Goal: Task Accomplishment & Management: Complete application form

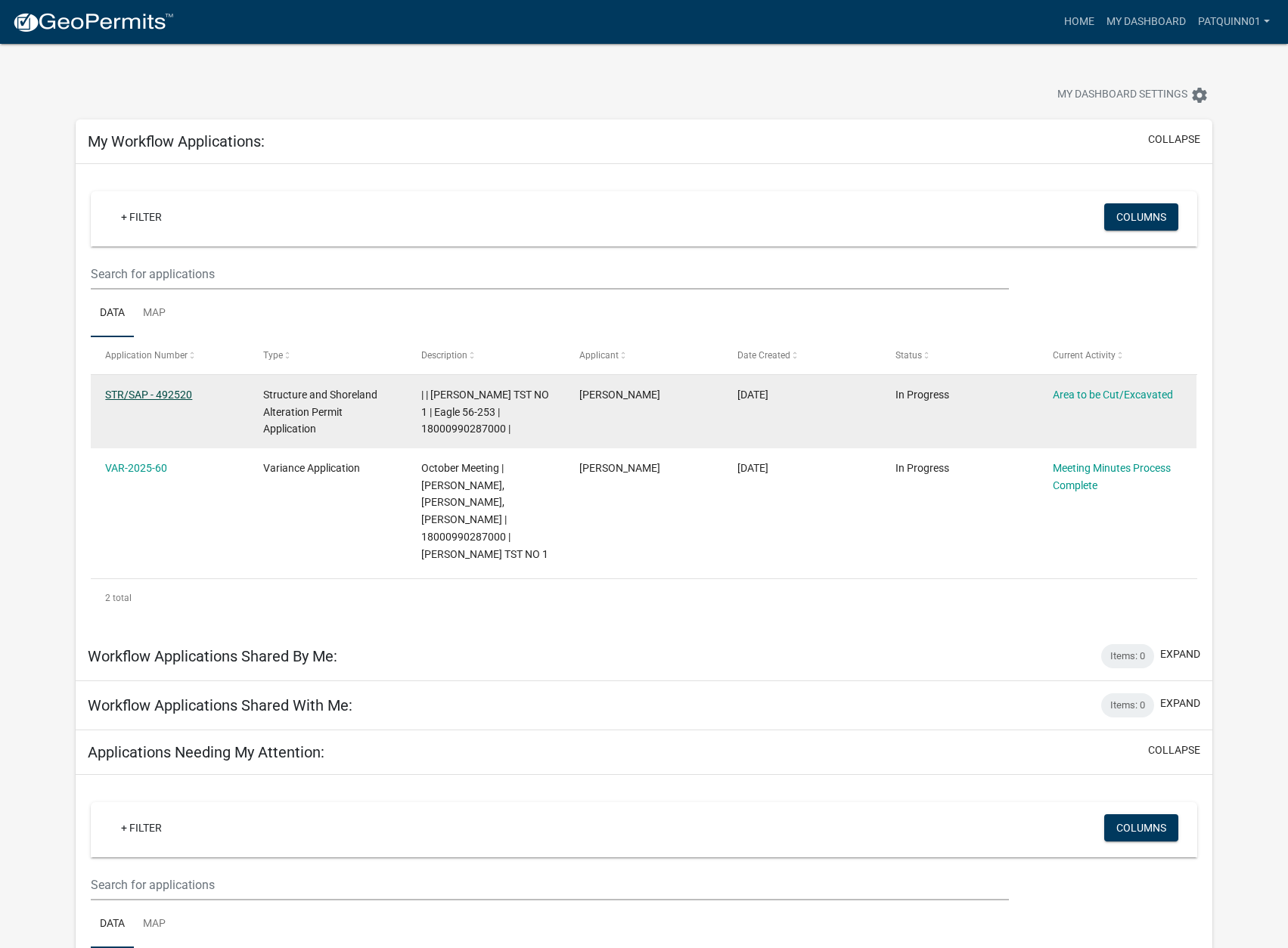
click at [148, 395] on link "STR/SAP - 492520" at bounding box center [149, 395] width 87 height 12
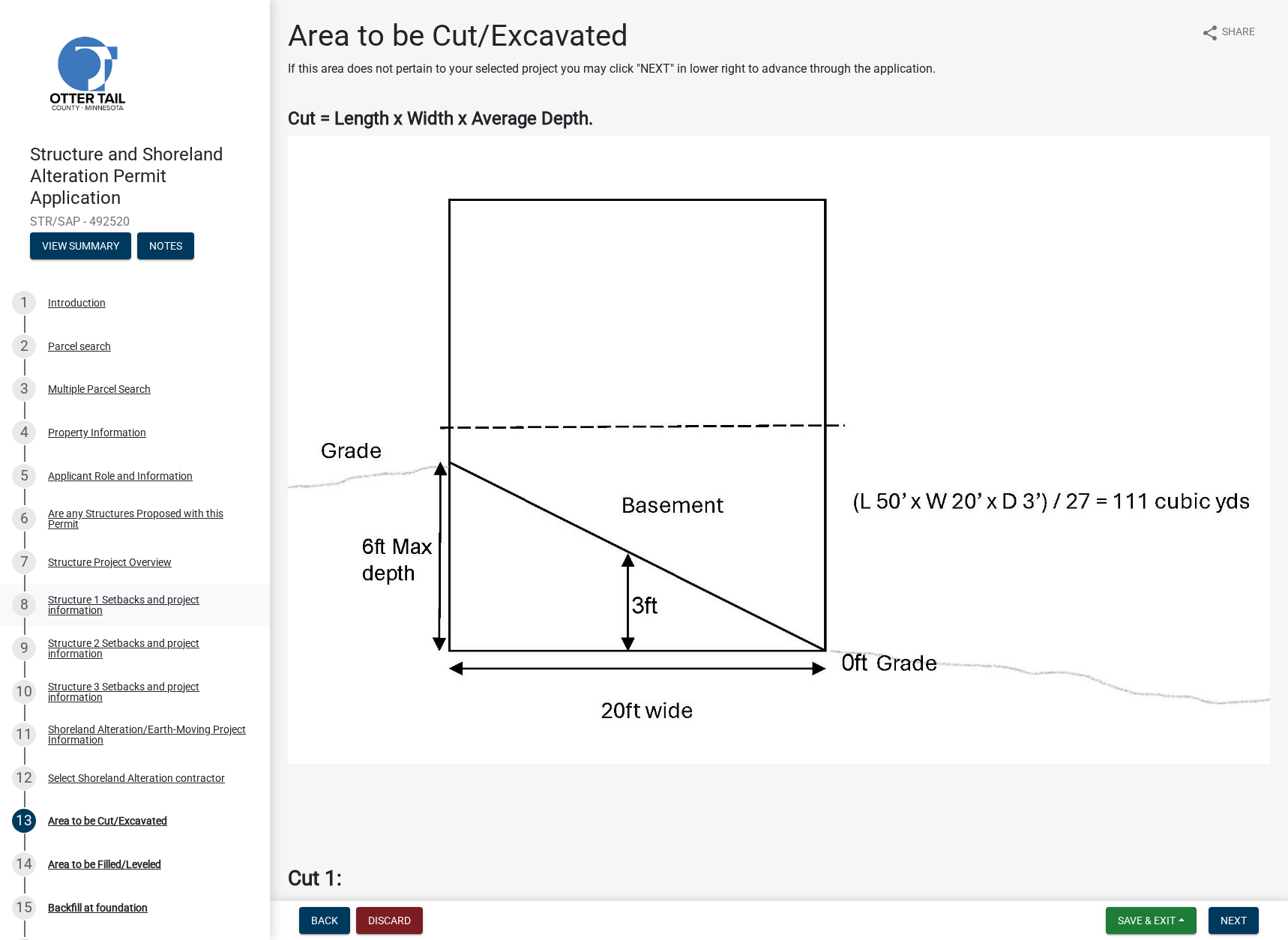
click at [82, 600] on div "Structure 1 Setbacks and project information" at bounding box center [147, 605] width 198 height 21
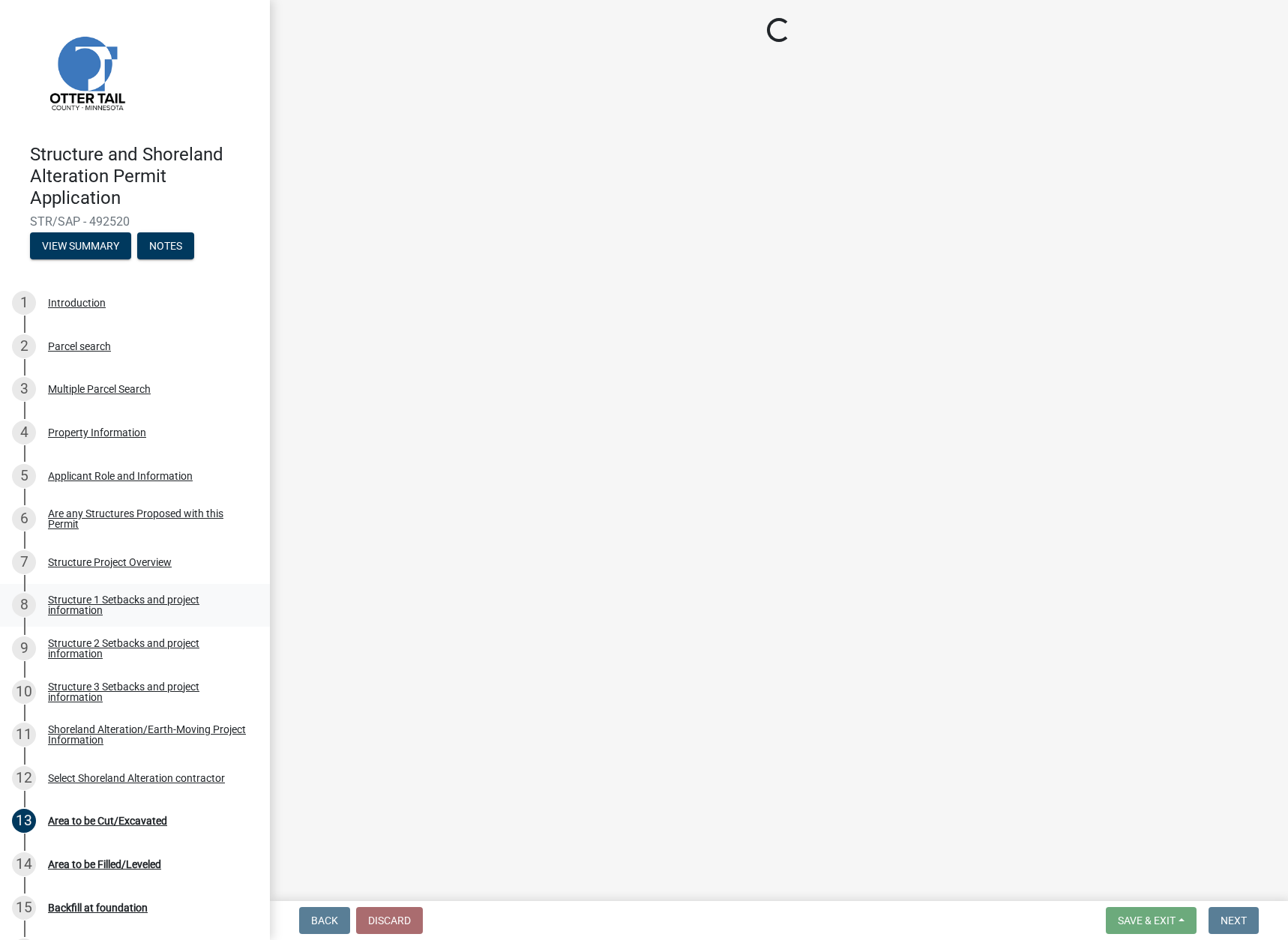
select select "c185e313-3403-4239-bd61-bb563c58a77a"
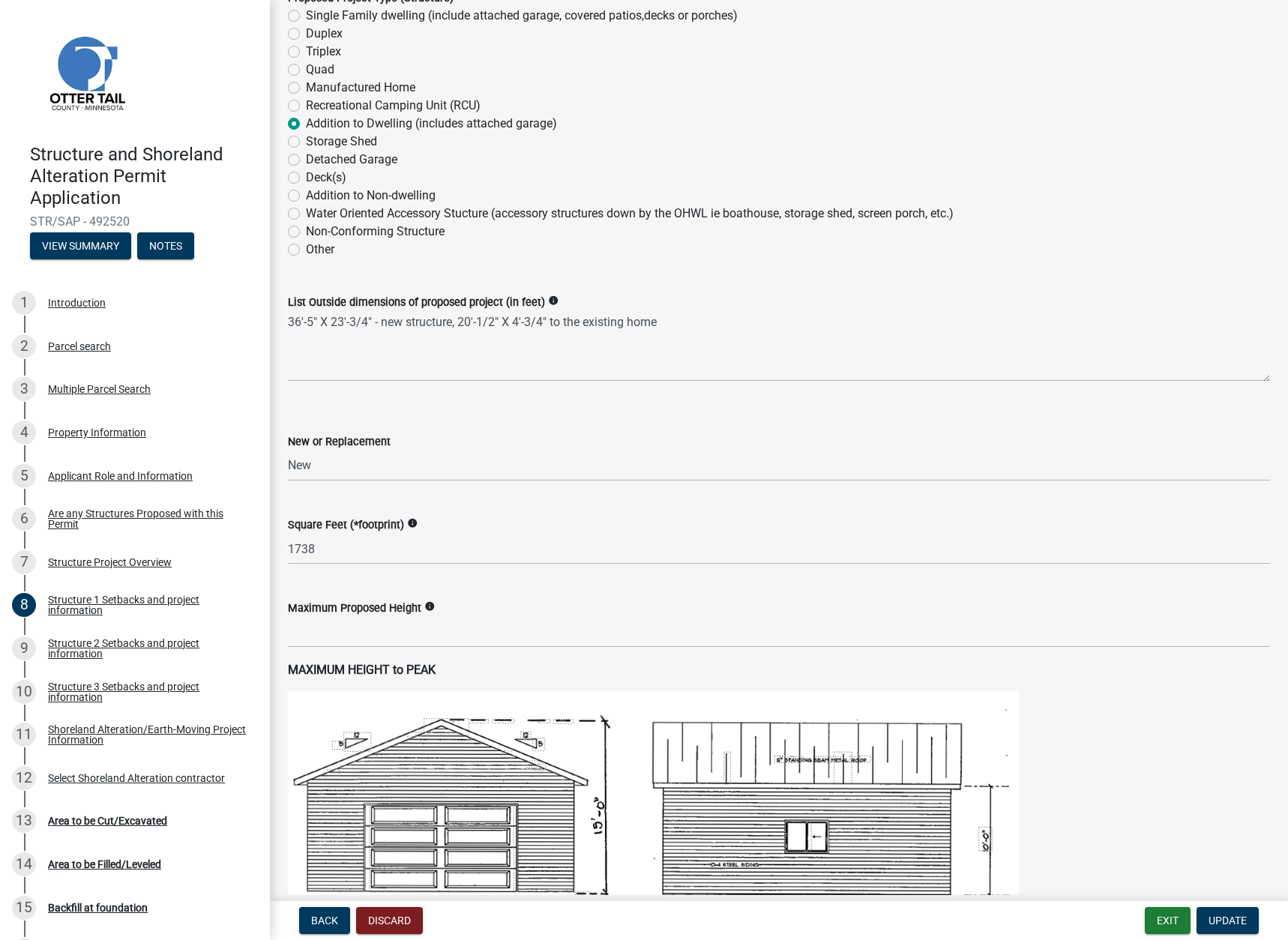
scroll to position [300, 0]
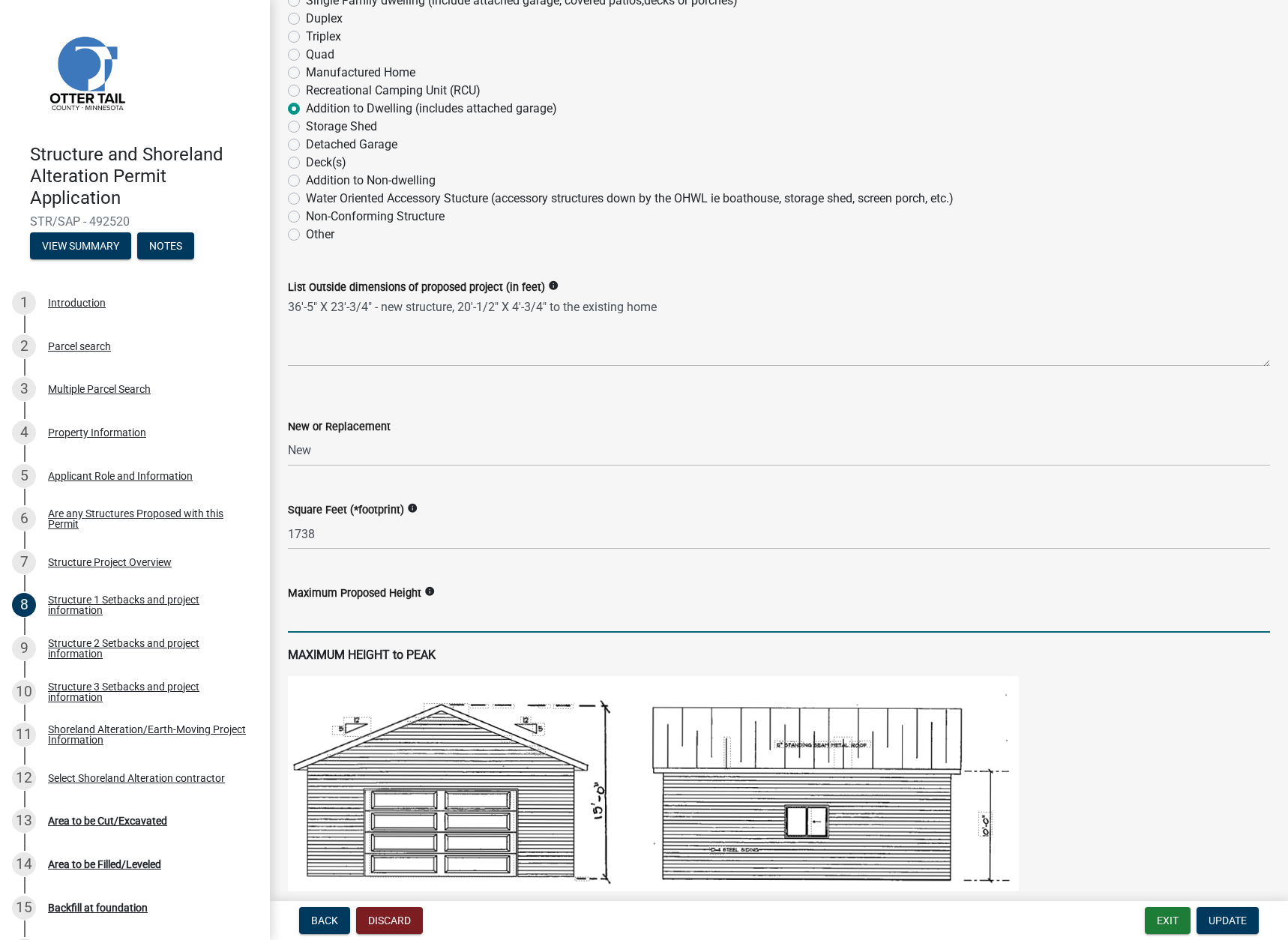
click at [375, 620] on input "text" at bounding box center [779, 617] width 982 height 31
type input "25"
click at [1219, 921] on span "Update" at bounding box center [1228, 921] width 39 height 12
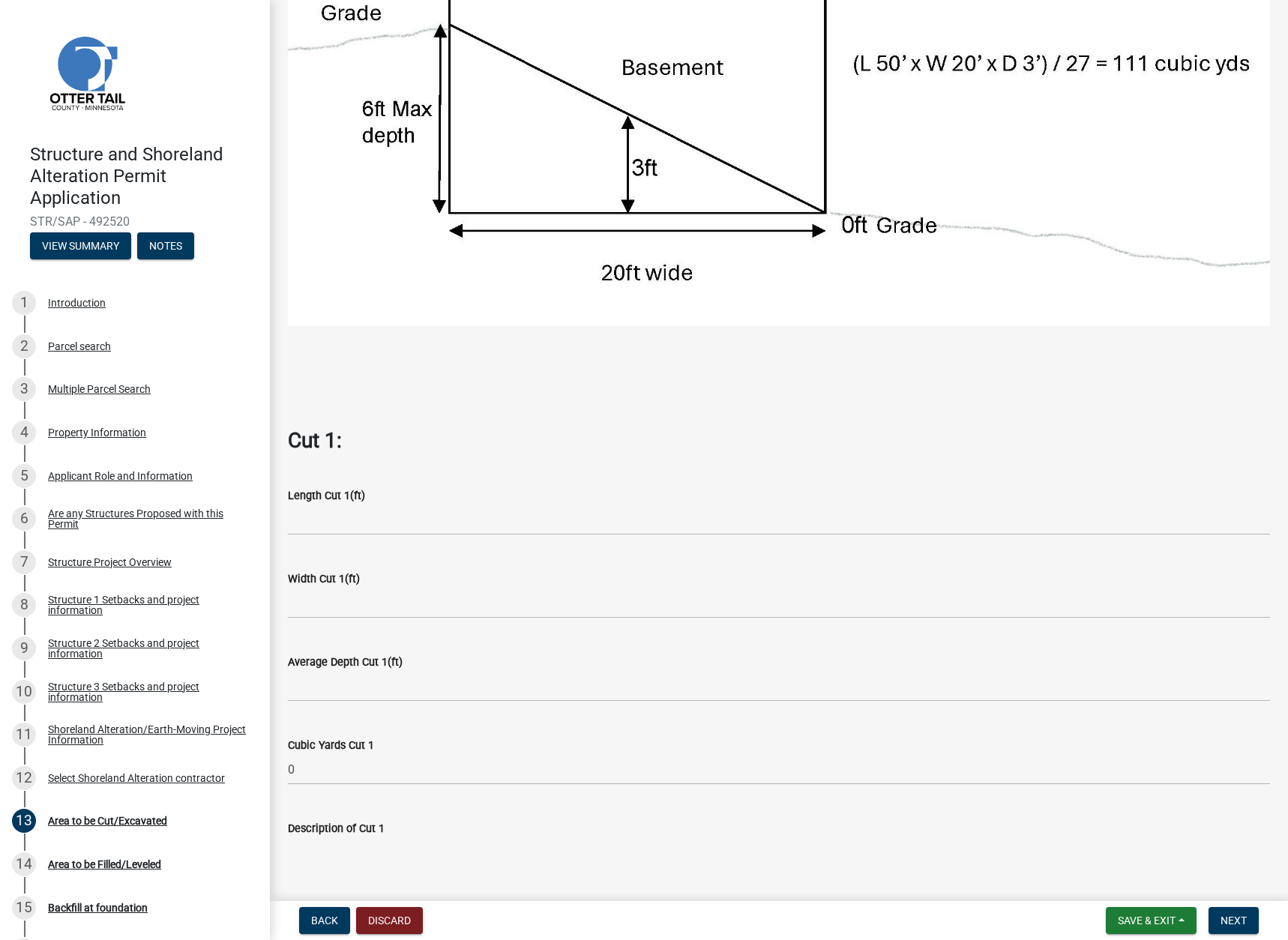
scroll to position [450, 0]
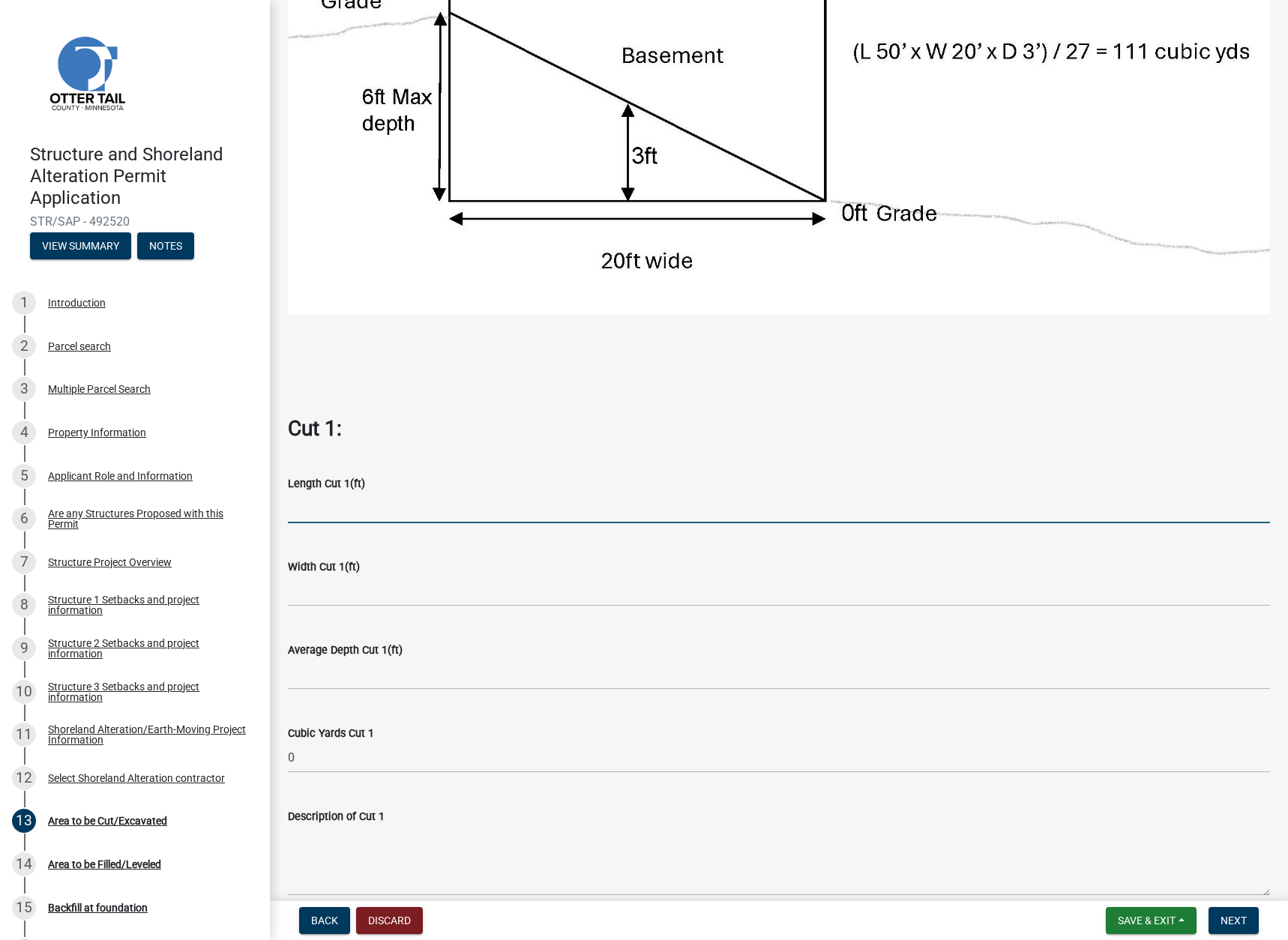
click at [347, 494] on input "text" at bounding box center [779, 508] width 982 height 31
type input "20"
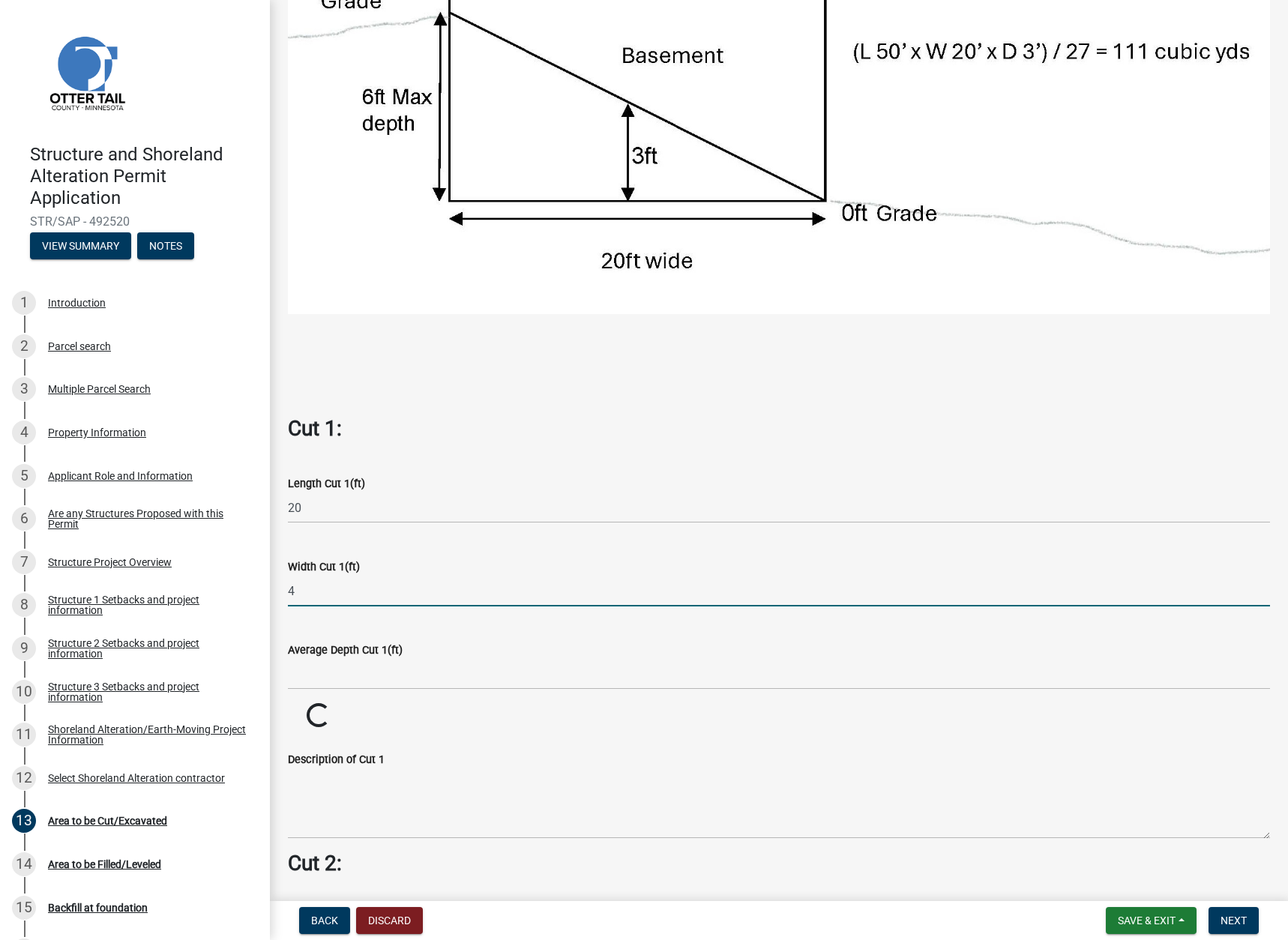
type input "4"
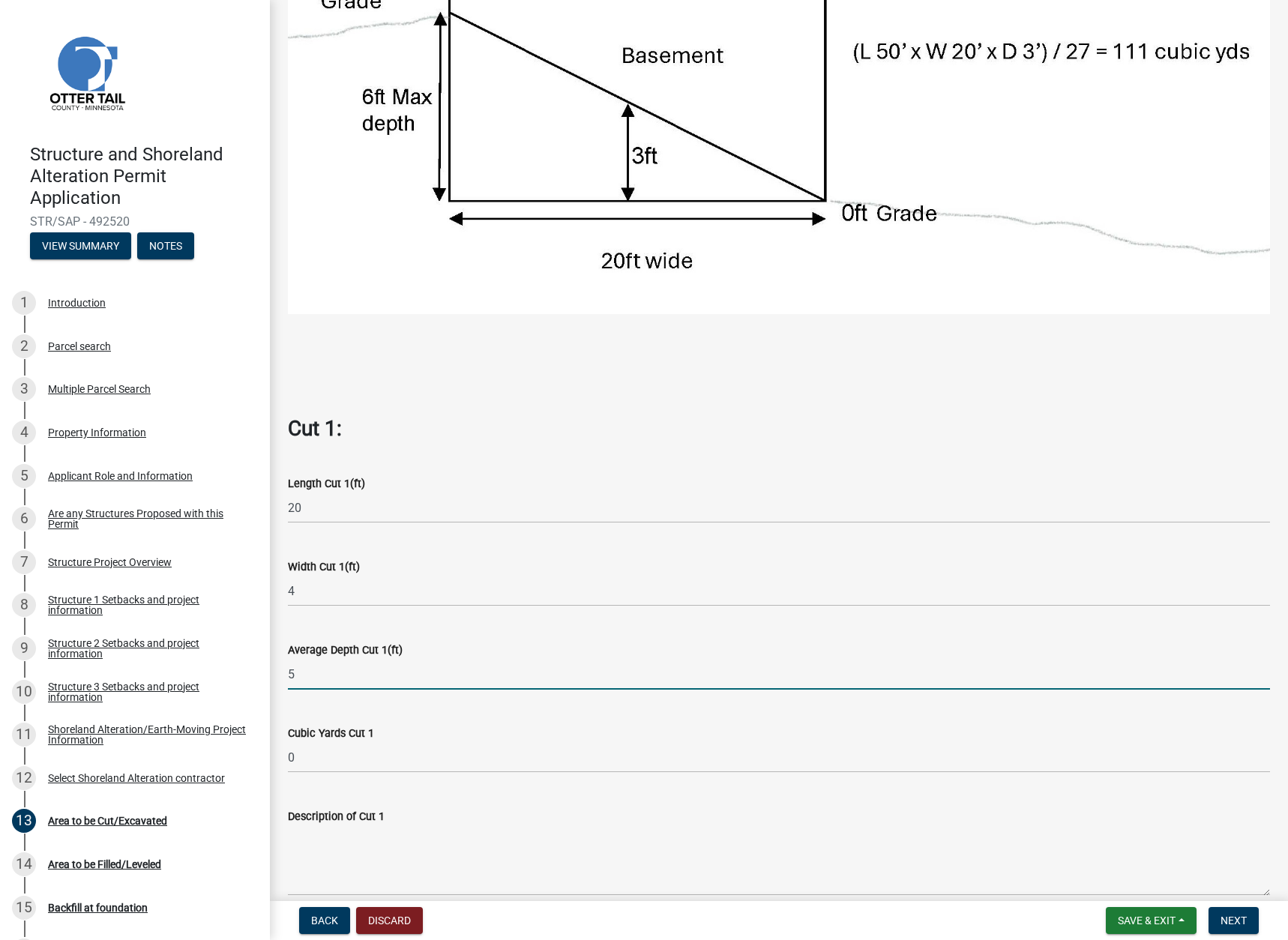
type input "5"
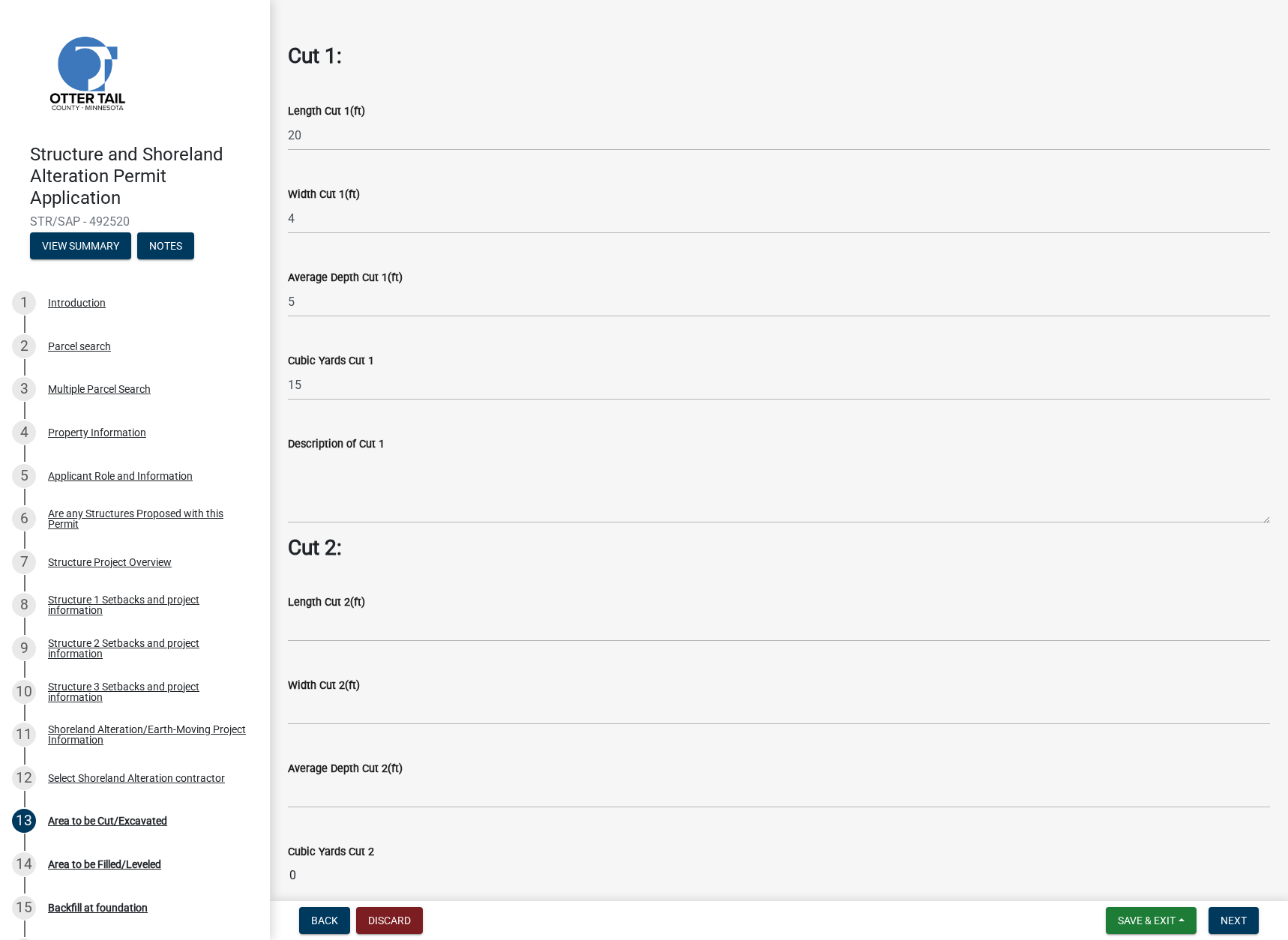
scroll to position [825, 0]
click at [345, 496] on textarea "Description of Cut 1" at bounding box center [779, 486] width 982 height 70
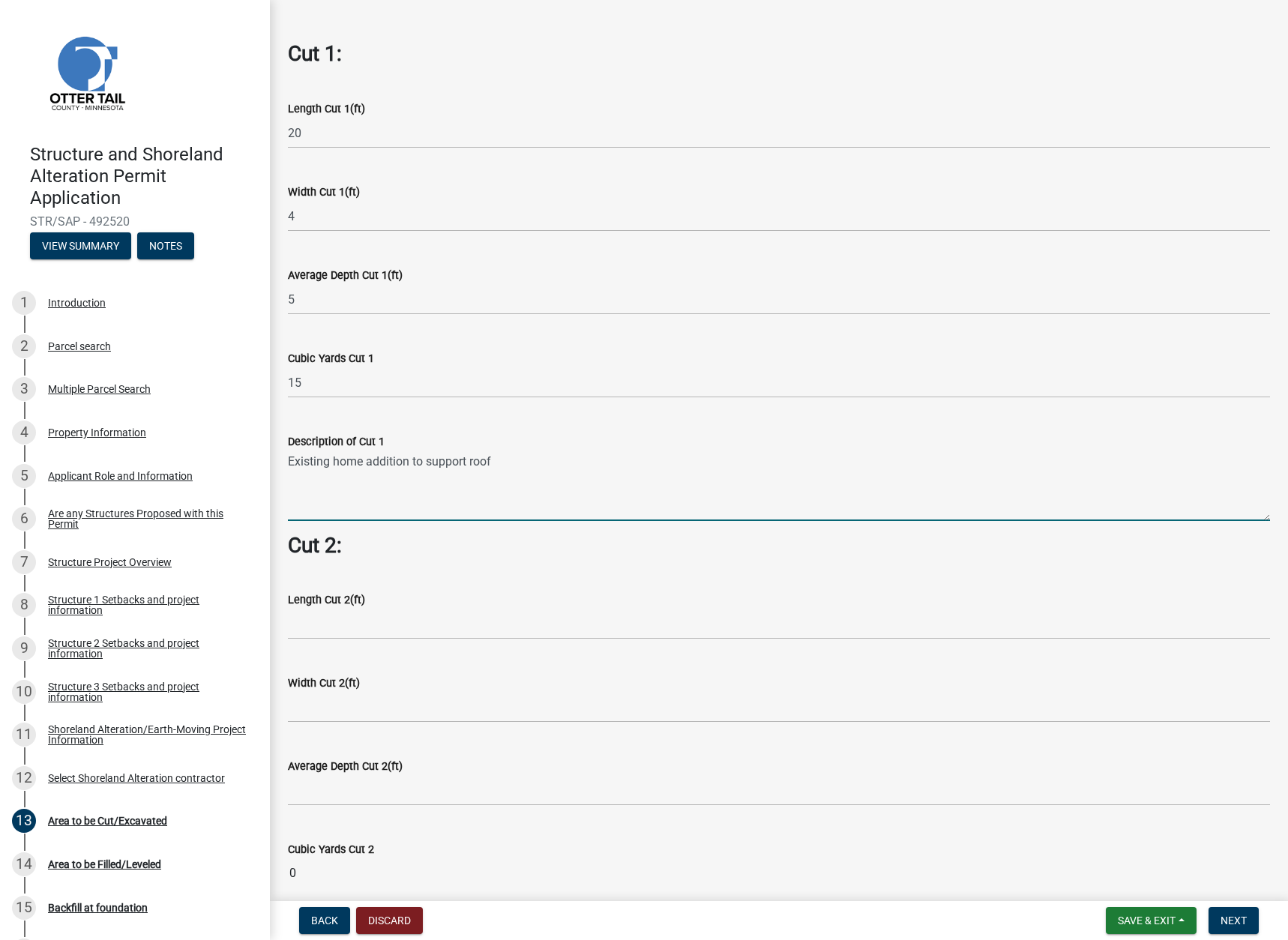
type textarea "Existing home addition to support roof"
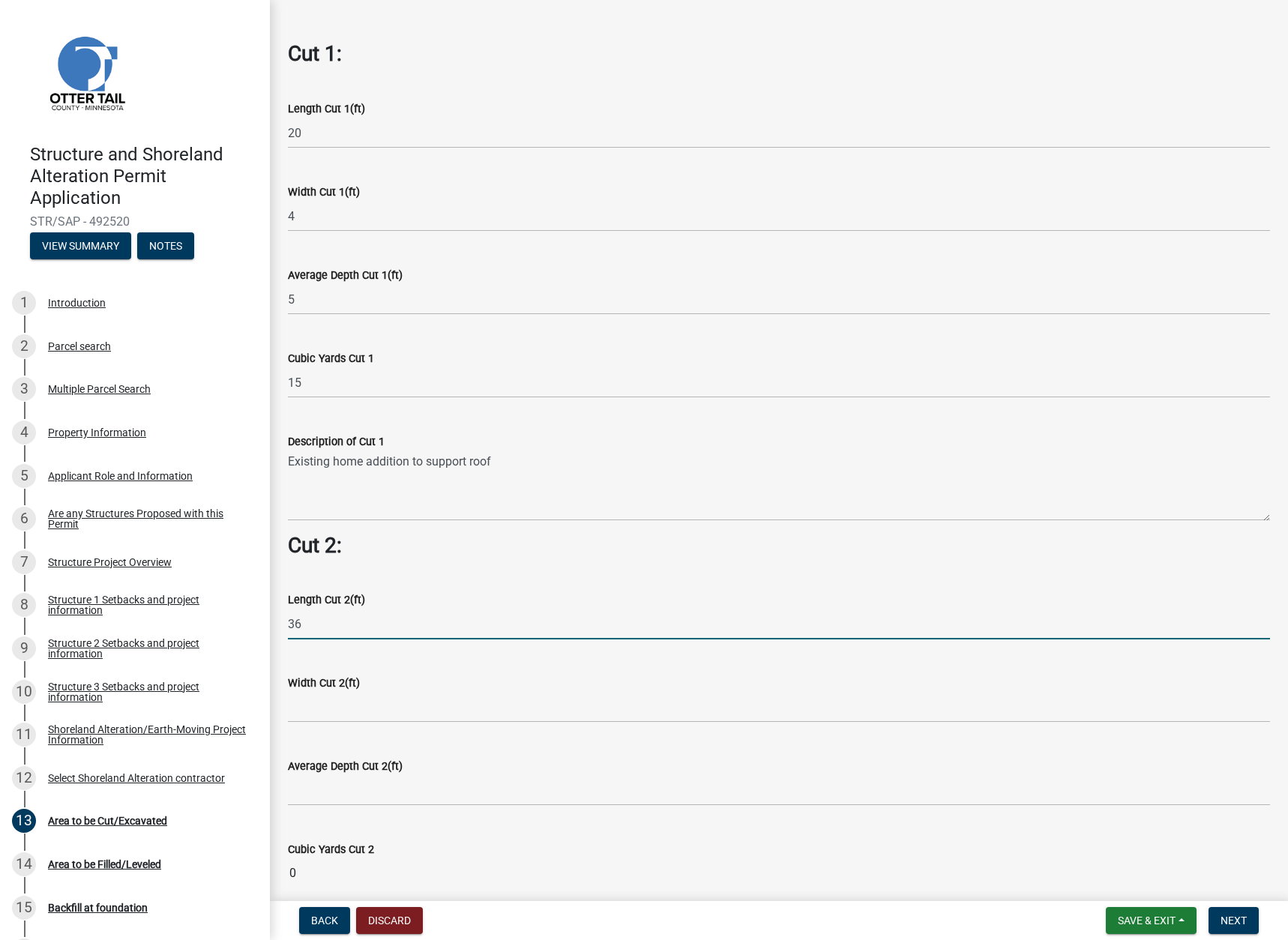
type input "3"
type input "23"
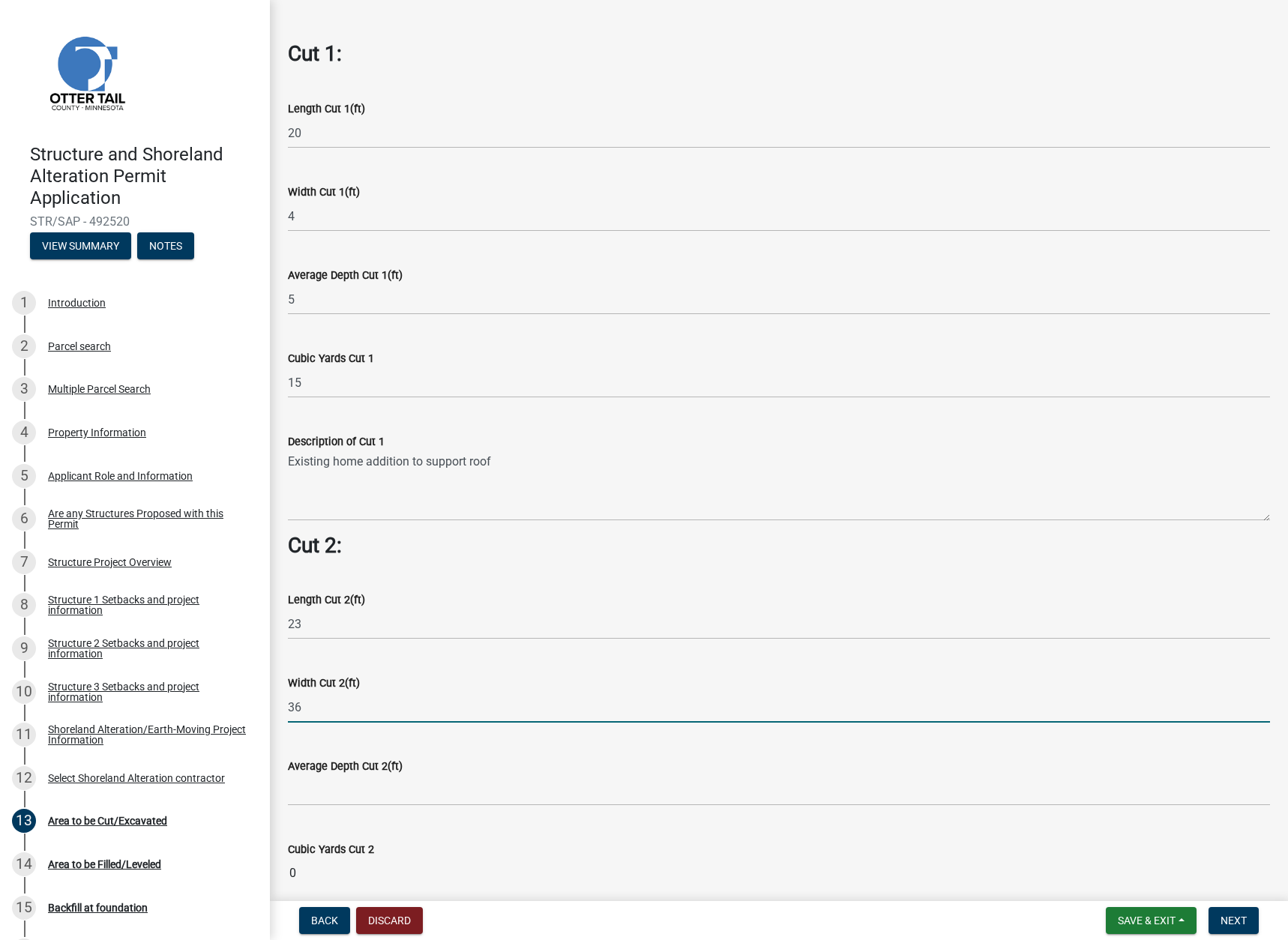
type input "36"
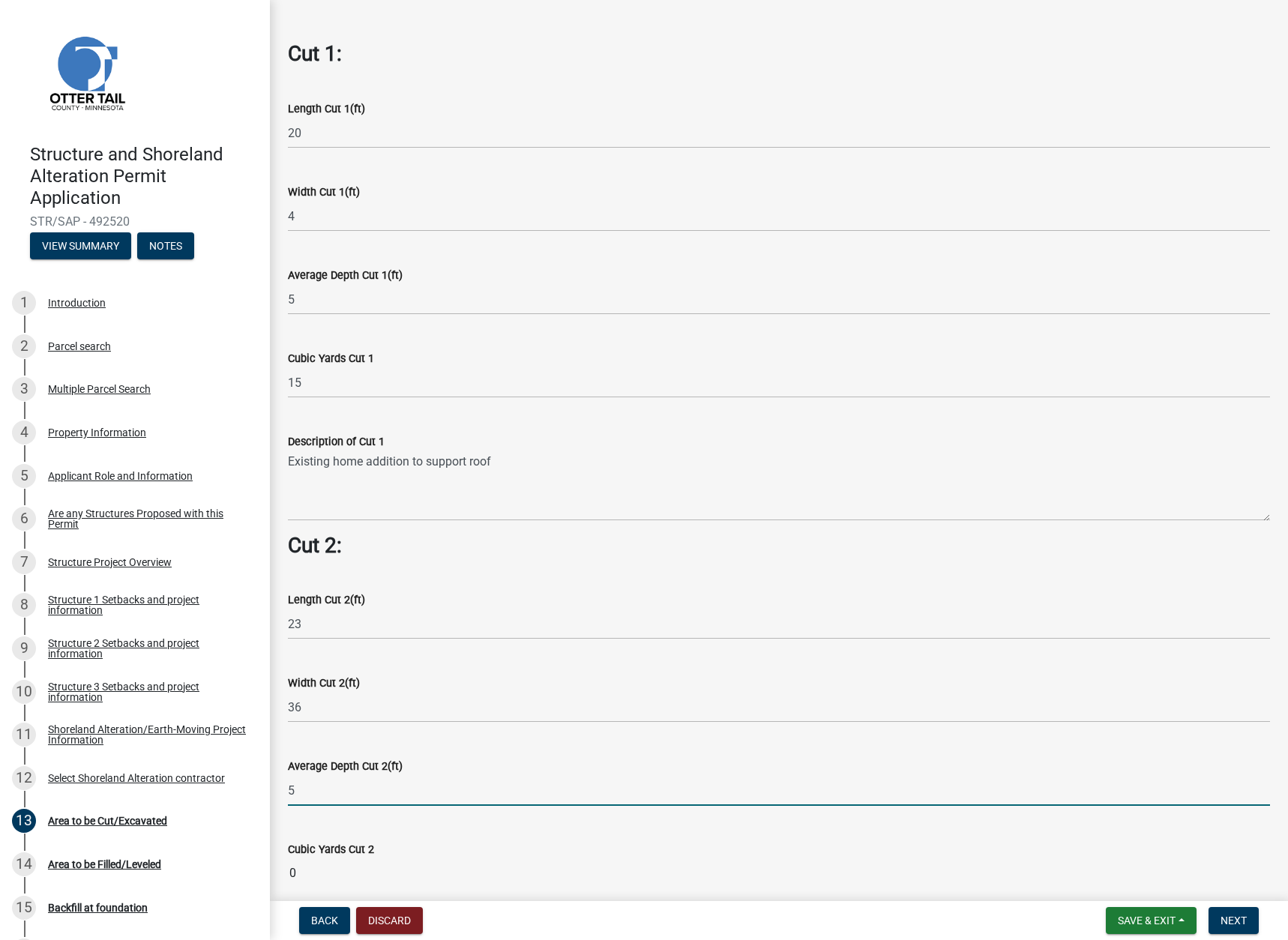
type input "5"
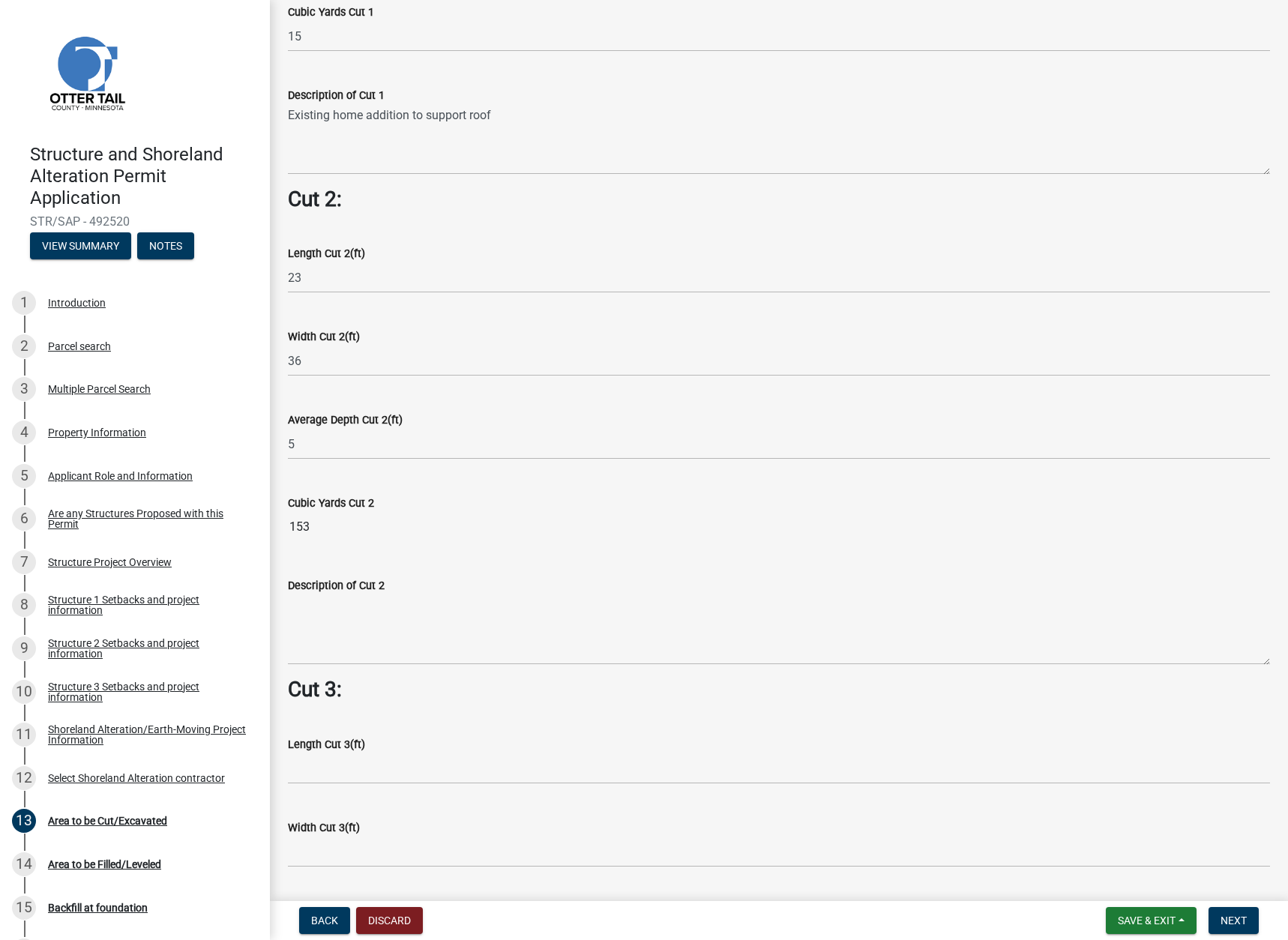
scroll to position [1199, 0]
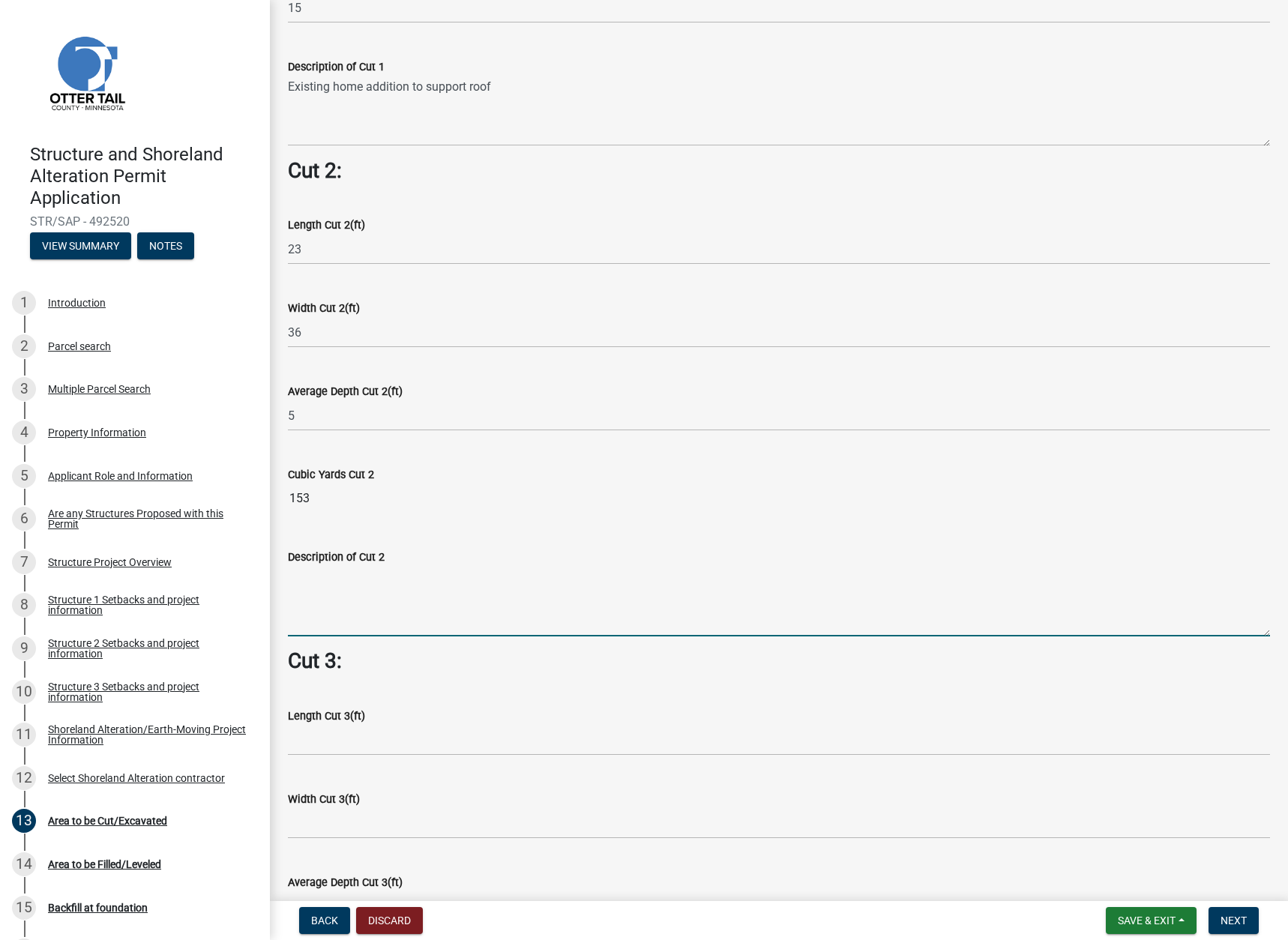
click at [363, 610] on textarea "Description of Cut 2" at bounding box center [779, 601] width 982 height 70
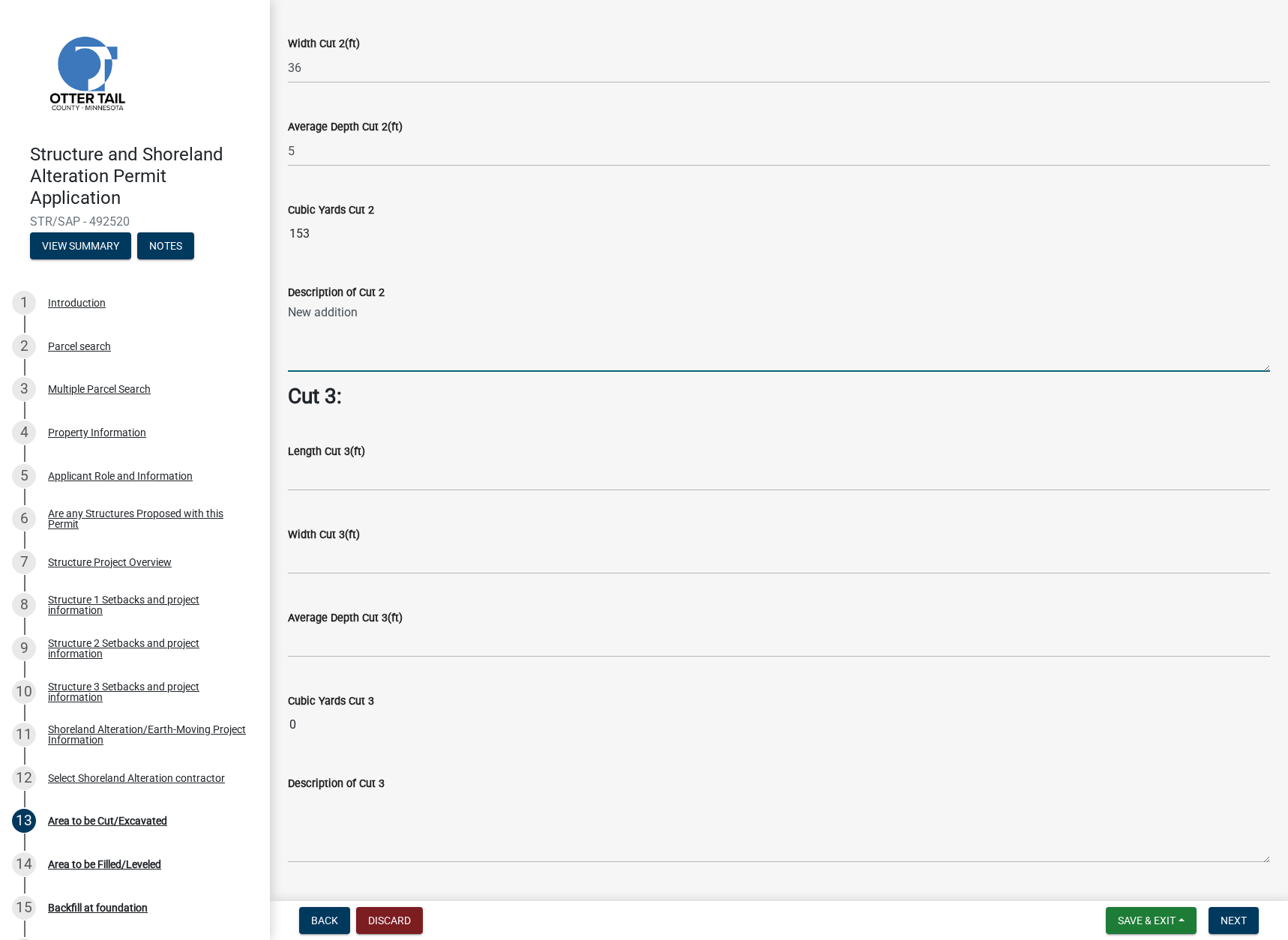
scroll to position [1577, 0]
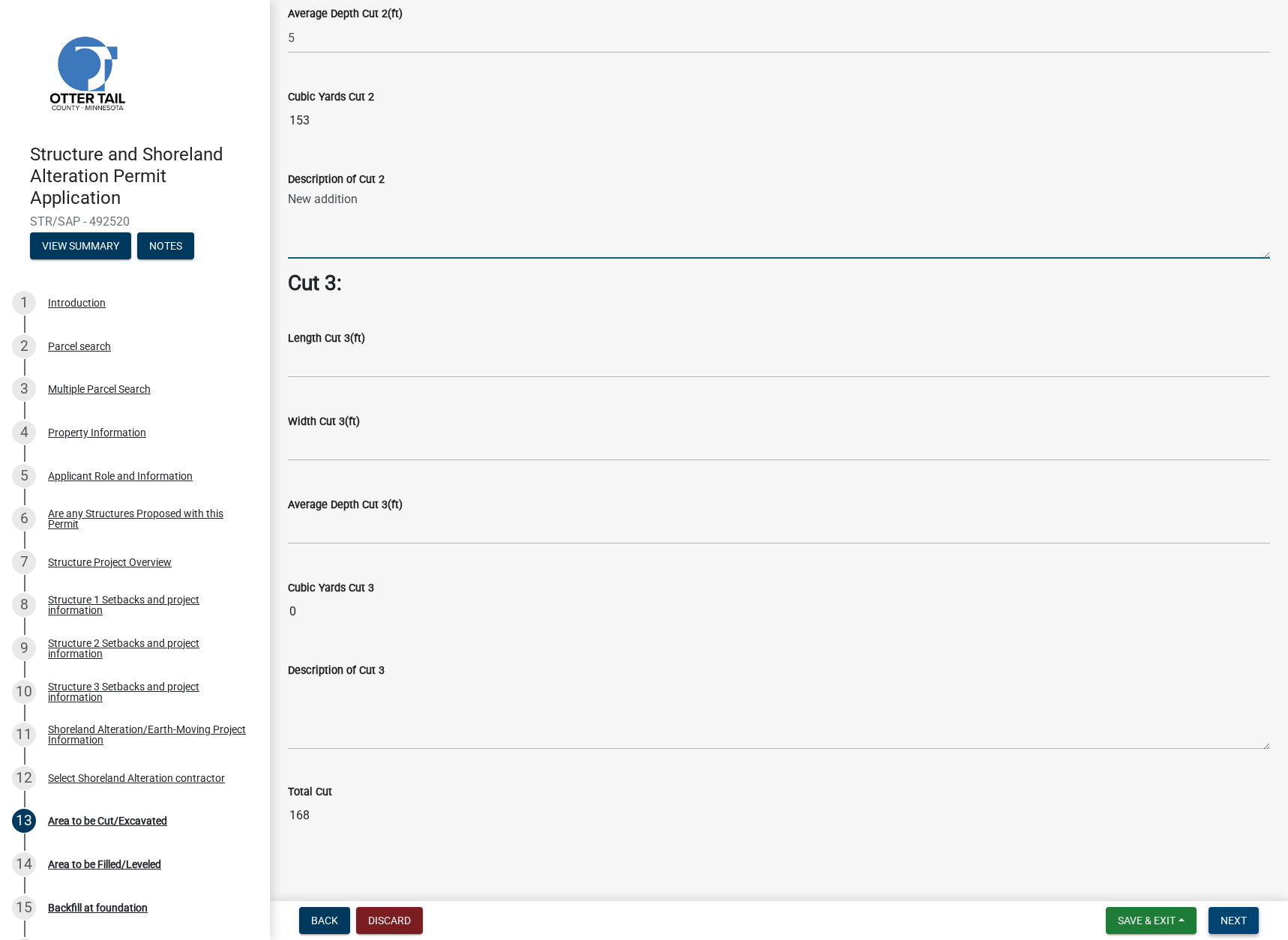
type textarea "New addition"
click at [1230, 922] on span "Next" at bounding box center [1234, 921] width 26 height 12
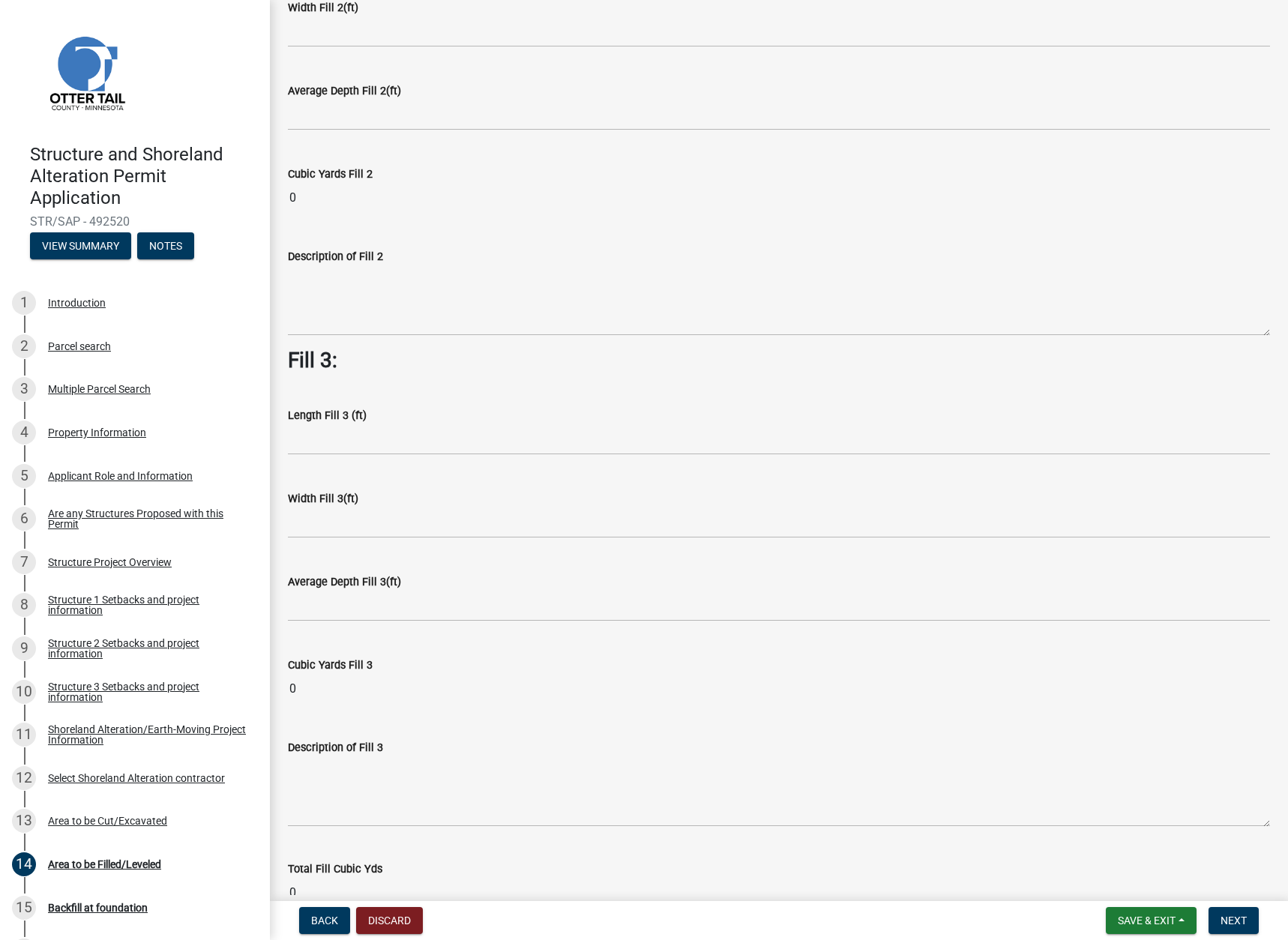
scroll to position [826, 0]
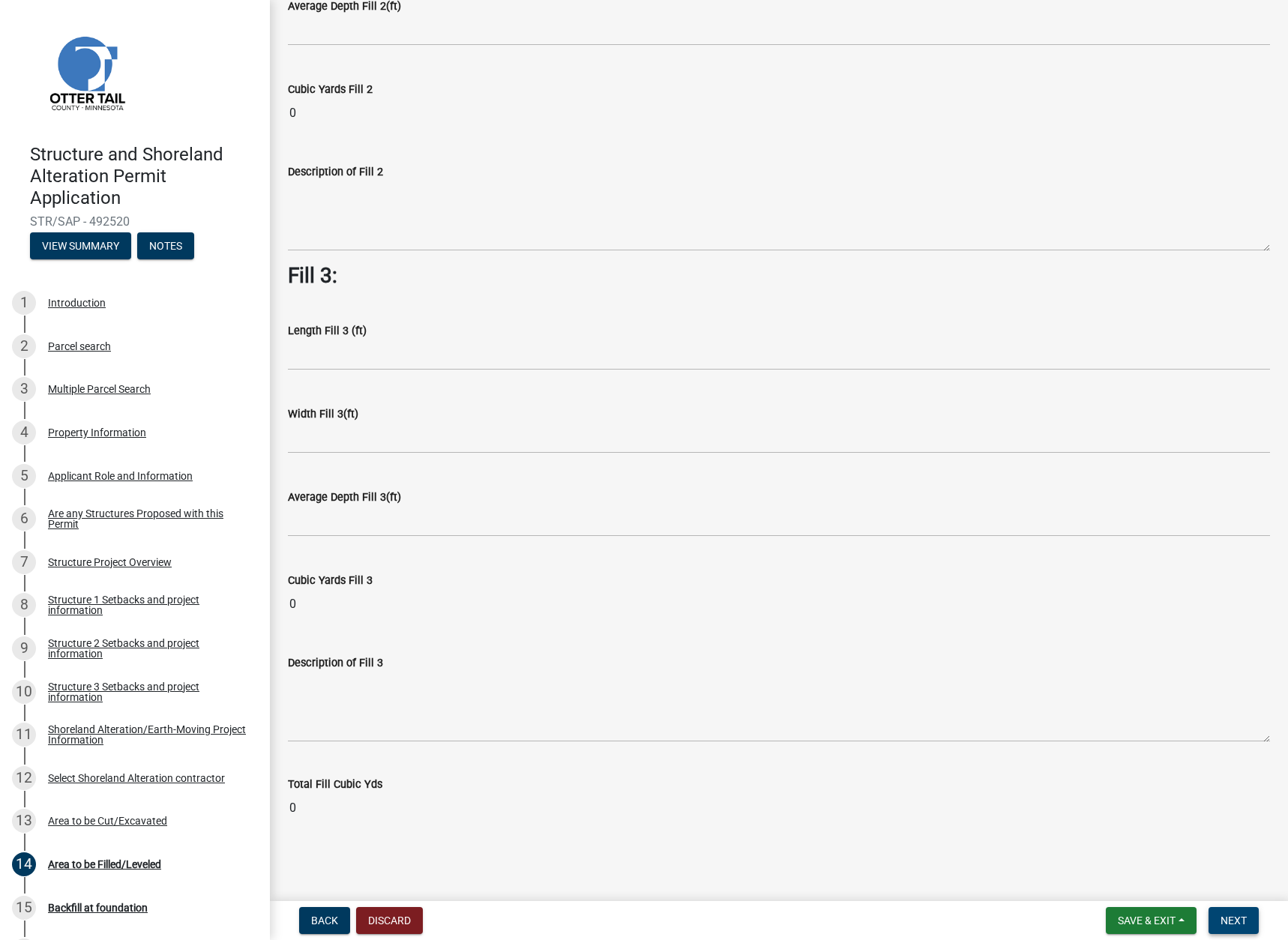
click at [1229, 922] on span "Next" at bounding box center [1234, 921] width 26 height 12
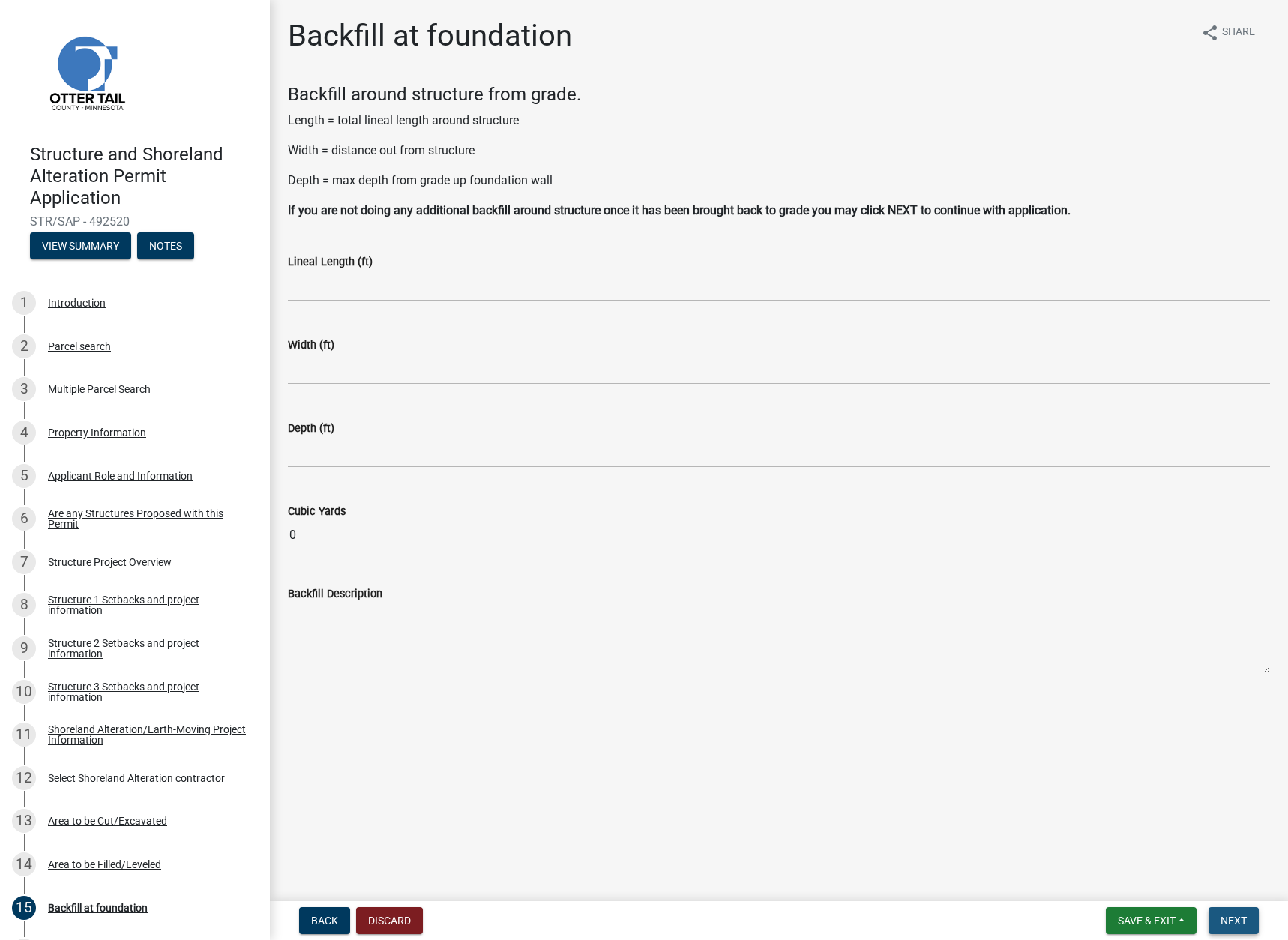
click at [1234, 922] on span "Next" at bounding box center [1234, 921] width 26 height 12
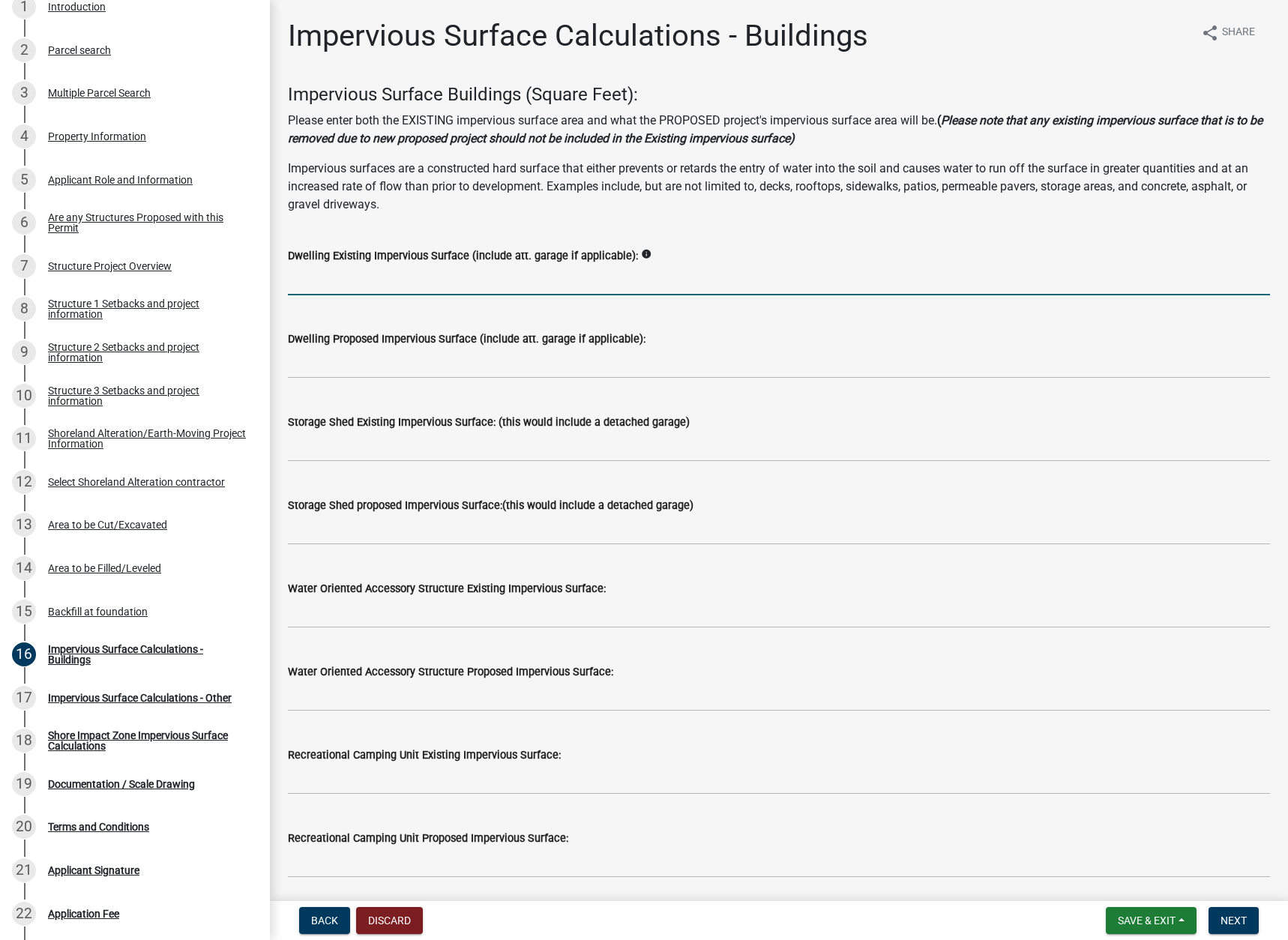
click at [310, 281] on input "text" at bounding box center [779, 279] width 982 height 31
type input "8"
type input "1"
type input "814"
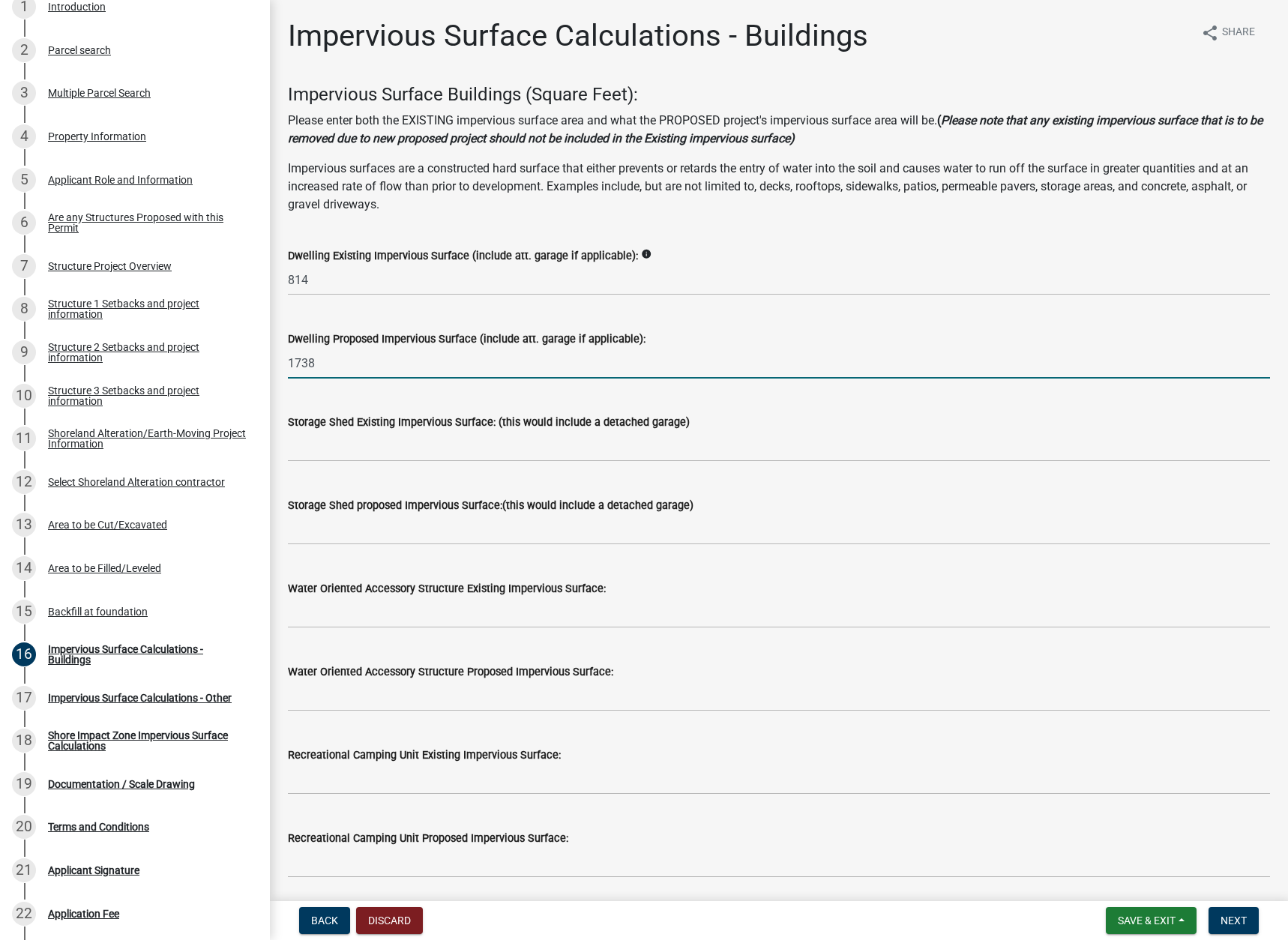
type input "1738"
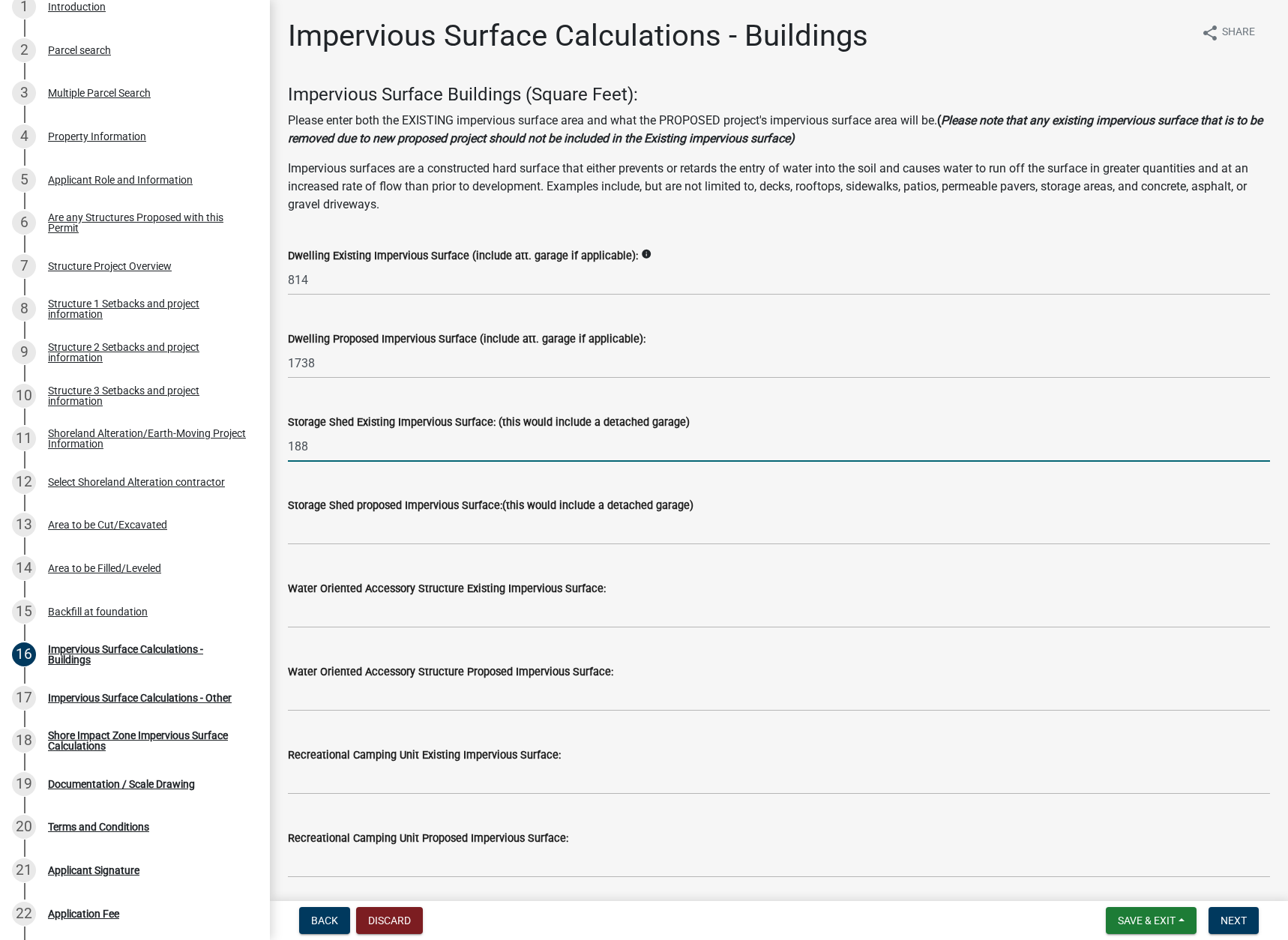
type input "188"
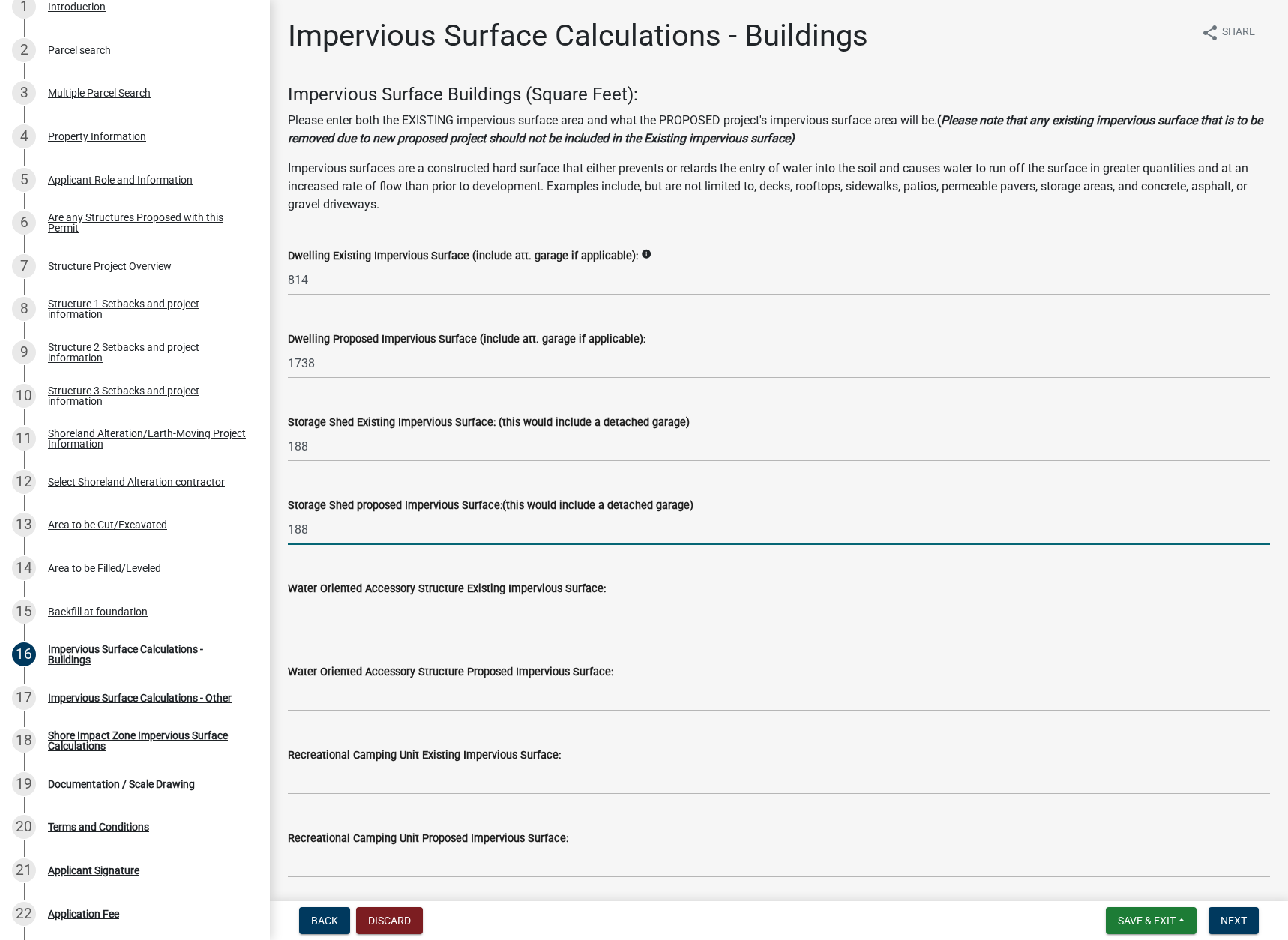
type input "188"
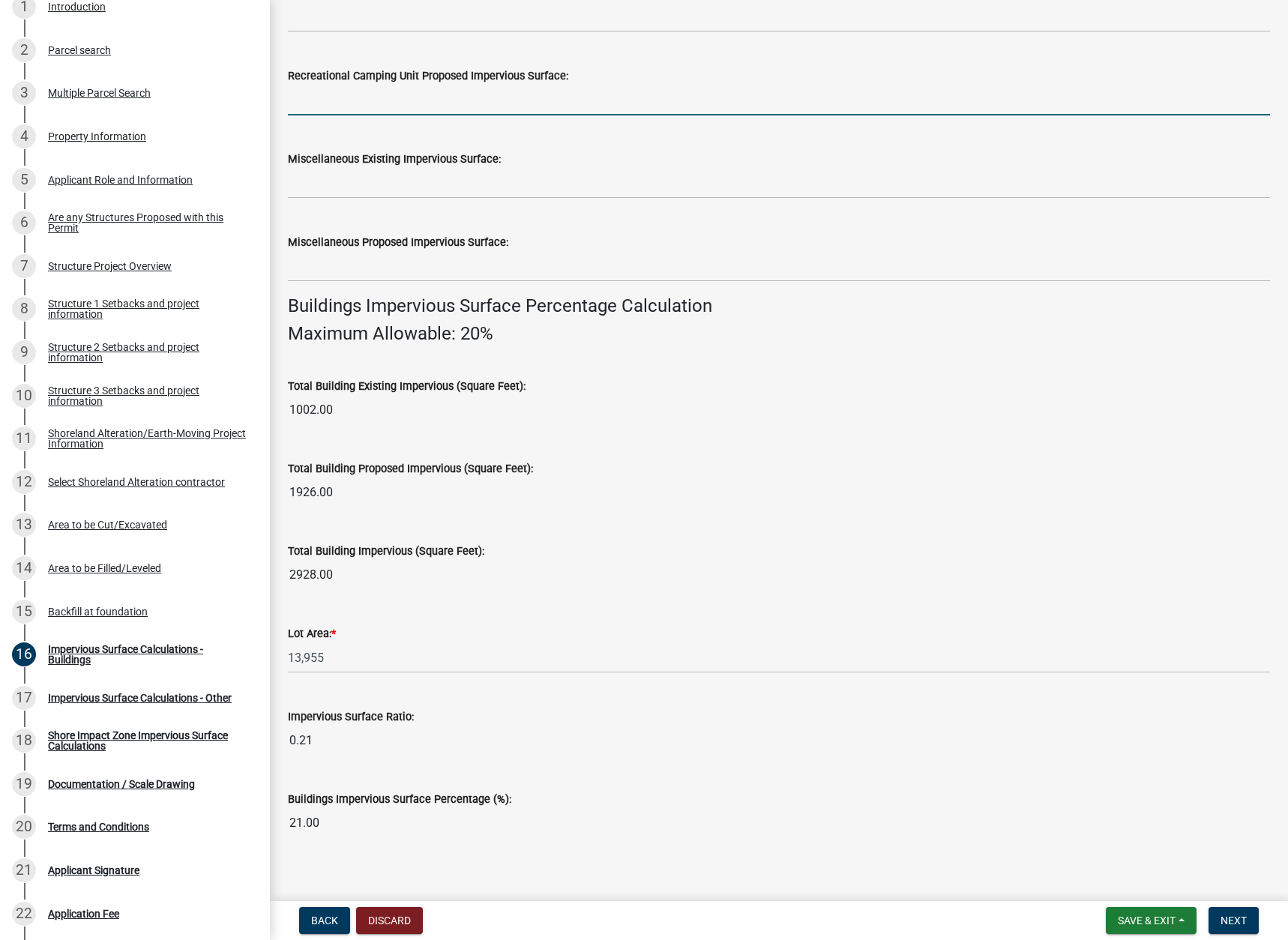
scroll to position [777, 0]
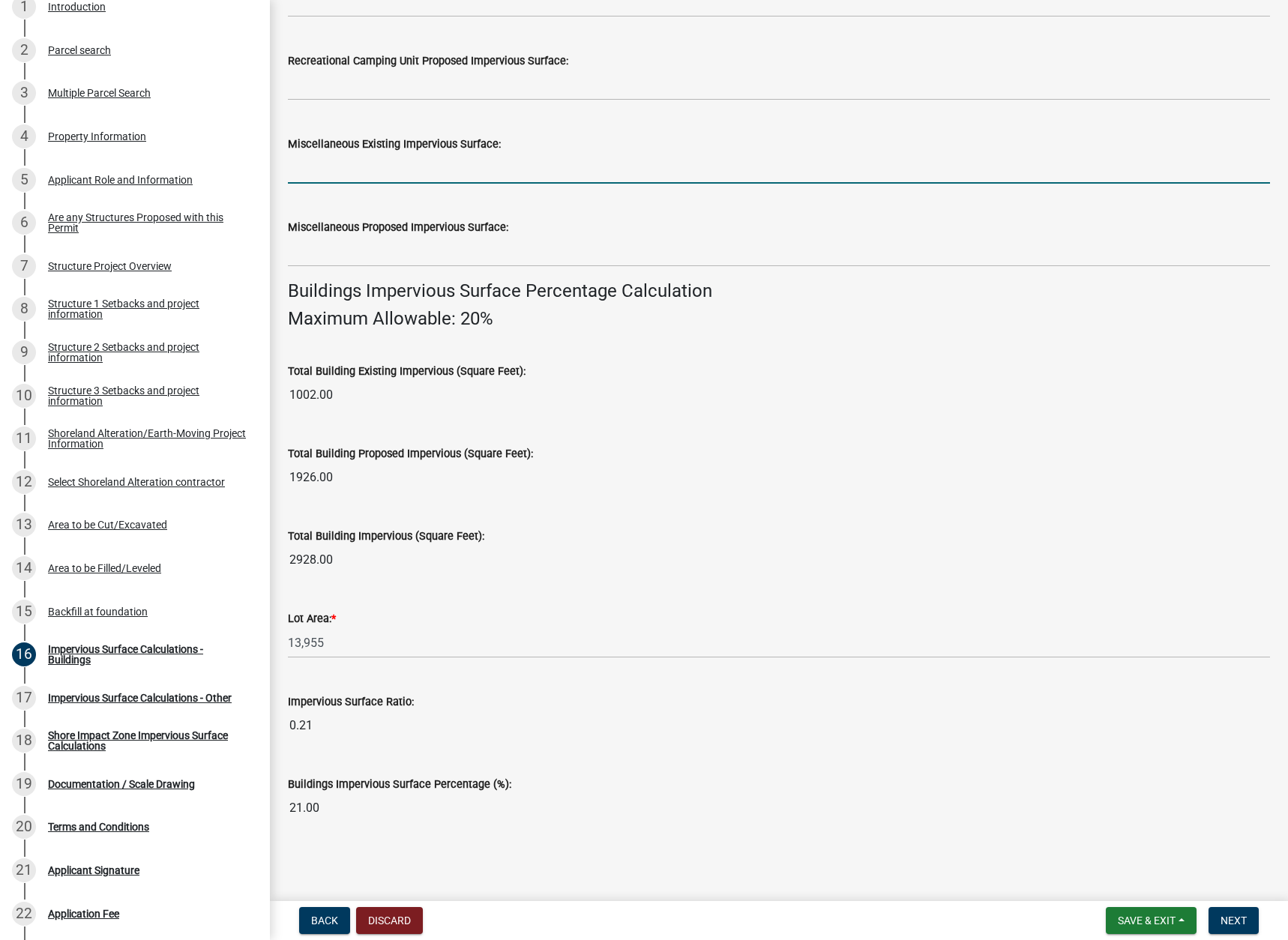
click at [310, 173] on input "text" at bounding box center [779, 168] width 982 height 31
type input "474"
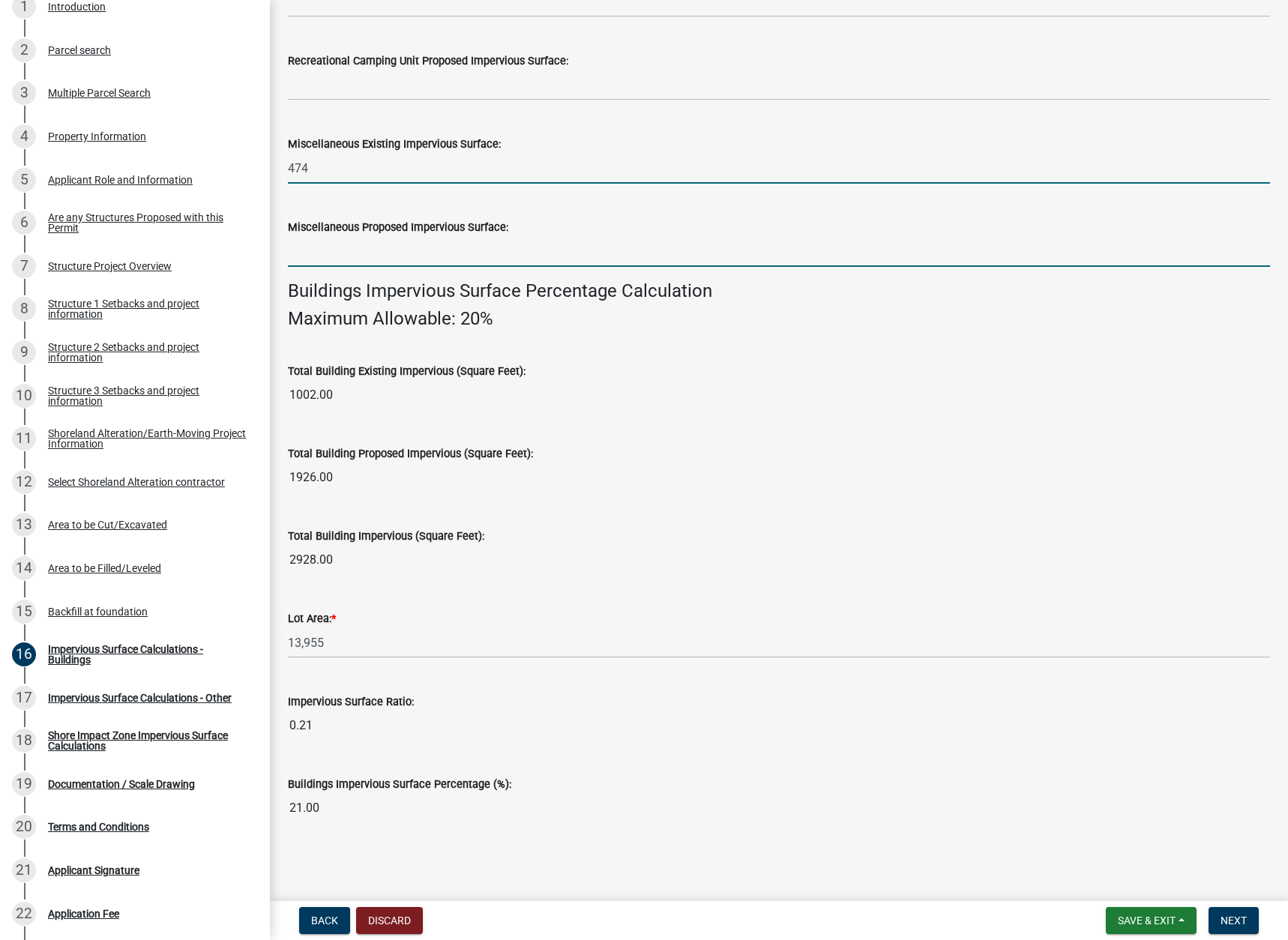
scroll to position [721, 0]
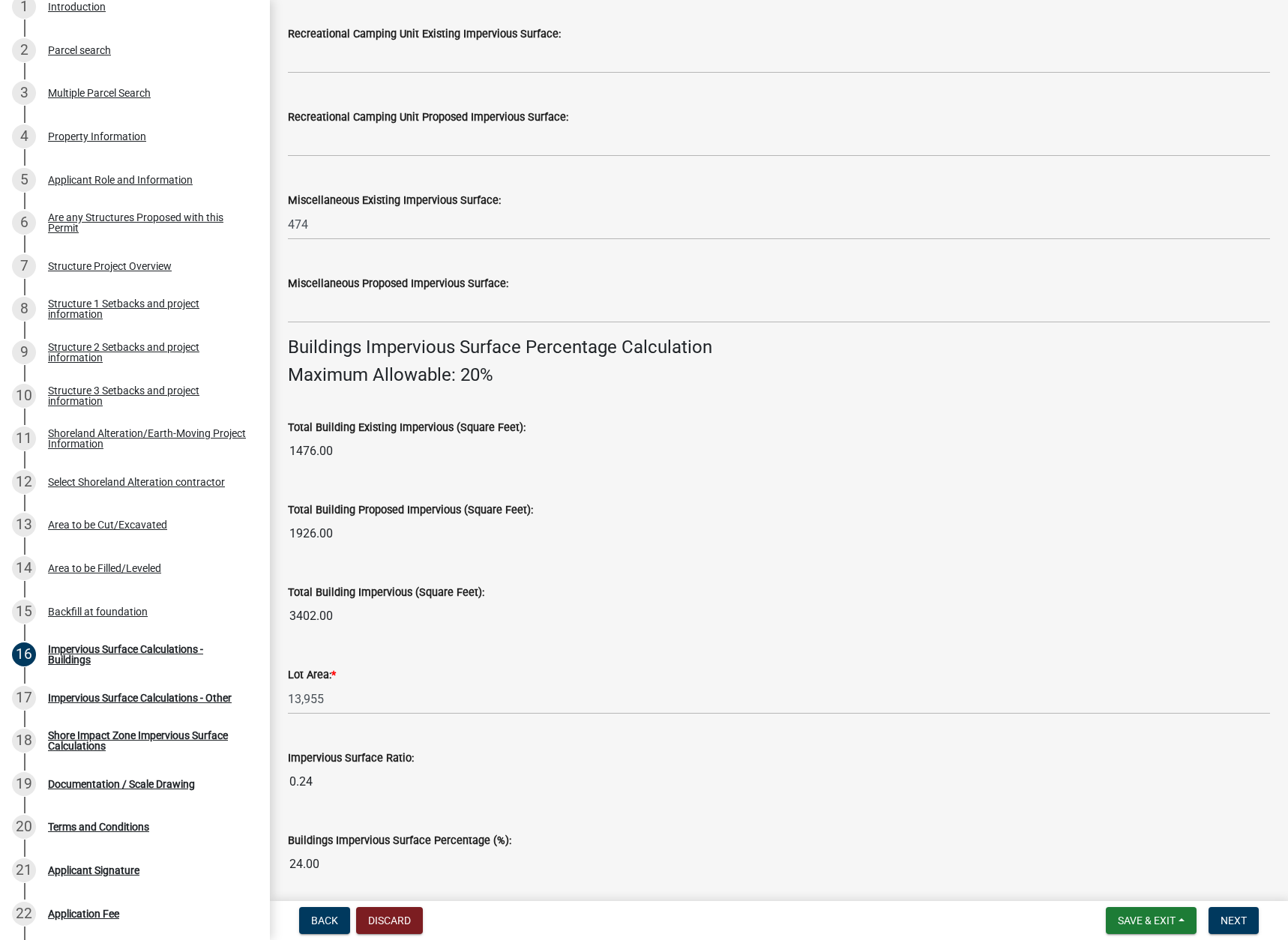
click at [725, 329] on wm-data-entity-input "Miscellaneous Proposed Impervious Surface:" at bounding box center [779, 294] width 982 height 83
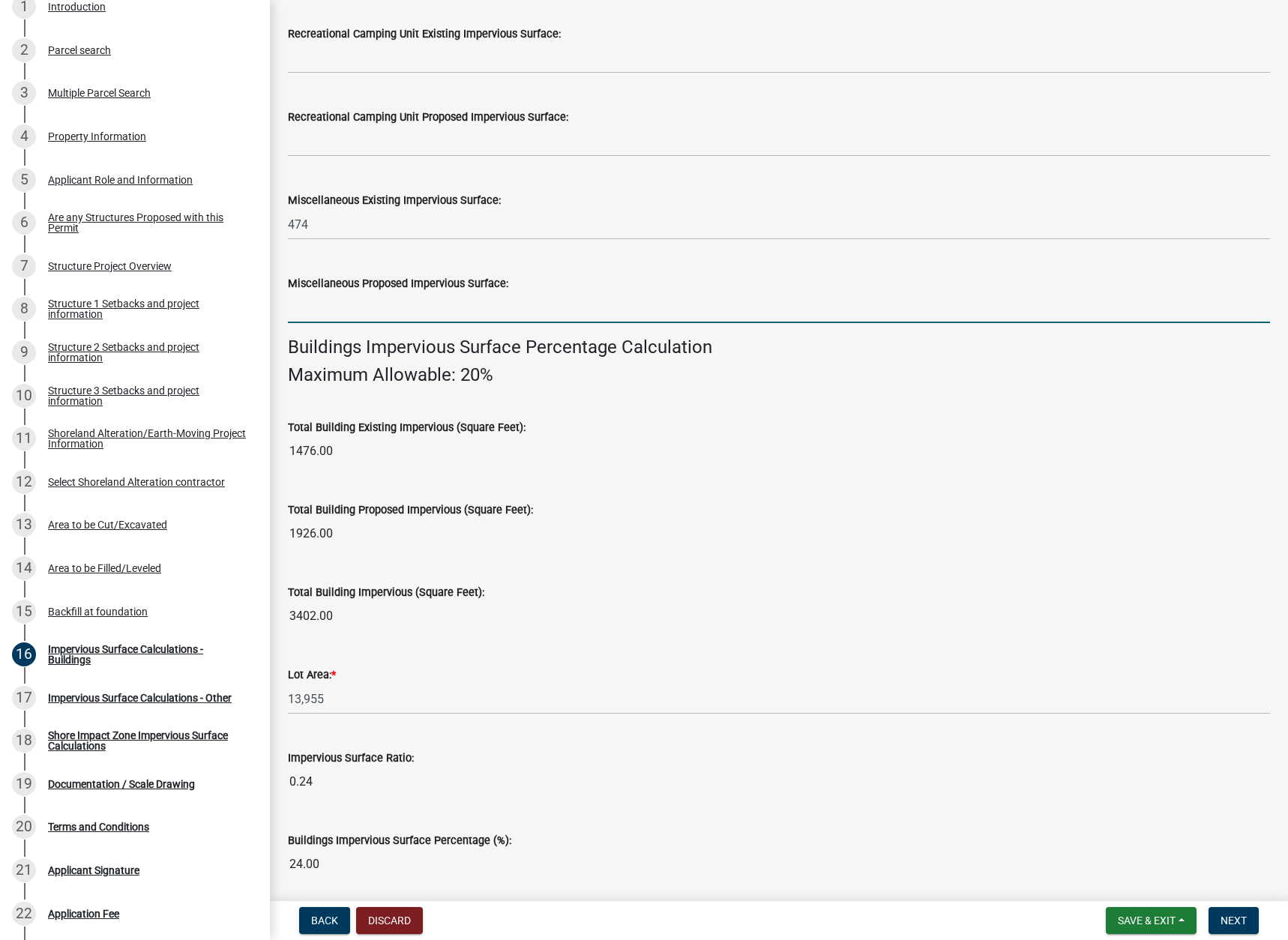
click at [339, 311] on input "text" at bounding box center [779, 307] width 982 height 31
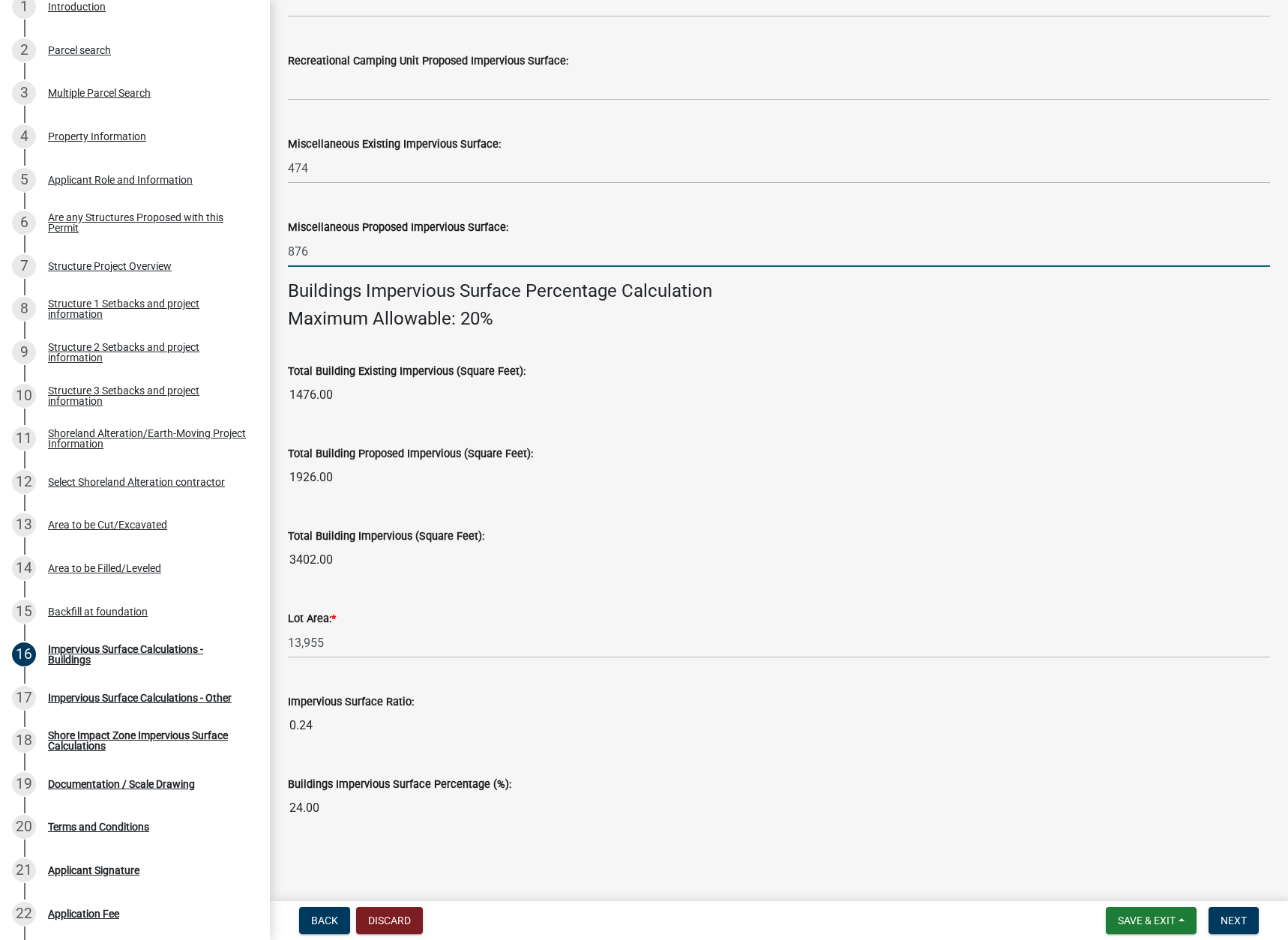
type input "876"
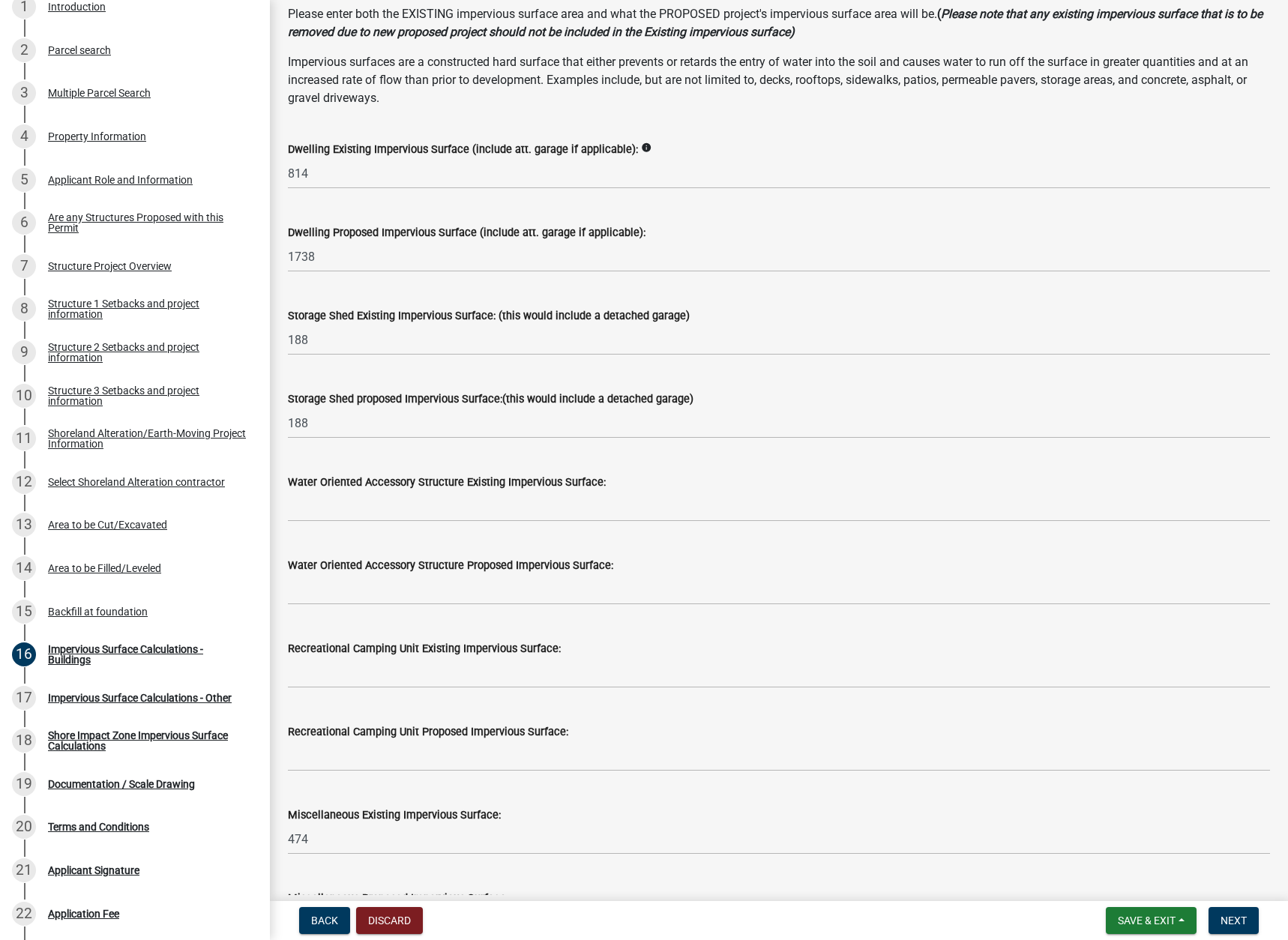
scroll to position [103, 0]
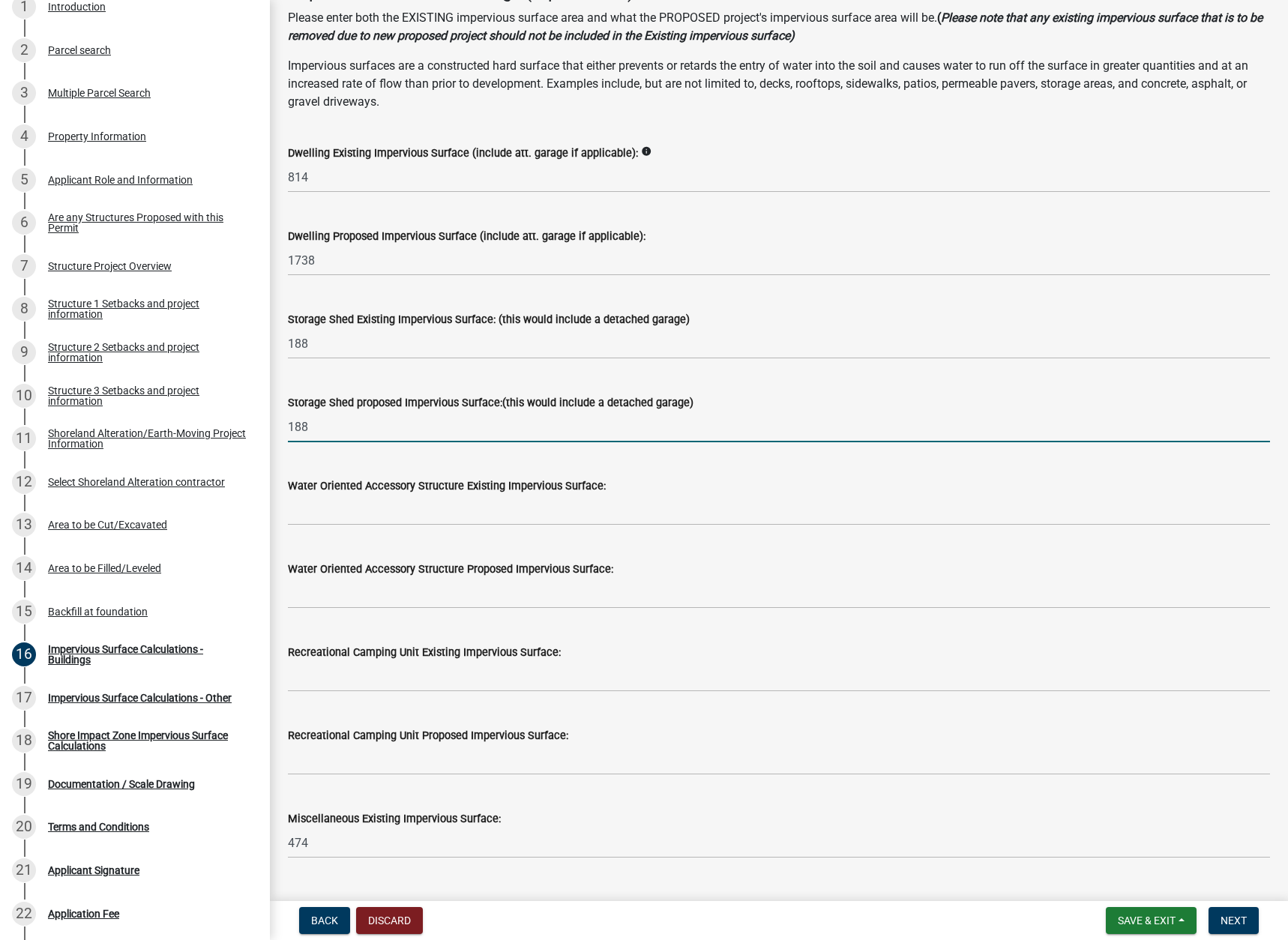
click at [341, 422] on input "188" at bounding box center [779, 426] width 982 height 31
type input "1"
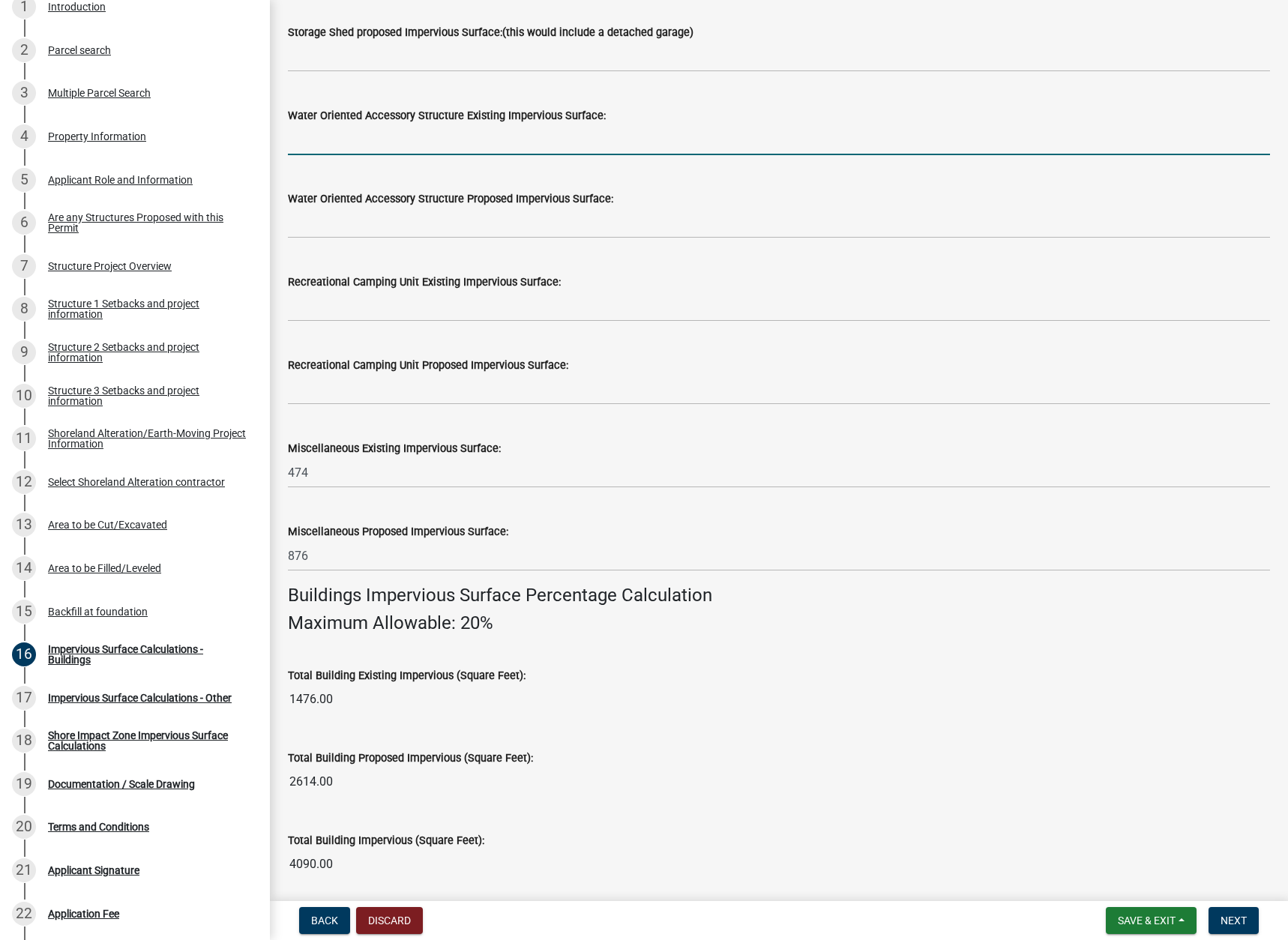
scroll to position [478, 0]
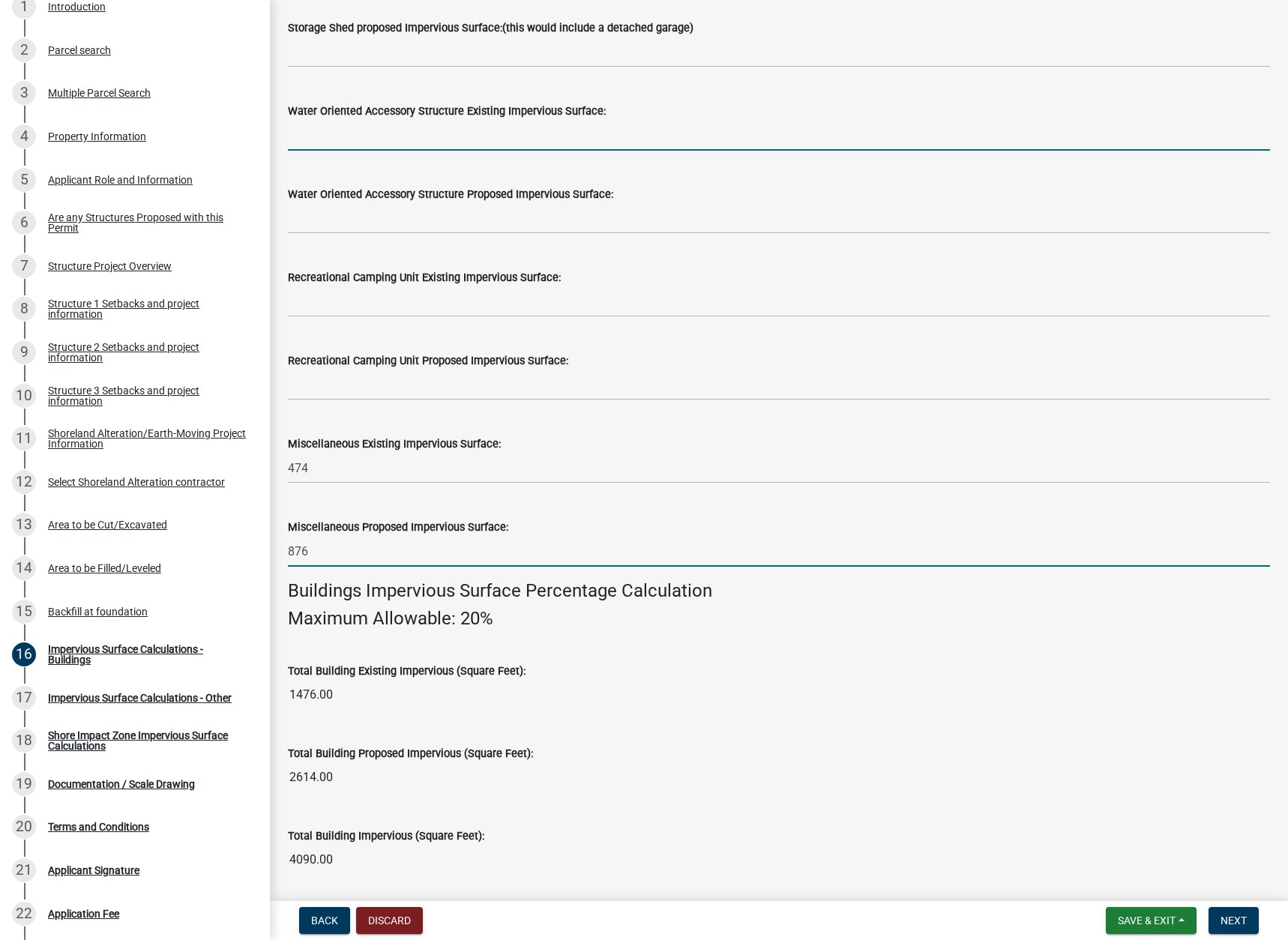
click at [320, 552] on input "876" at bounding box center [779, 551] width 982 height 31
type input "8"
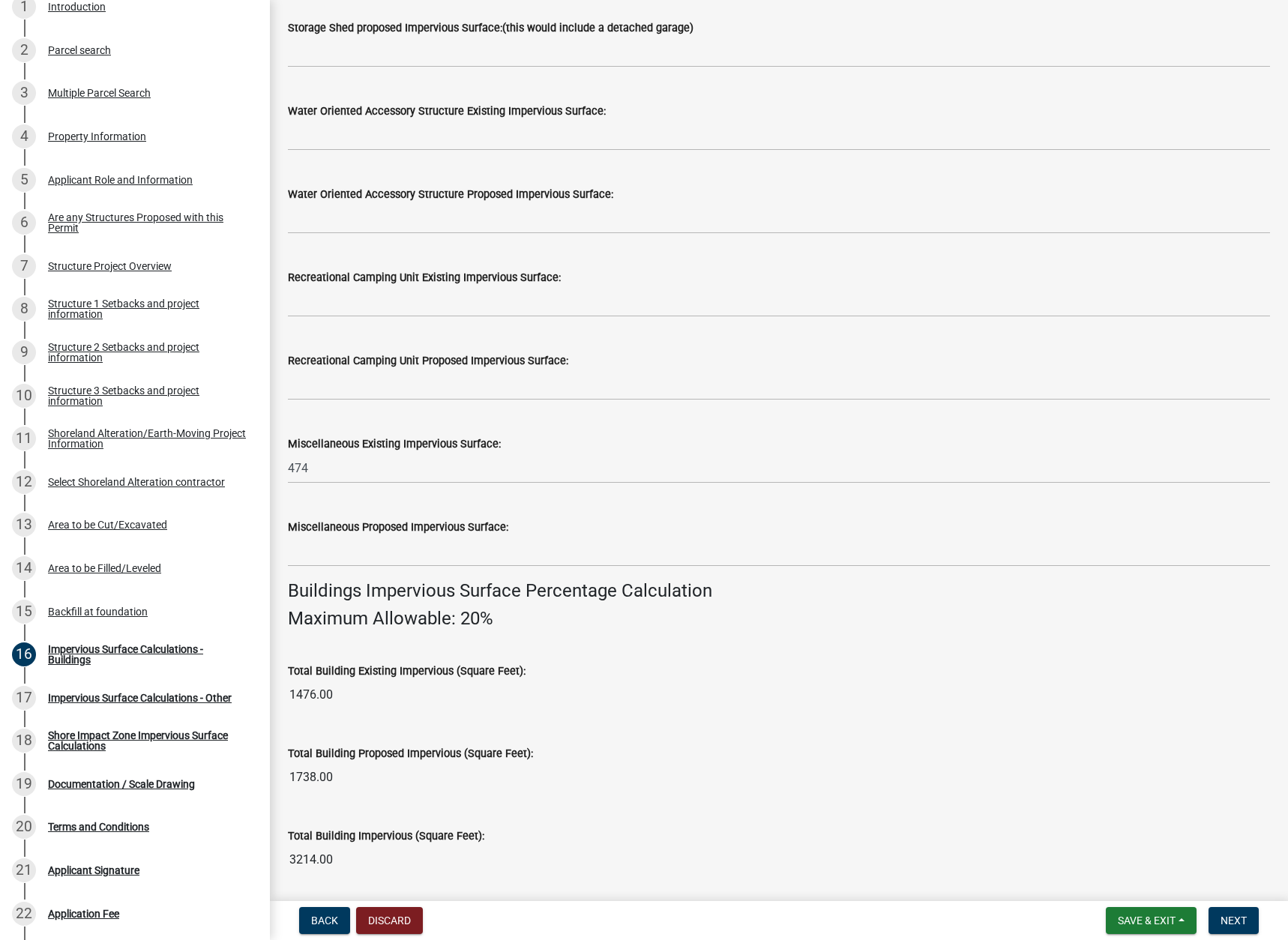
drag, startPoint x: 652, startPoint y: 438, endPoint x: 647, endPoint y: 445, distance: 8.6
click at [652, 439] on div "Miscellaneous Existing Impervious Surface:" at bounding box center [779, 444] width 982 height 18
click at [302, 555] on input "text" at bounding box center [779, 551] width 982 height 31
type input "402"
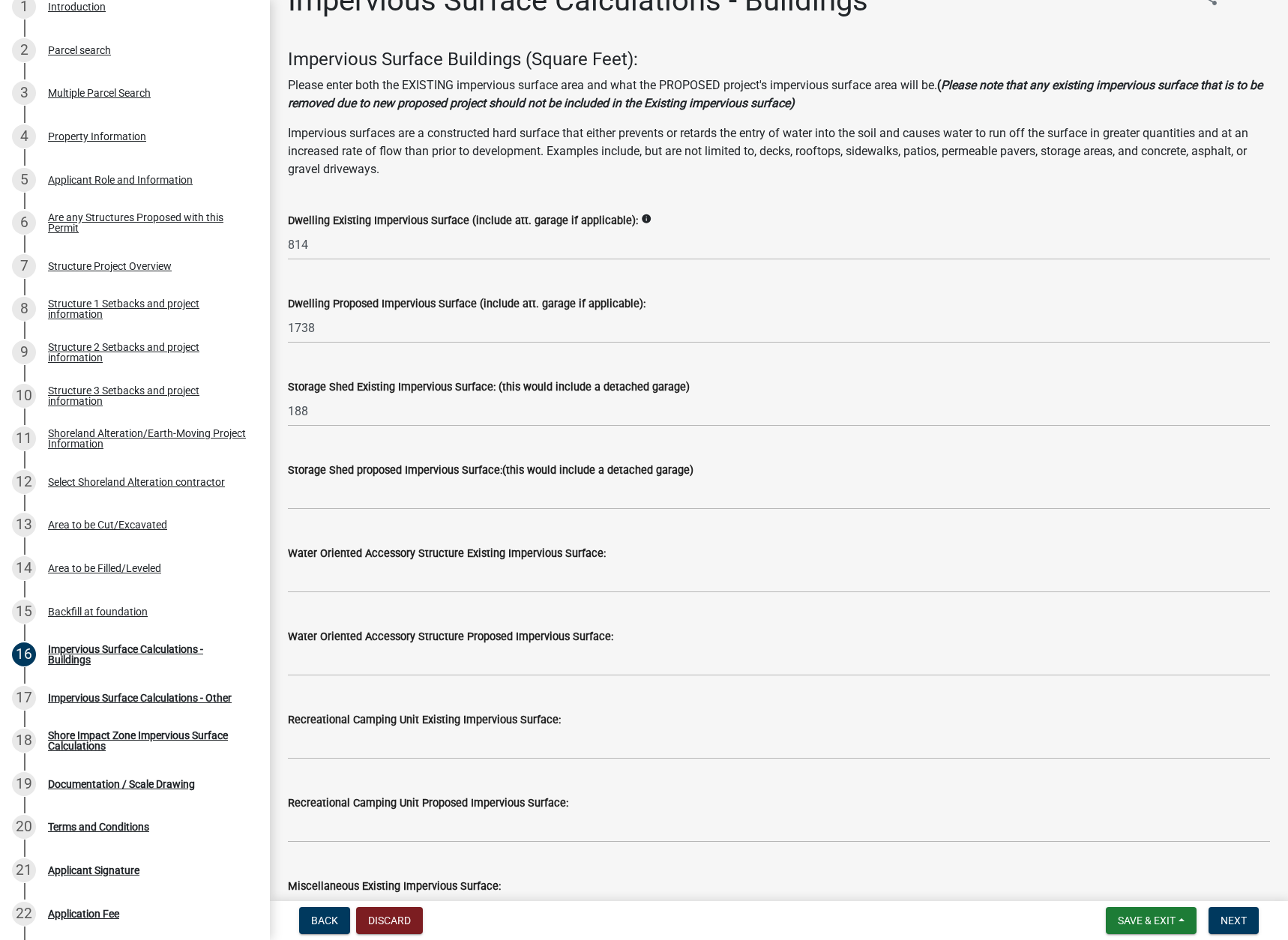
scroll to position [28, 0]
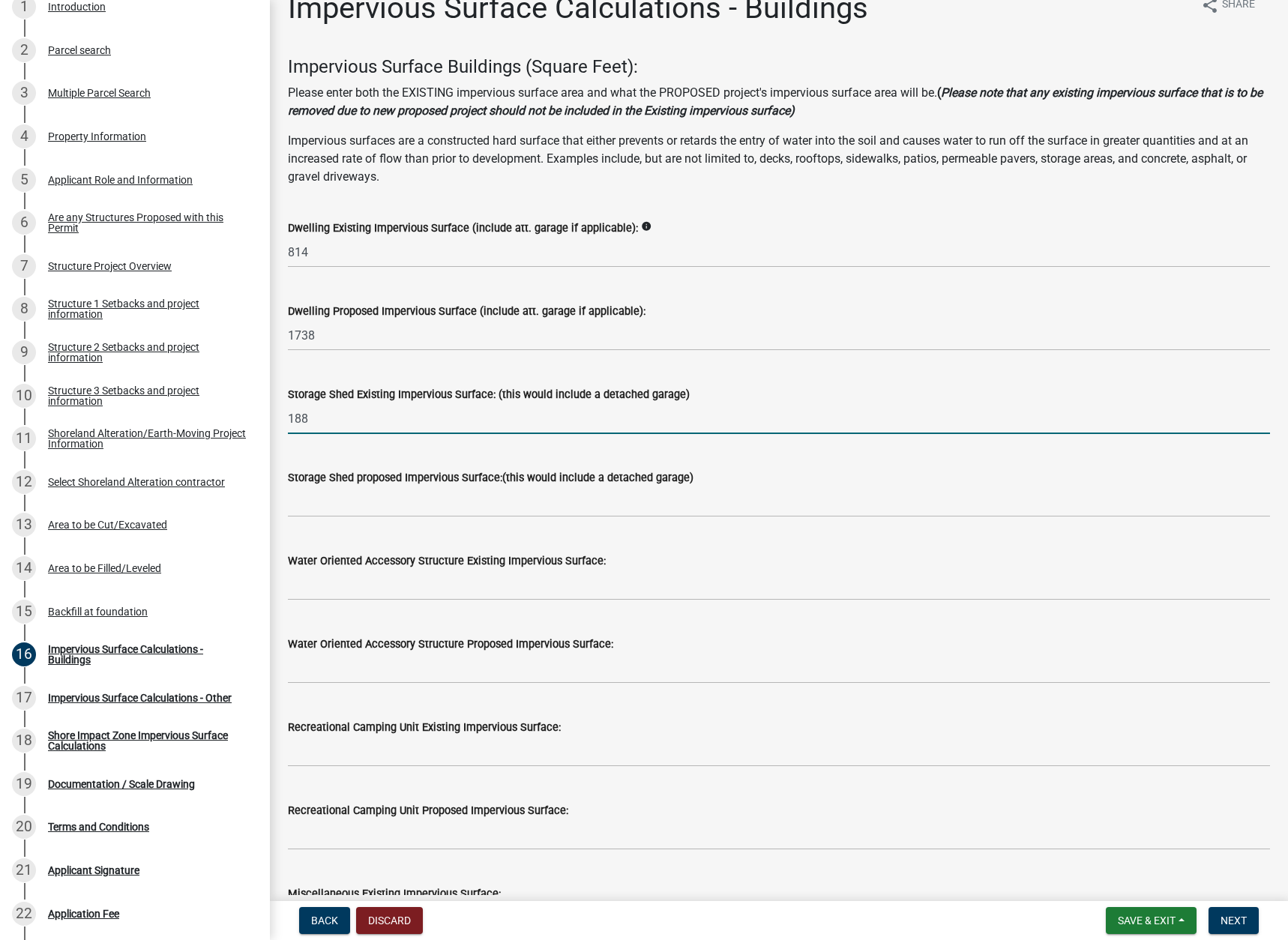
click at [902, 412] on input "188" at bounding box center [779, 418] width 982 height 31
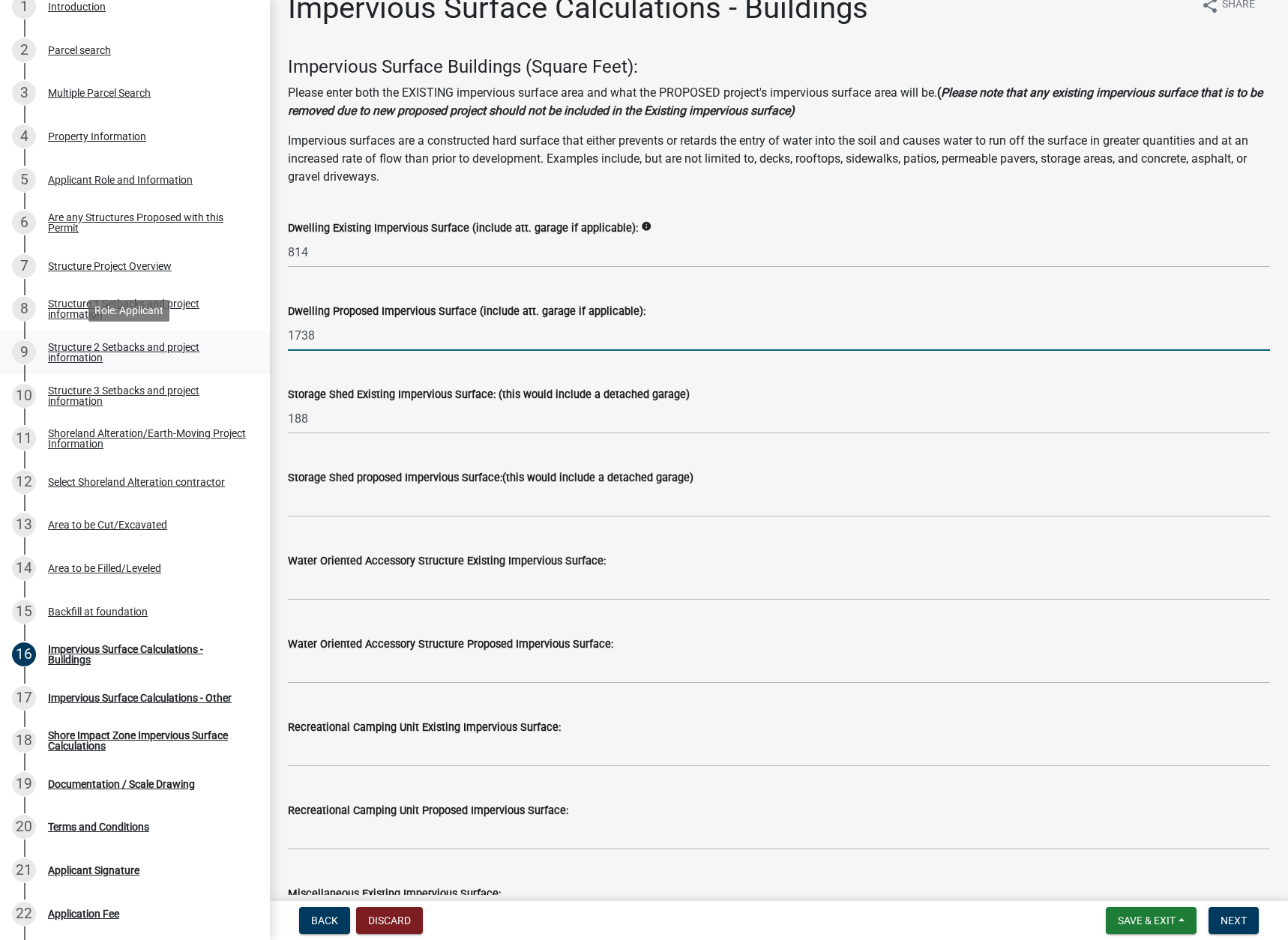
drag, startPoint x: 345, startPoint y: 335, endPoint x: 208, endPoint y: 342, distance: 137.2
click at [208, 342] on div "Structure and Shoreland Alteration Permit Application STR/SAP - 492520 View Sum…" at bounding box center [644, 470] width 1288 height 940
type input "924"
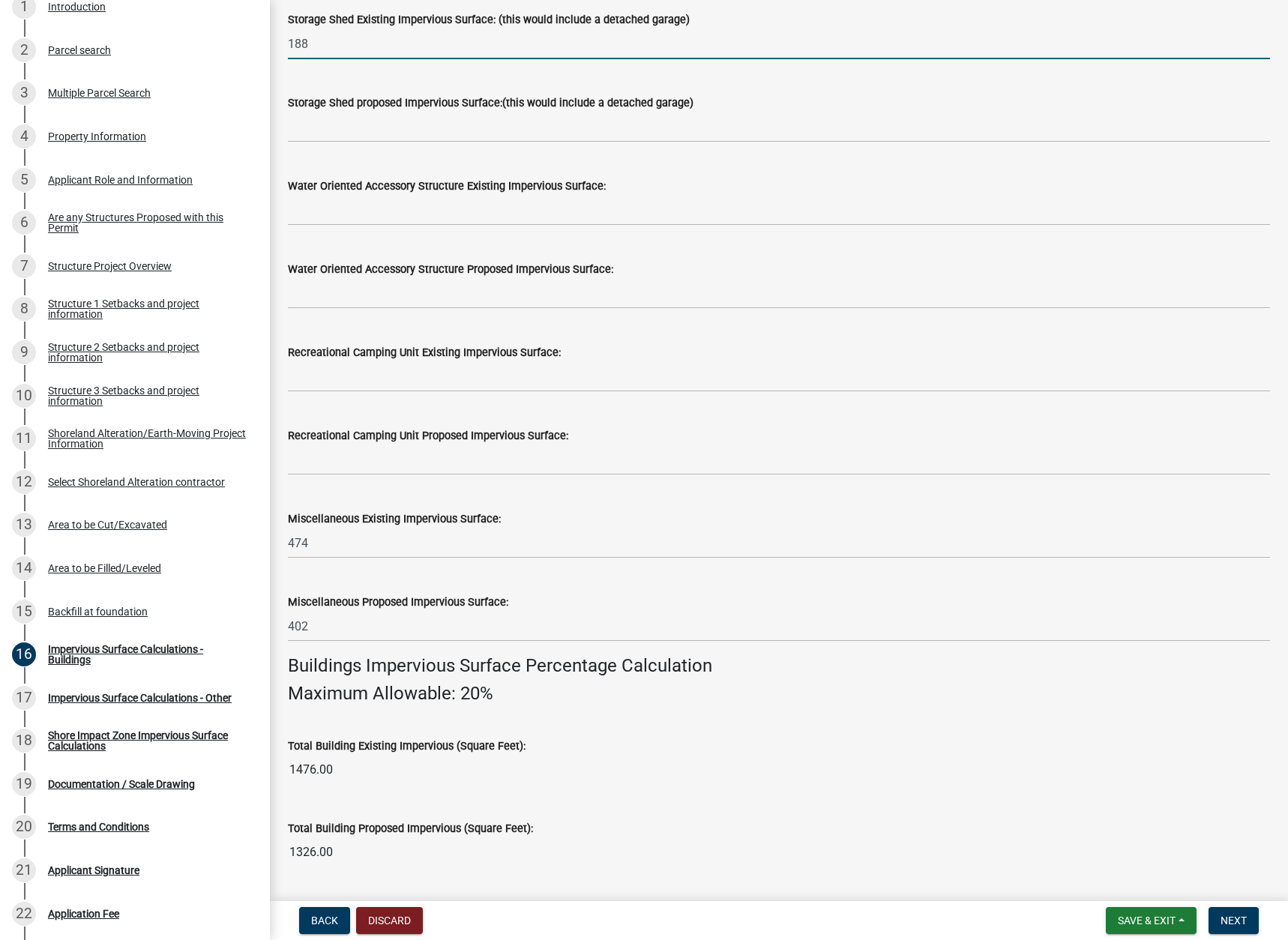
scroll to position [328, 0]
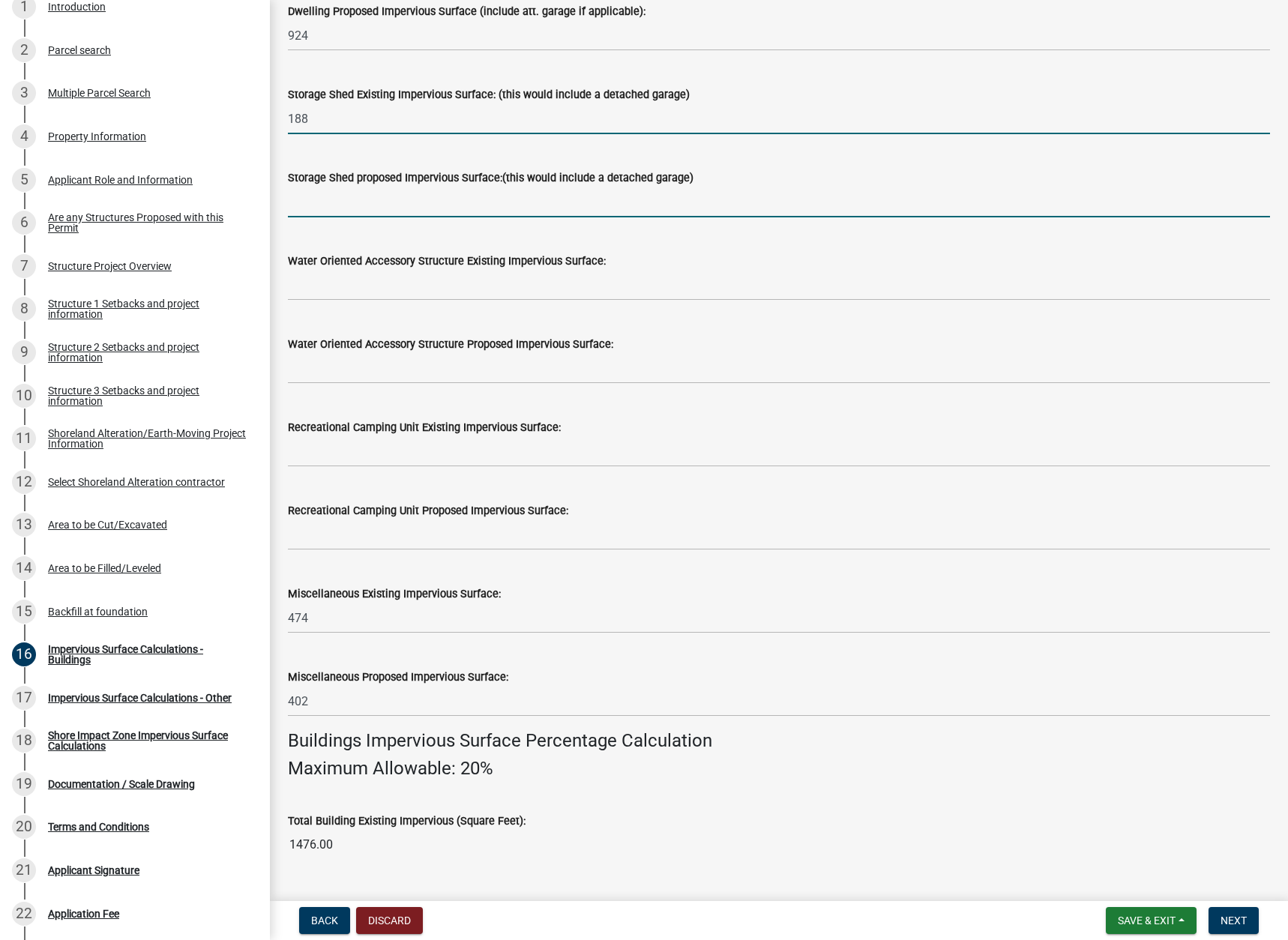
click at [461, 198] on input "text" at bounding box center [779, 201] width 982 height 31
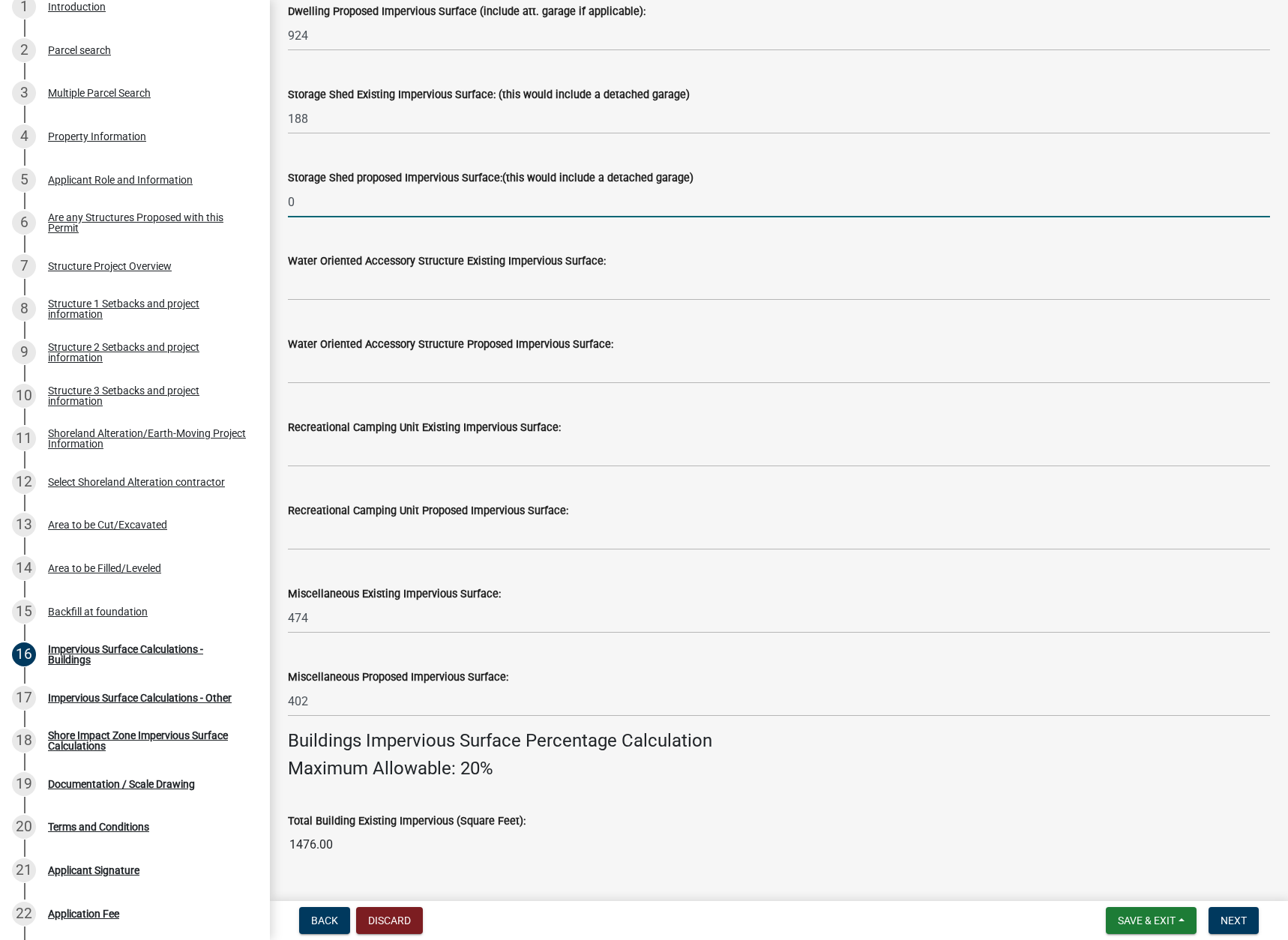
type input "0"
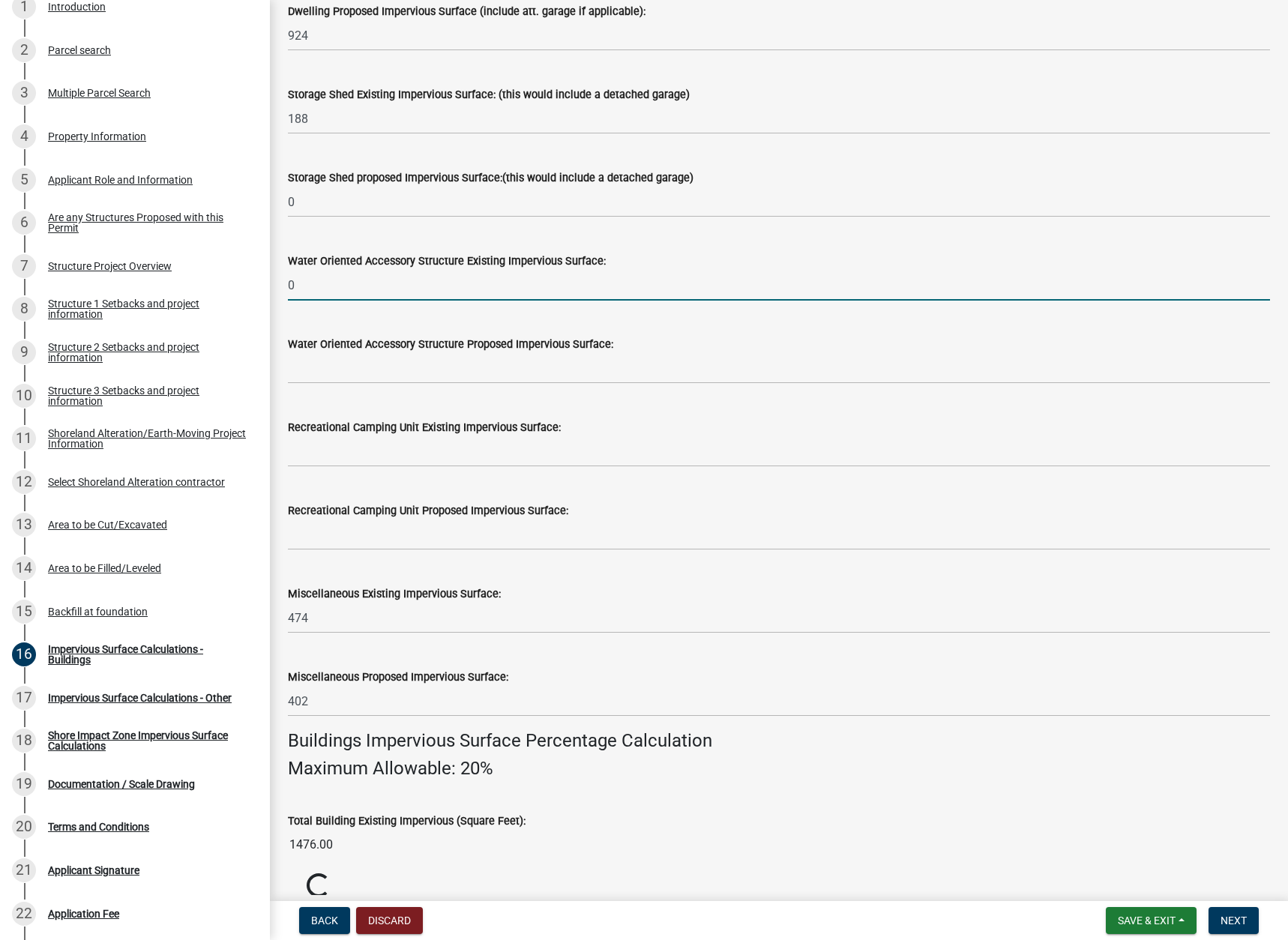
type input "0"
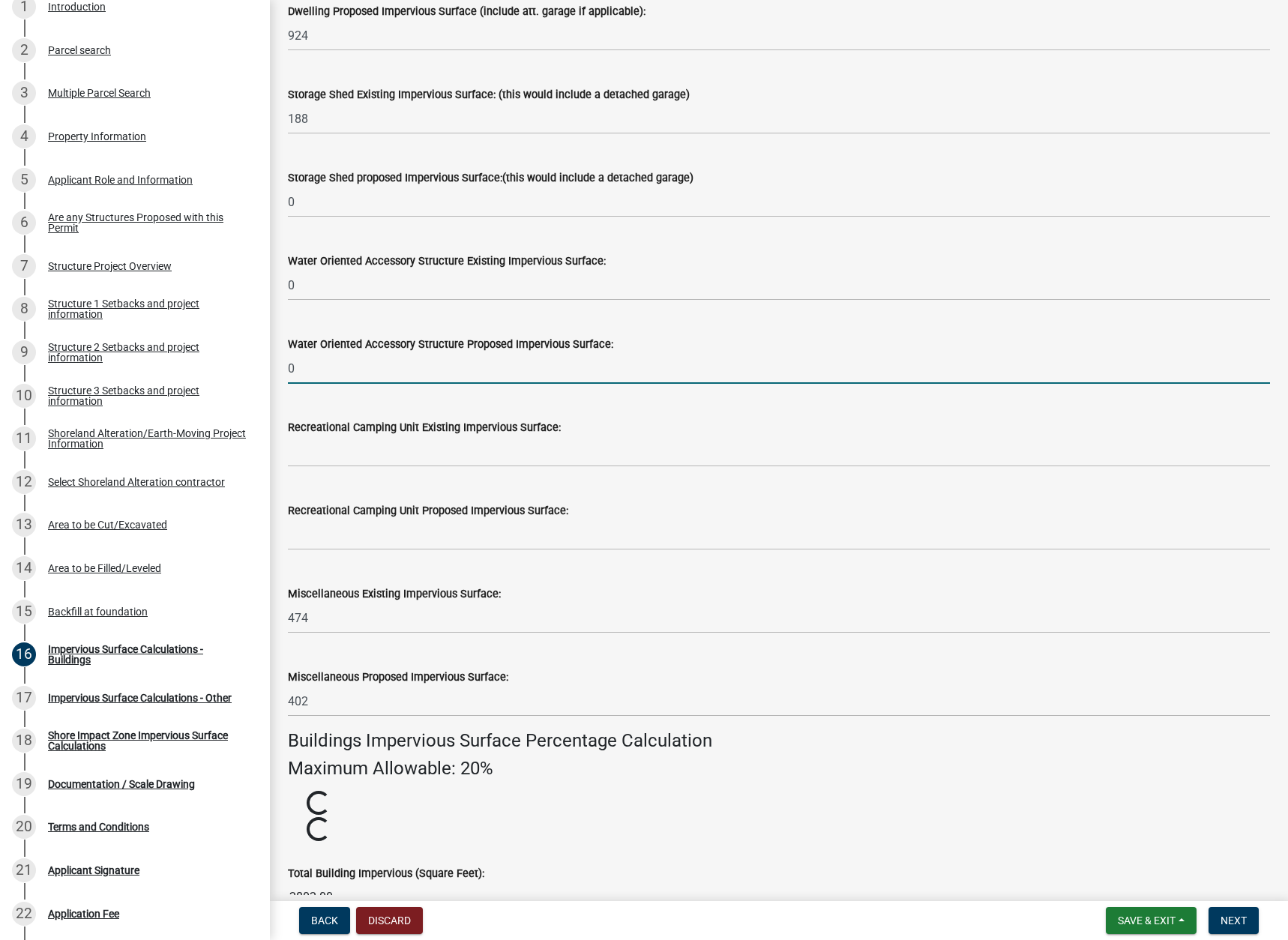
type input "0"
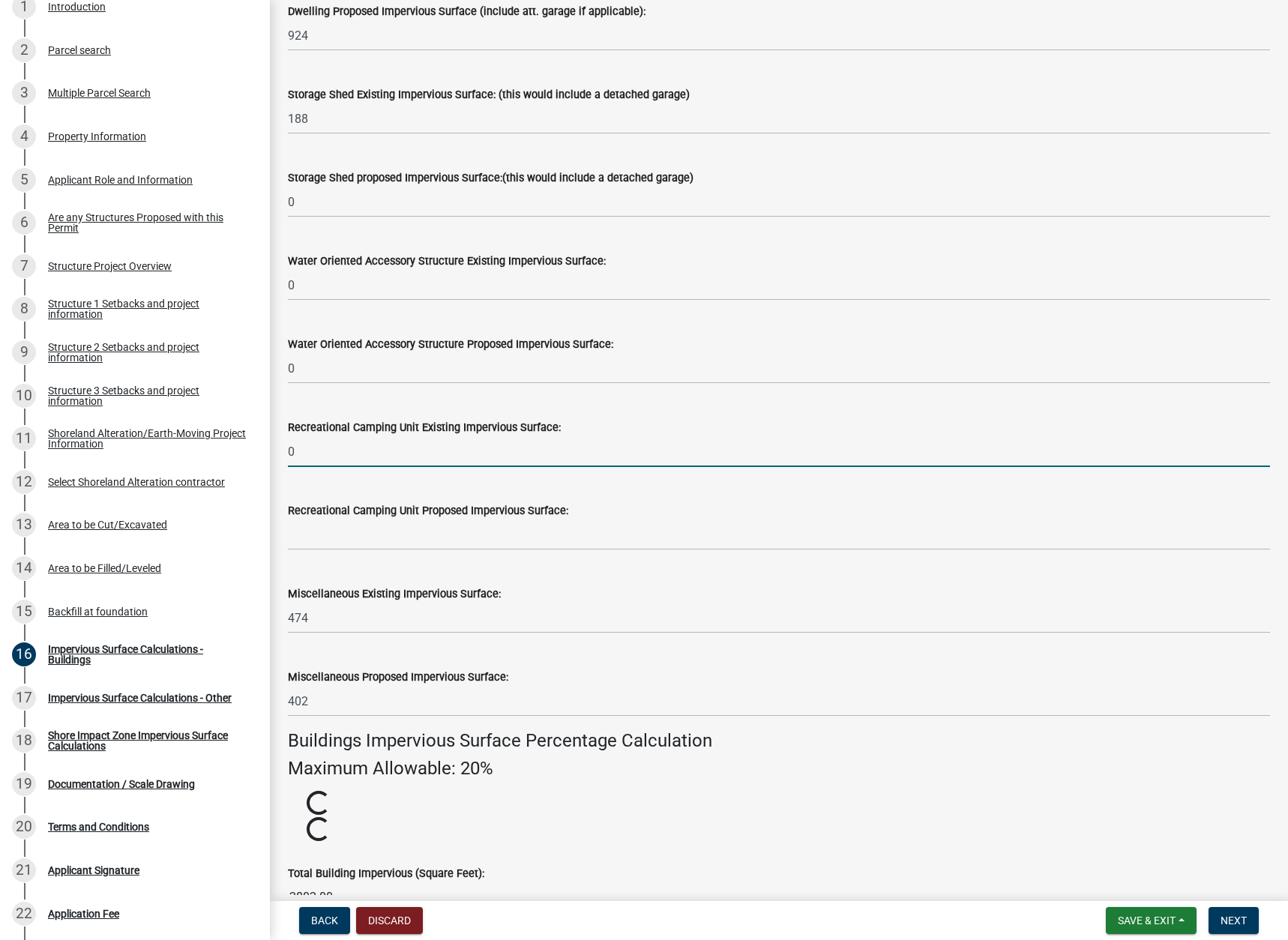
type input "0"
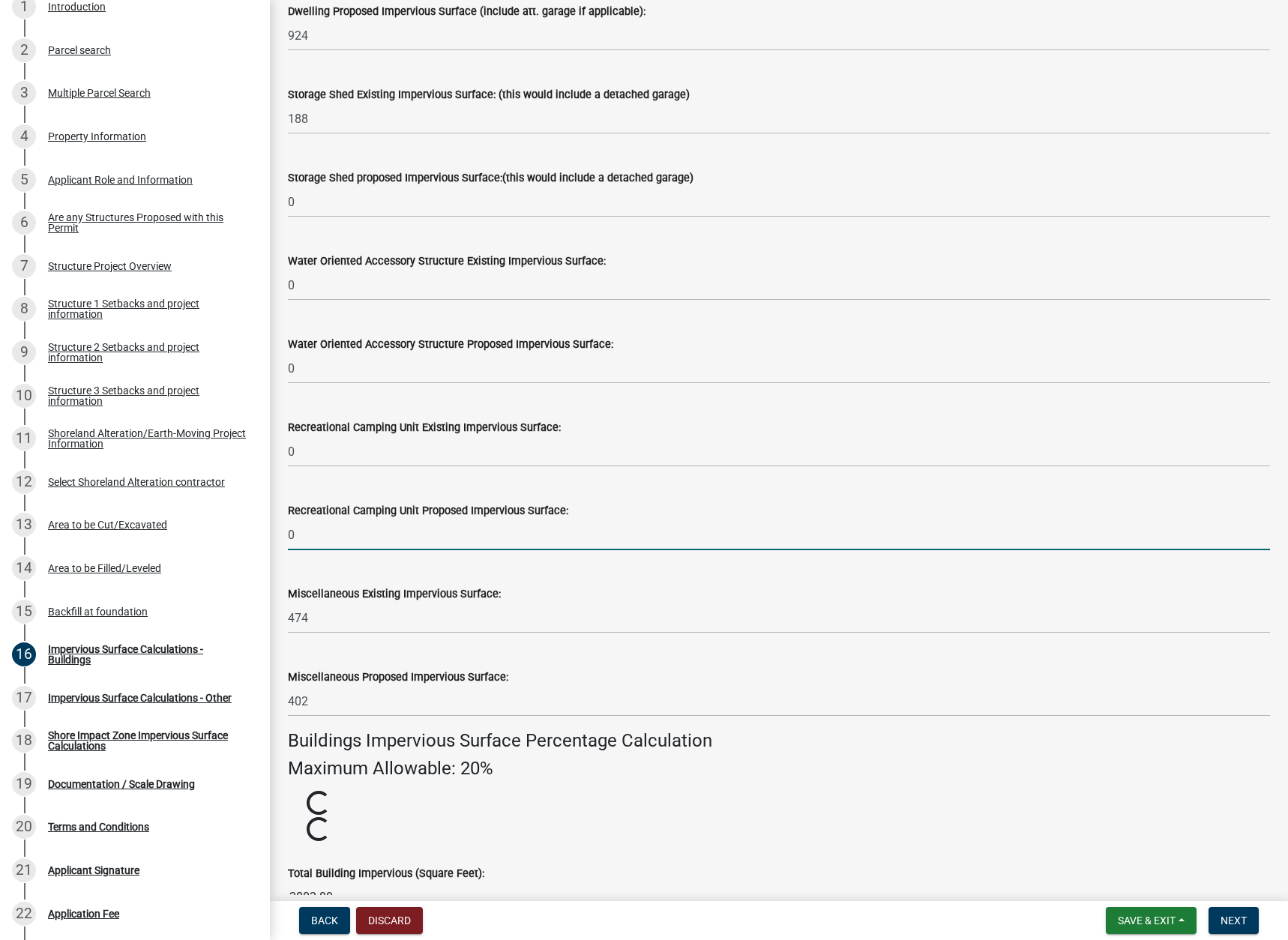
type input "0"
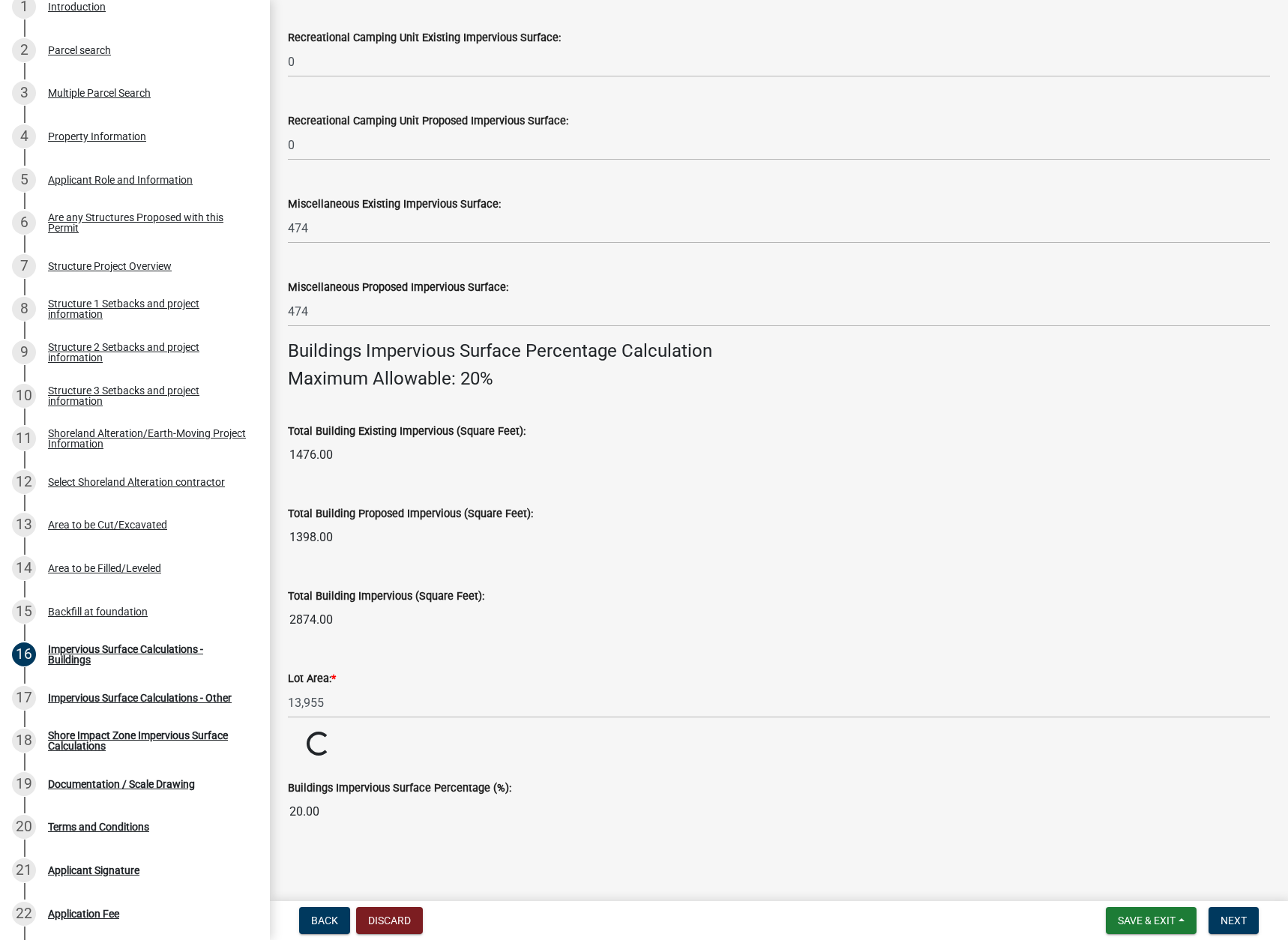
scroll to position [721, 0]
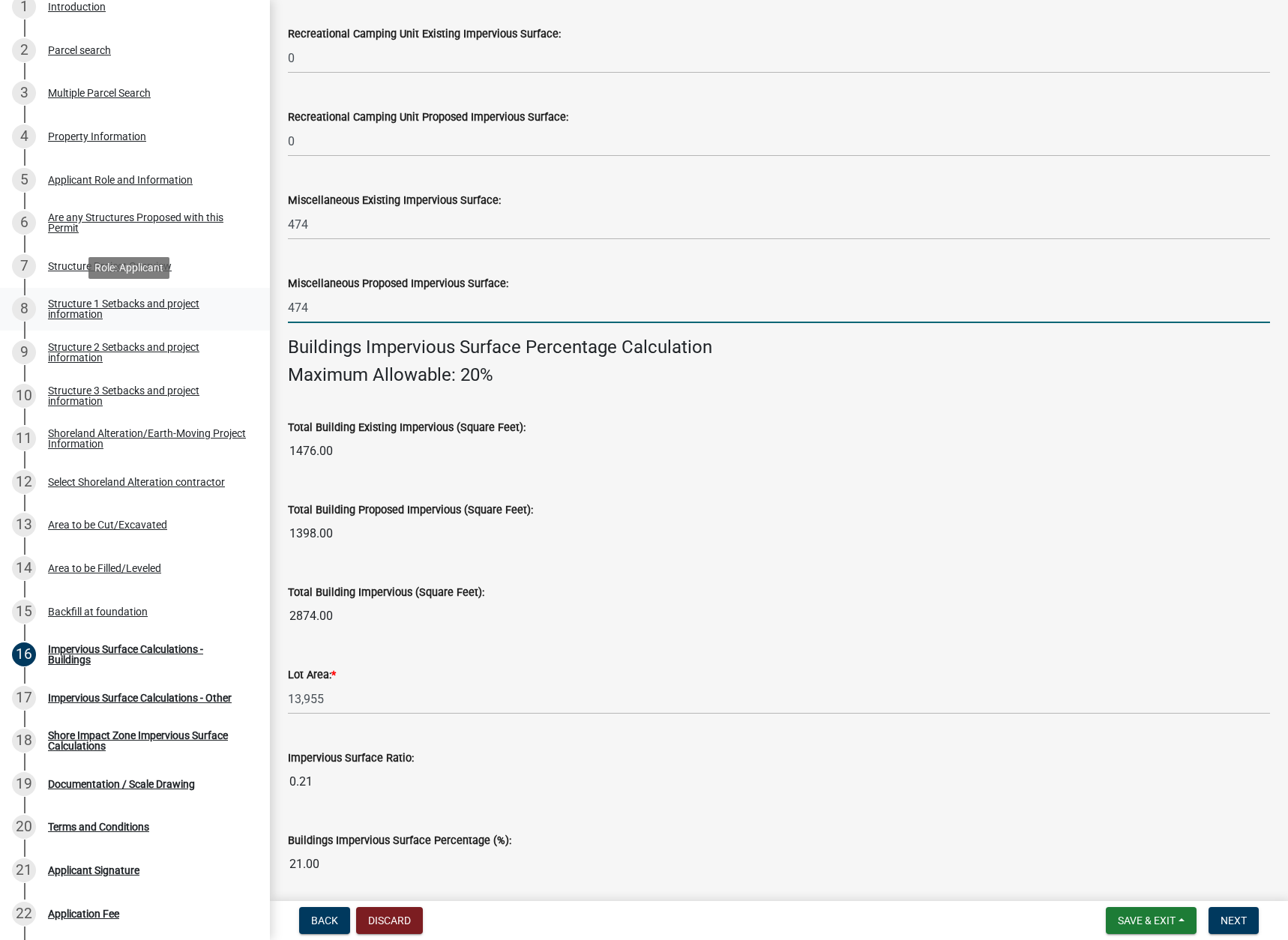
drag, startPoint x: 325, startPoint y: 309, endPoint x: 236, endPoint y: 315, distance: 89.2
click at [236, 315] on div "Structure and Shoreland Alteration Permit Application STR/SAP - 492520 View Sum…" at bounding box center [644, 470] width 1288 height 940
type input "0"
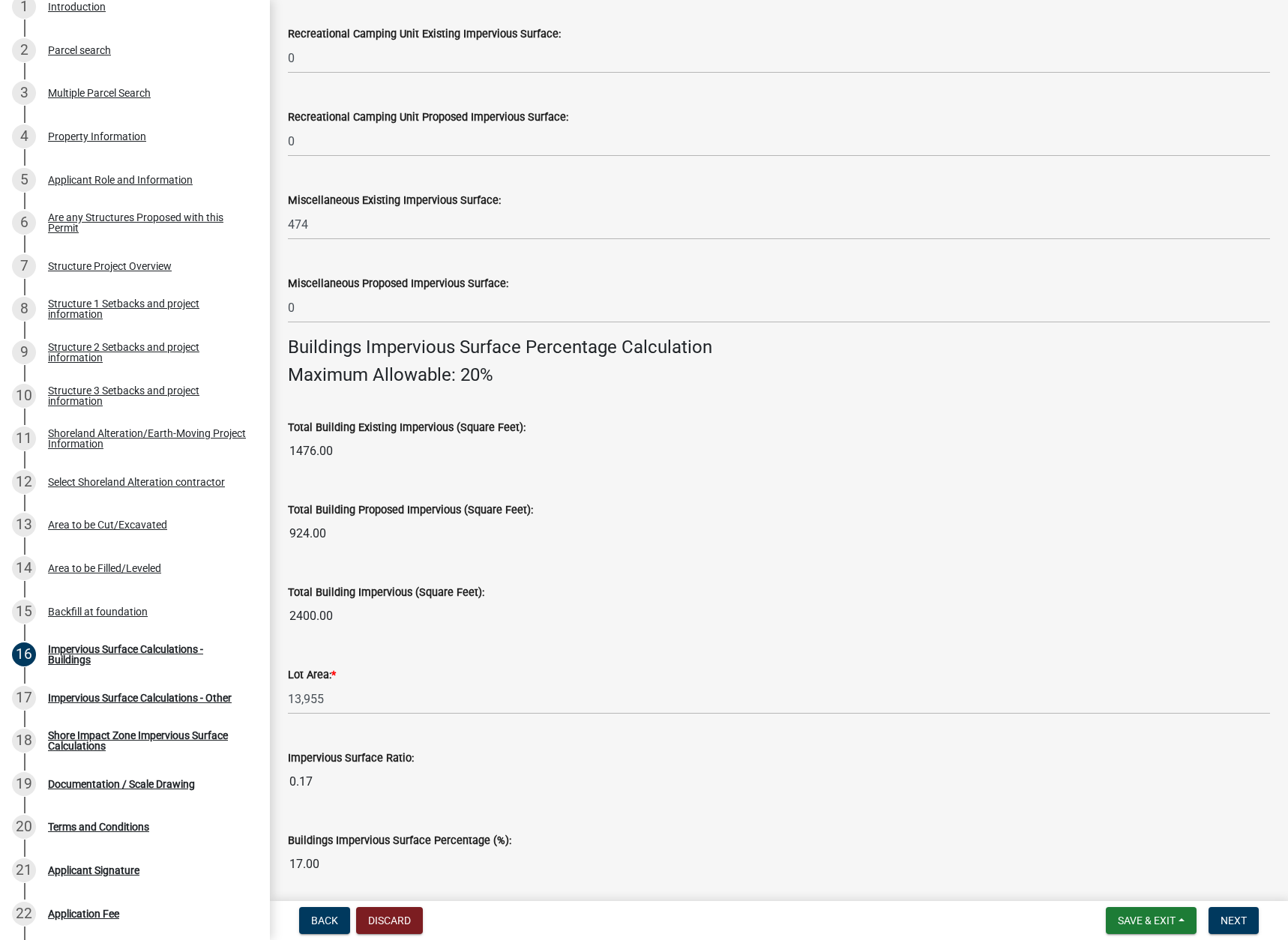
scroll to position [647, 0]
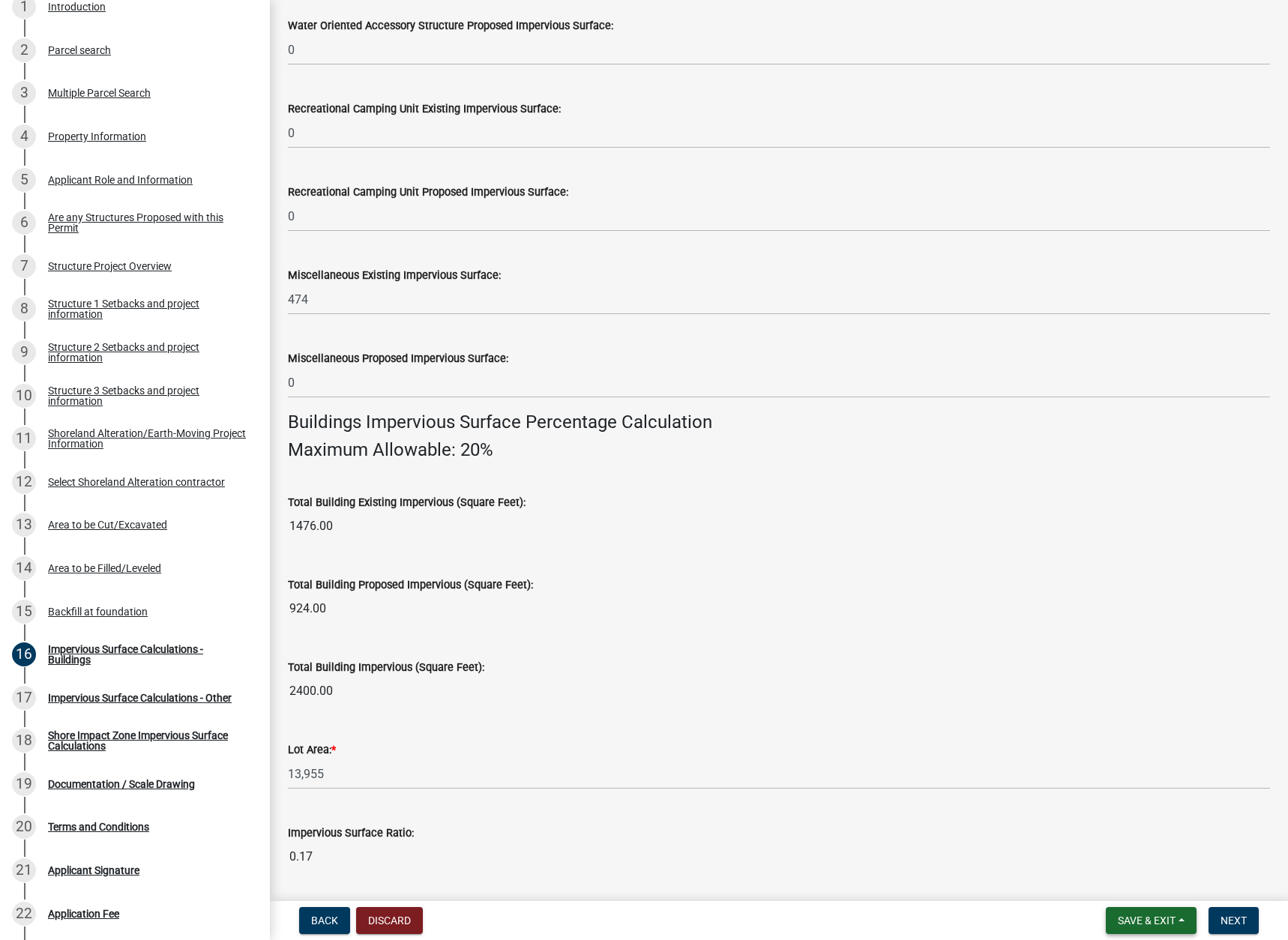
click at [1143, 918] on span "Save & Exit" at bounding box center [1147, 921] width 58 height 12
click at [1122, 875] on button "Save & Exit" at bounding box center [1136, 881] width 120 height 36
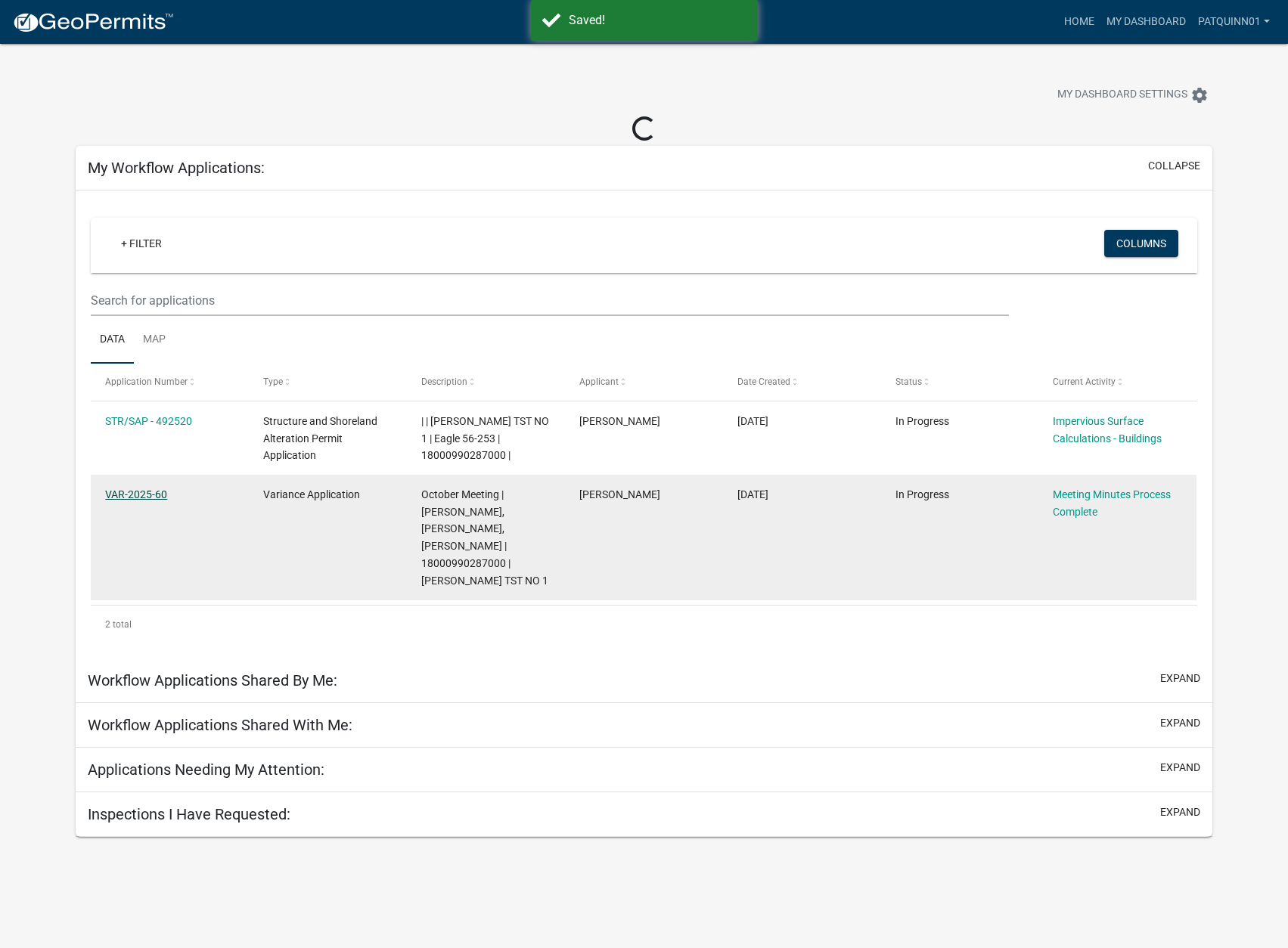
click at [132, 490] on link "VAR-2025-60" at bounding box center [137, 494] width 62 height 12
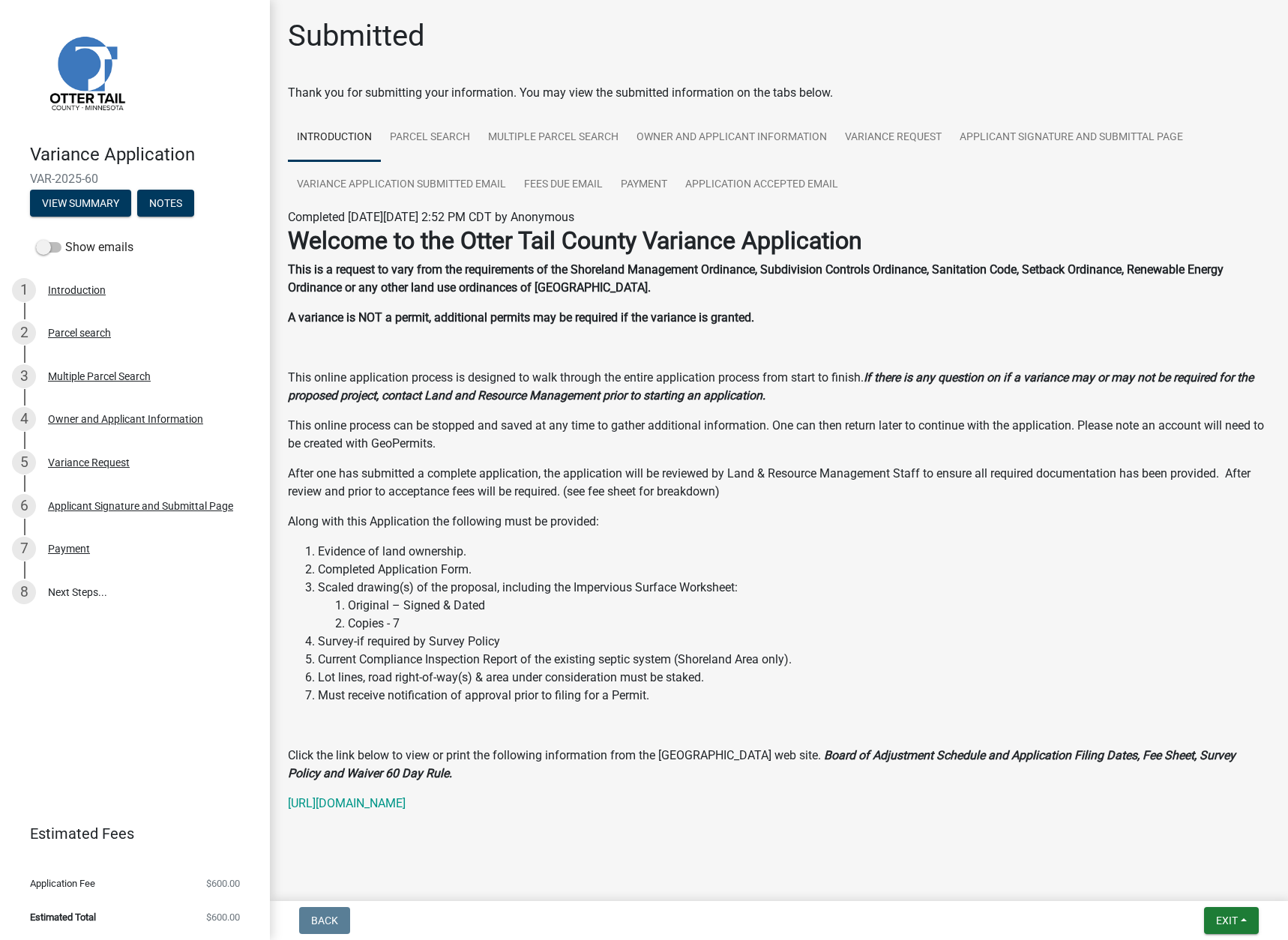
scroll to position [6, 0]
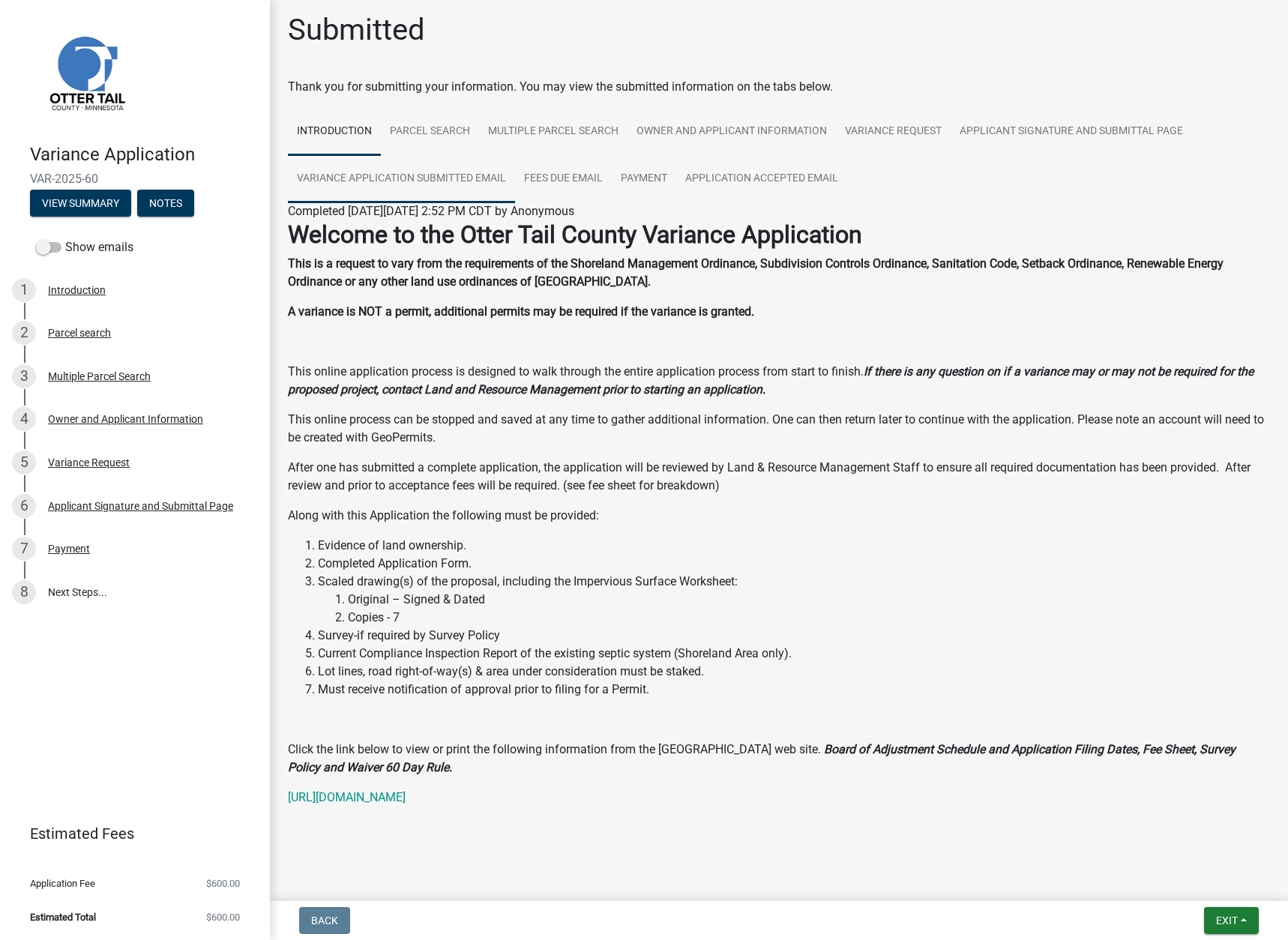
click at [423, 177] on link "Variance Application Submitted Email" at bounding box center [402, 179] width 228 height 48
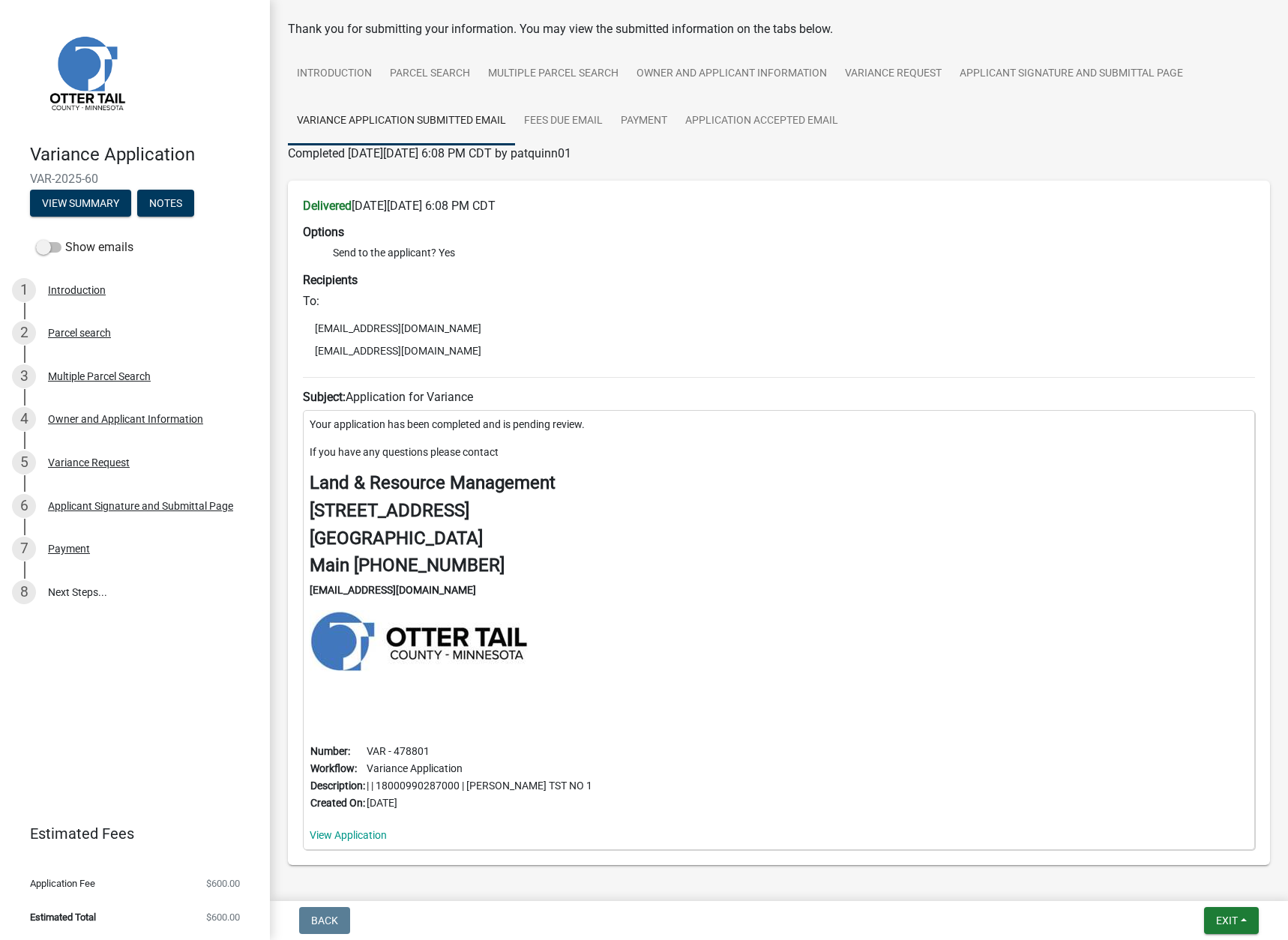
scroll to position [128, 0]
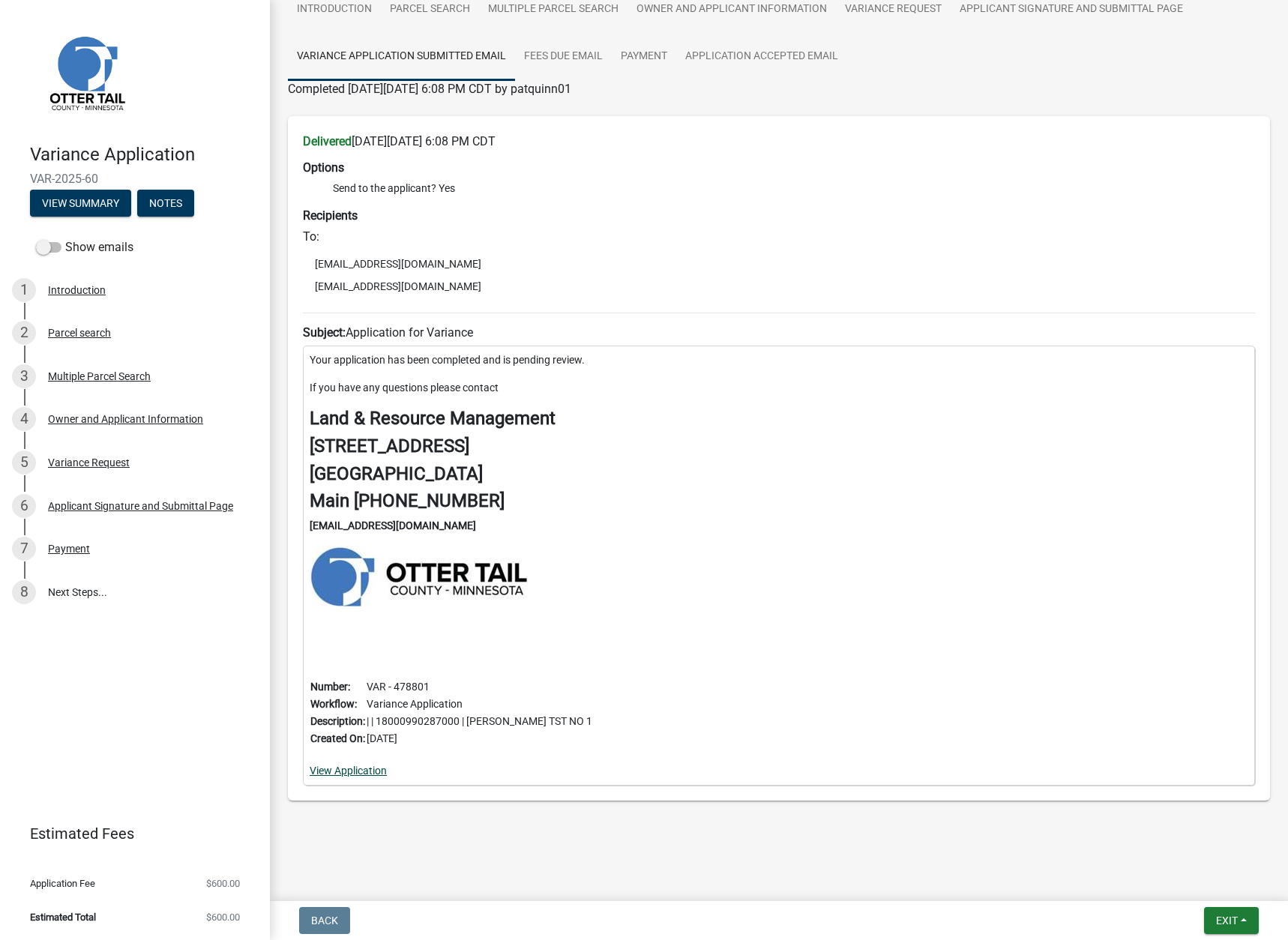
click at [346, 769] on link "View Application" at bounding box center [348, 770] width 77 height 12
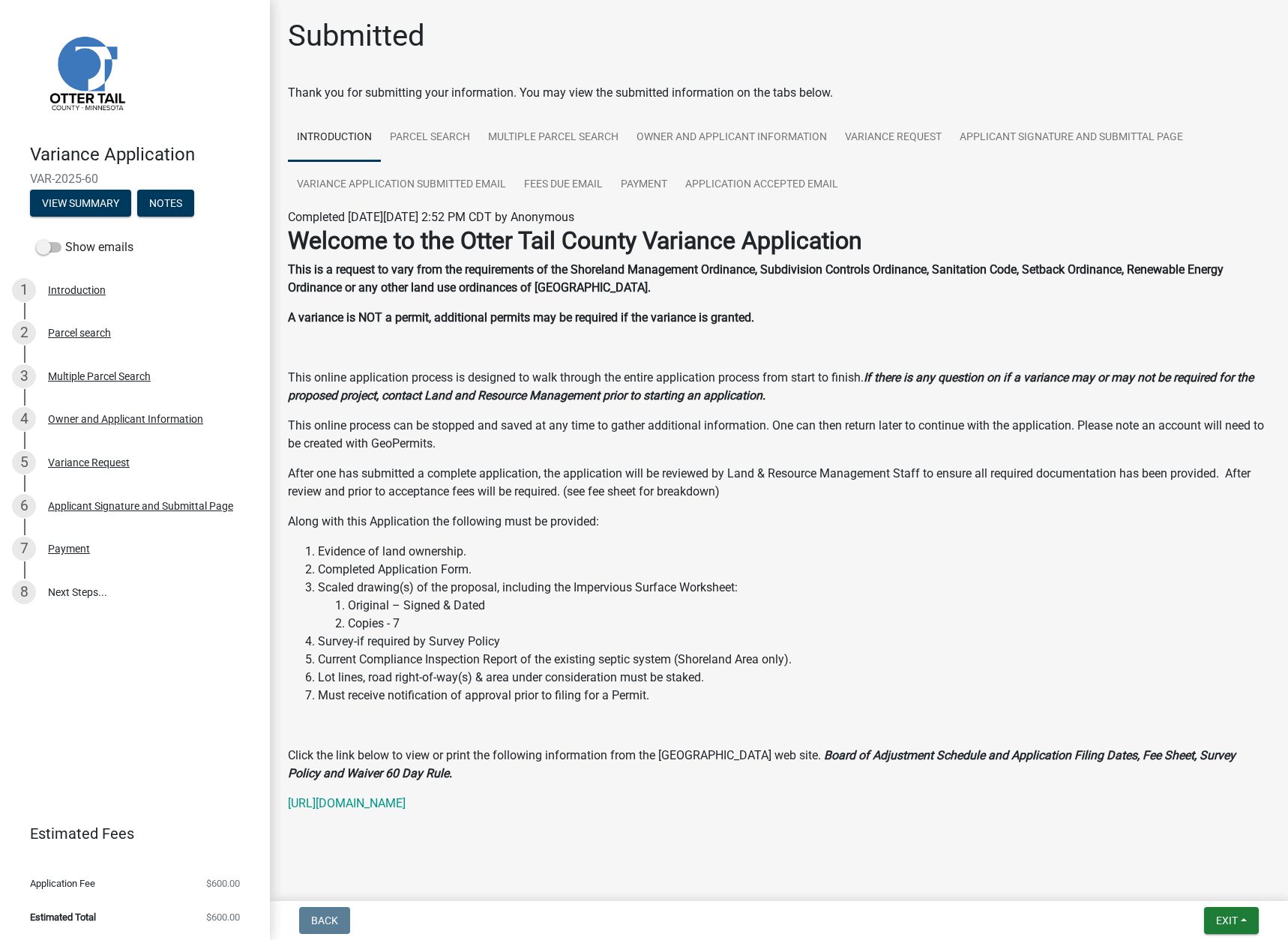
scroll to position [6, 0]
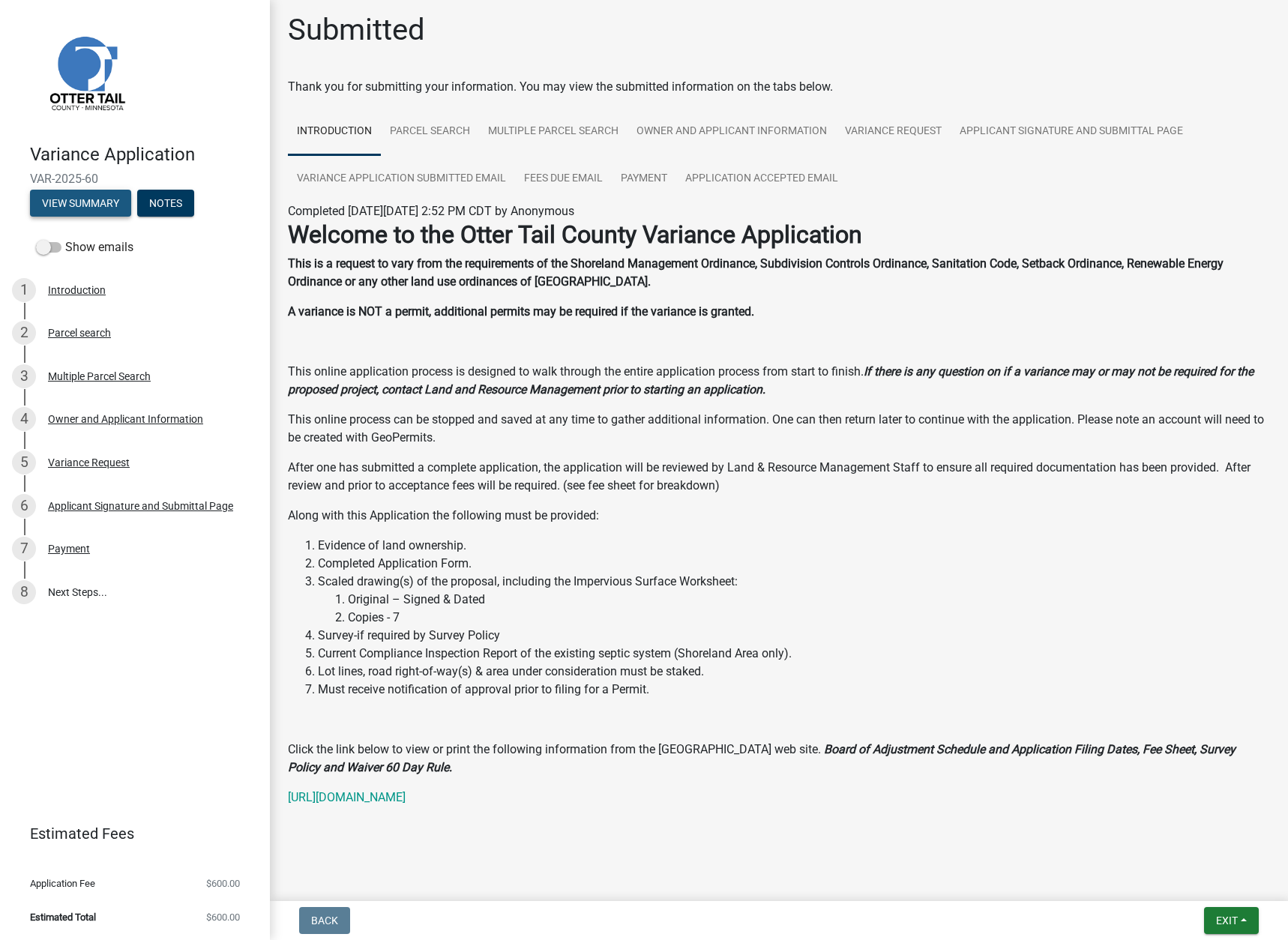
click at [86, 201] on button "View Summary" at bounding box center [80, 203] width 101 height 27
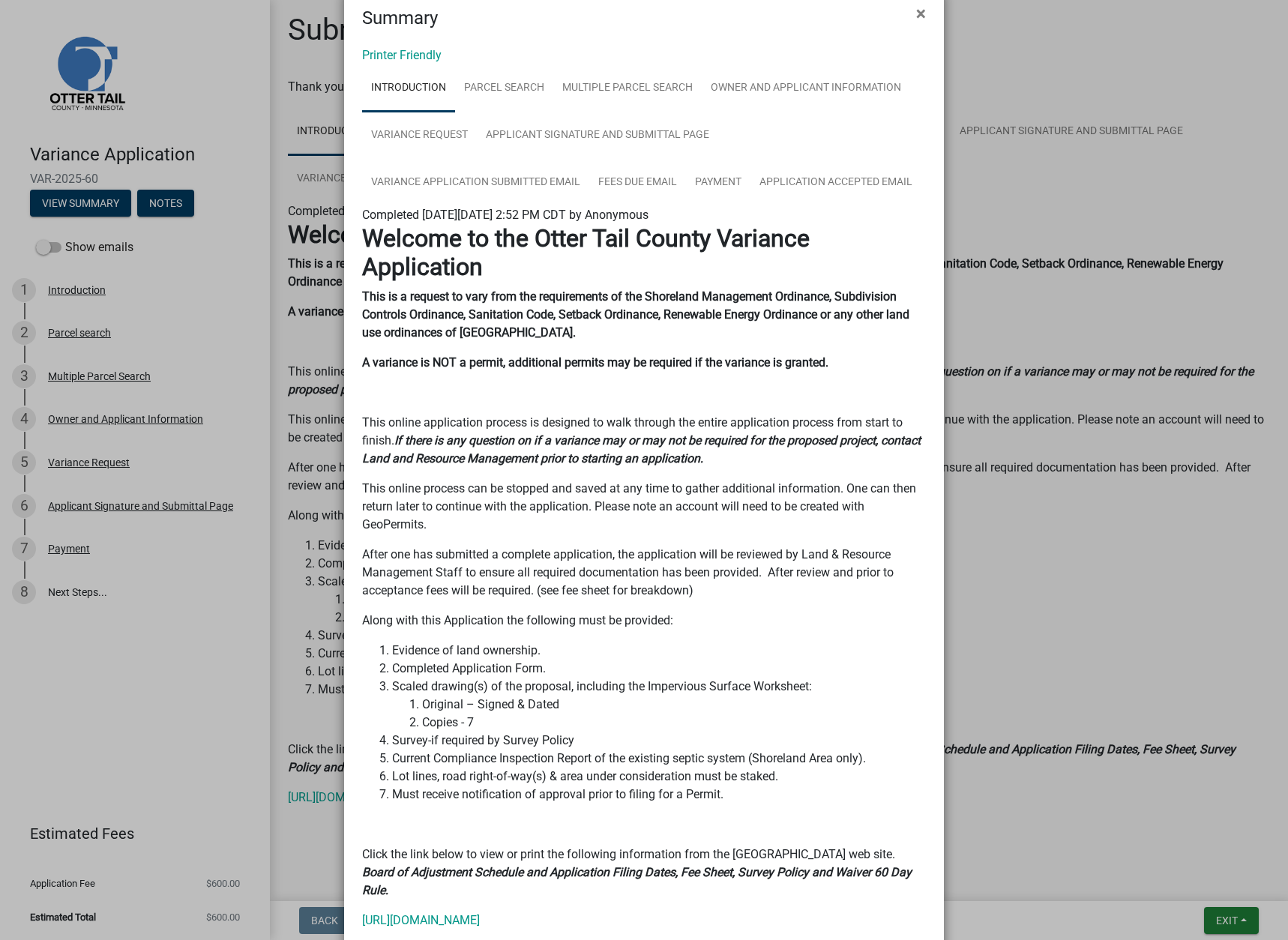
scroll to position [0, 0]
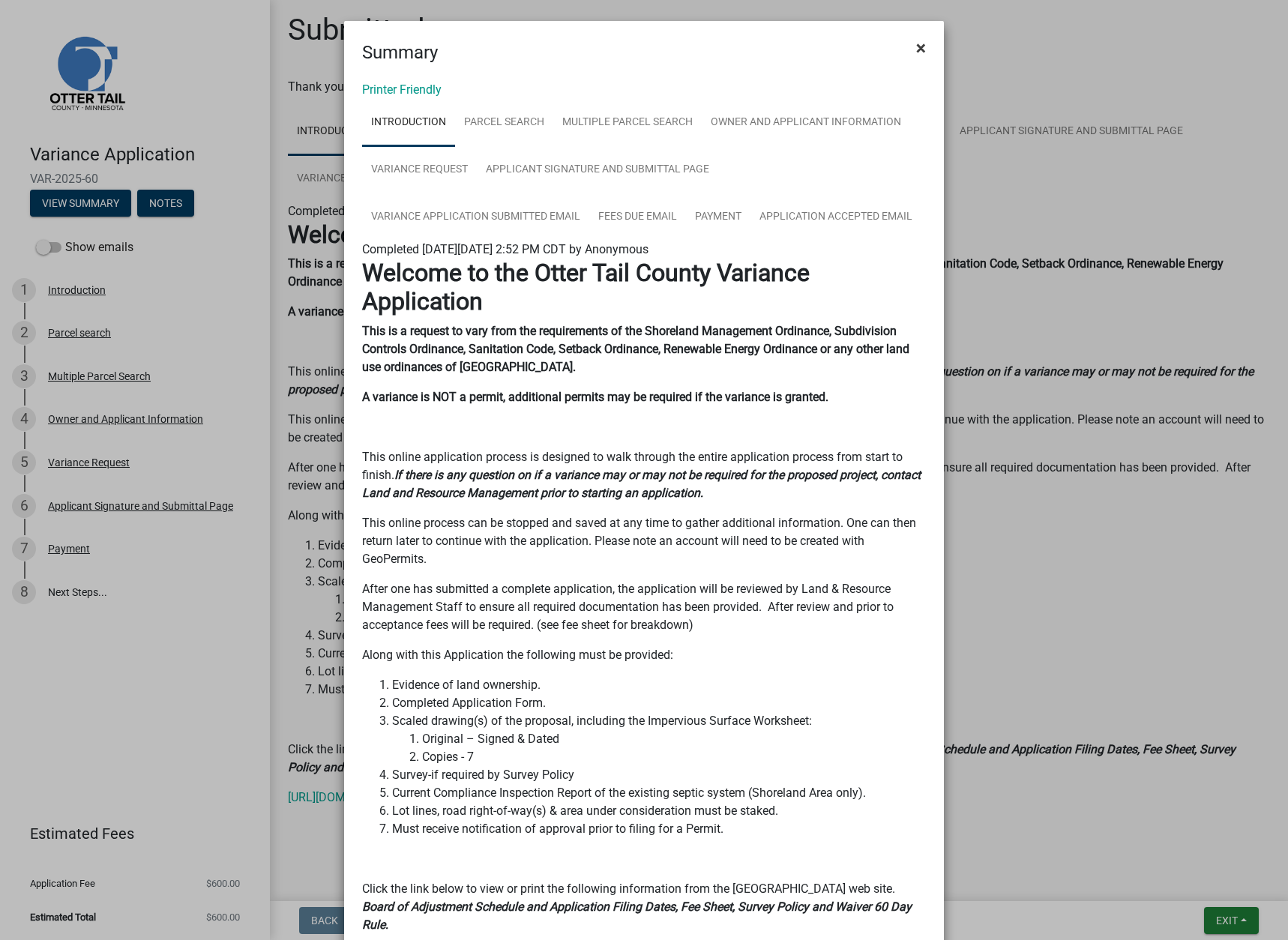
click at [916, 43] on span "×" at bounding box center [921, 48] width 10 height 21
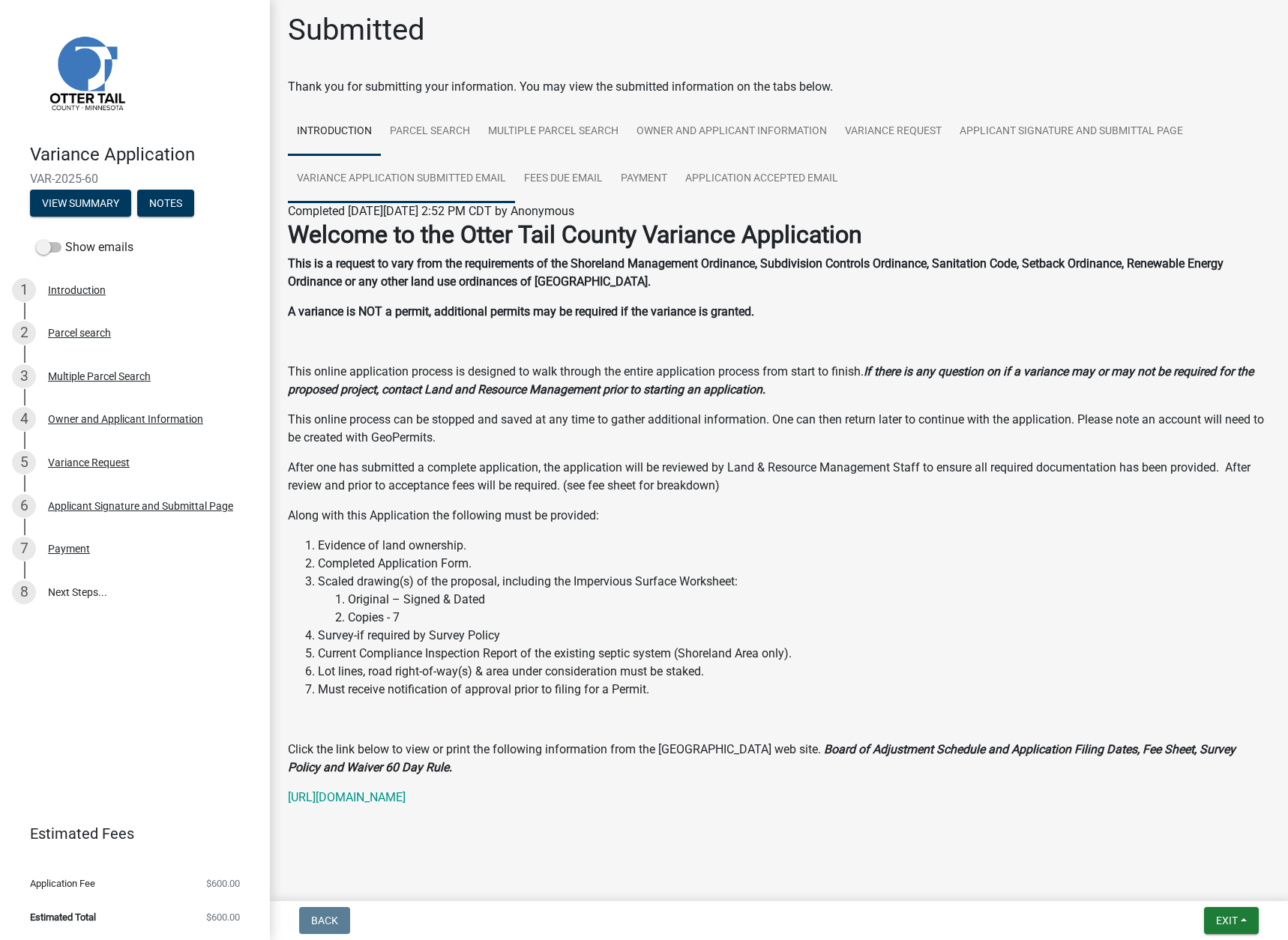
click at [445, 176] on link "Variance Application Submitted Email" at bounding box center [402, 179] width 228 height 48
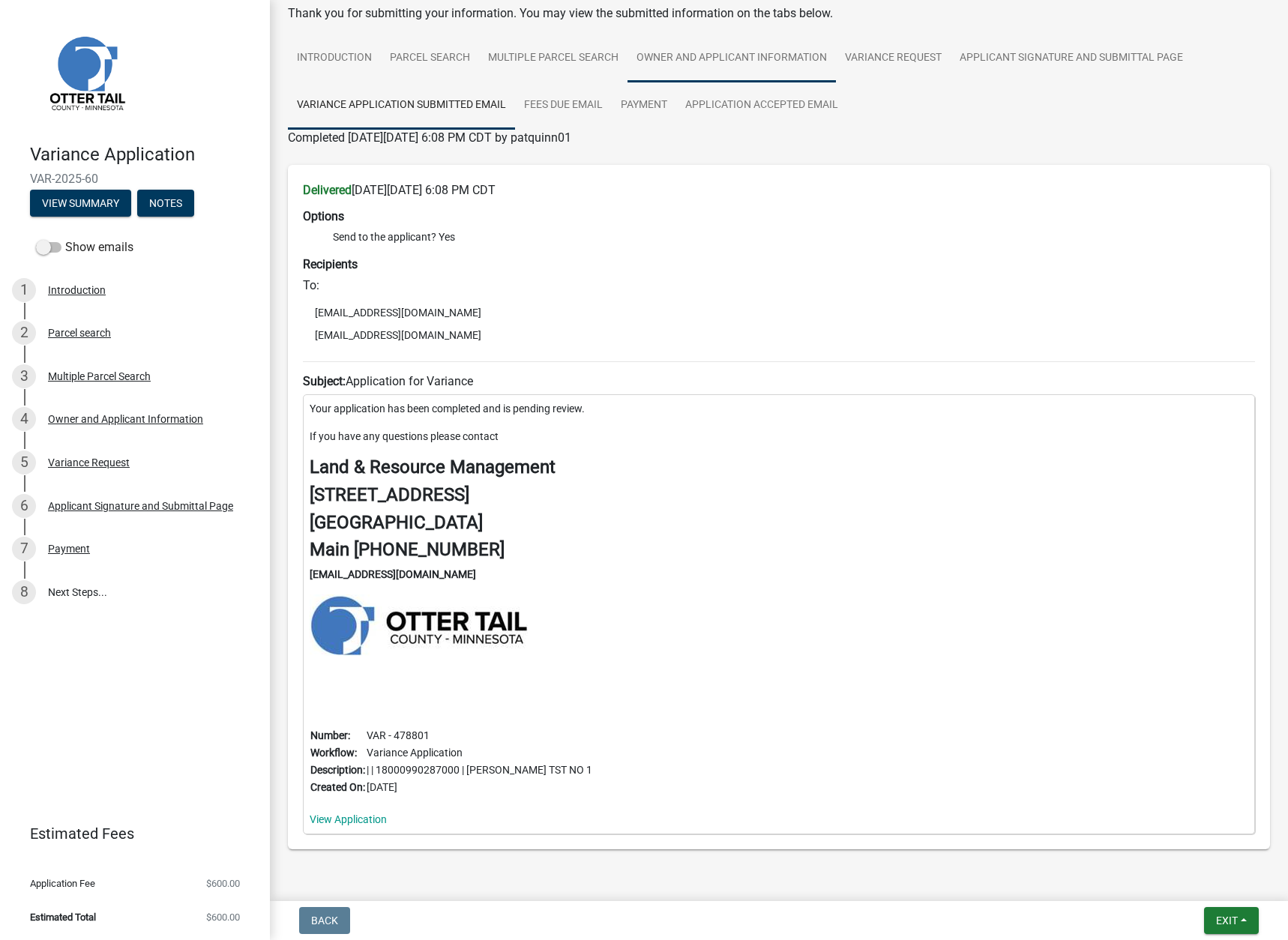
scroll to position [54, 0]
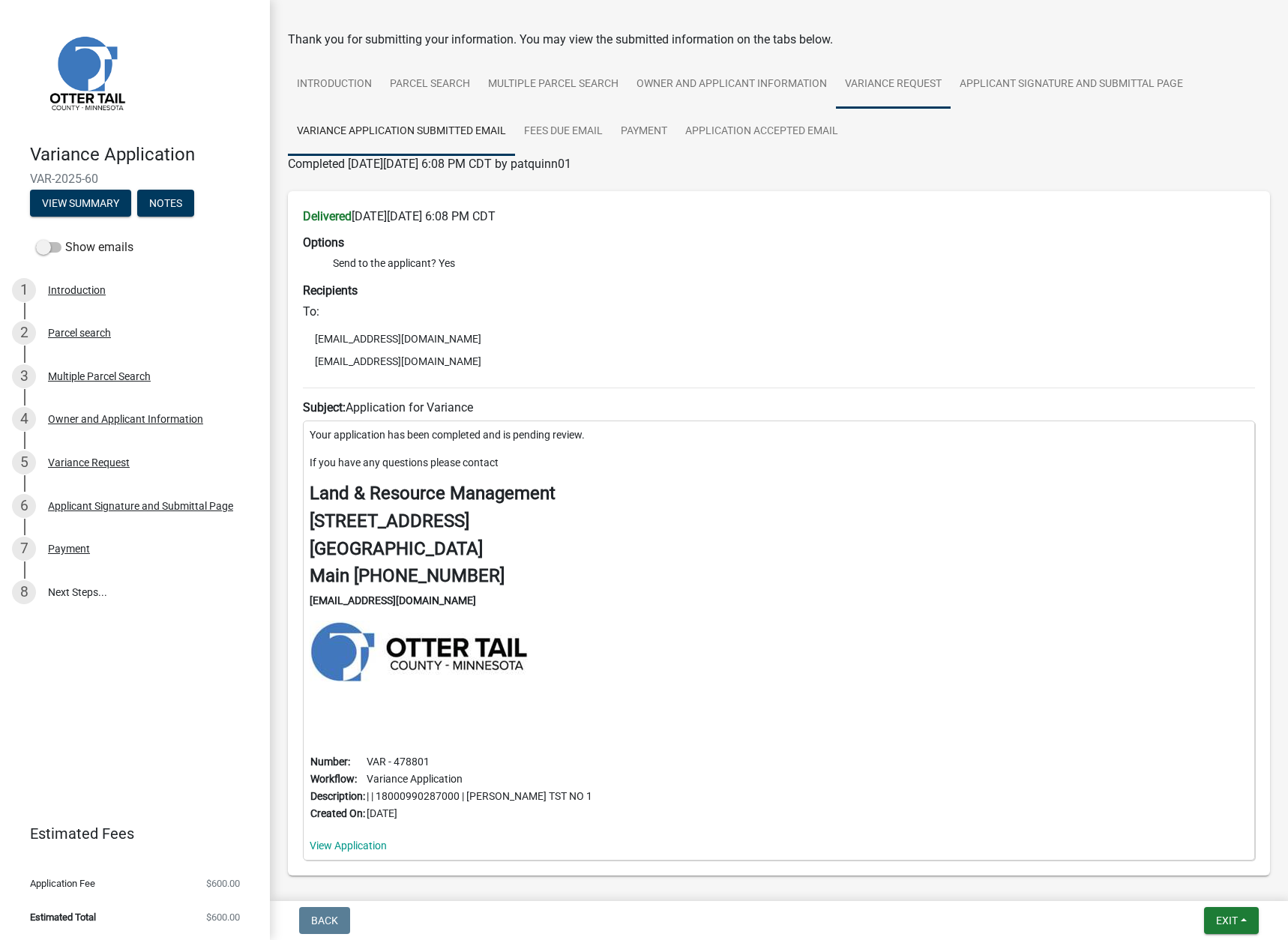
click at [886, 79] on link "Variance Request" at bounding box center [894, 84] width 115 height 48
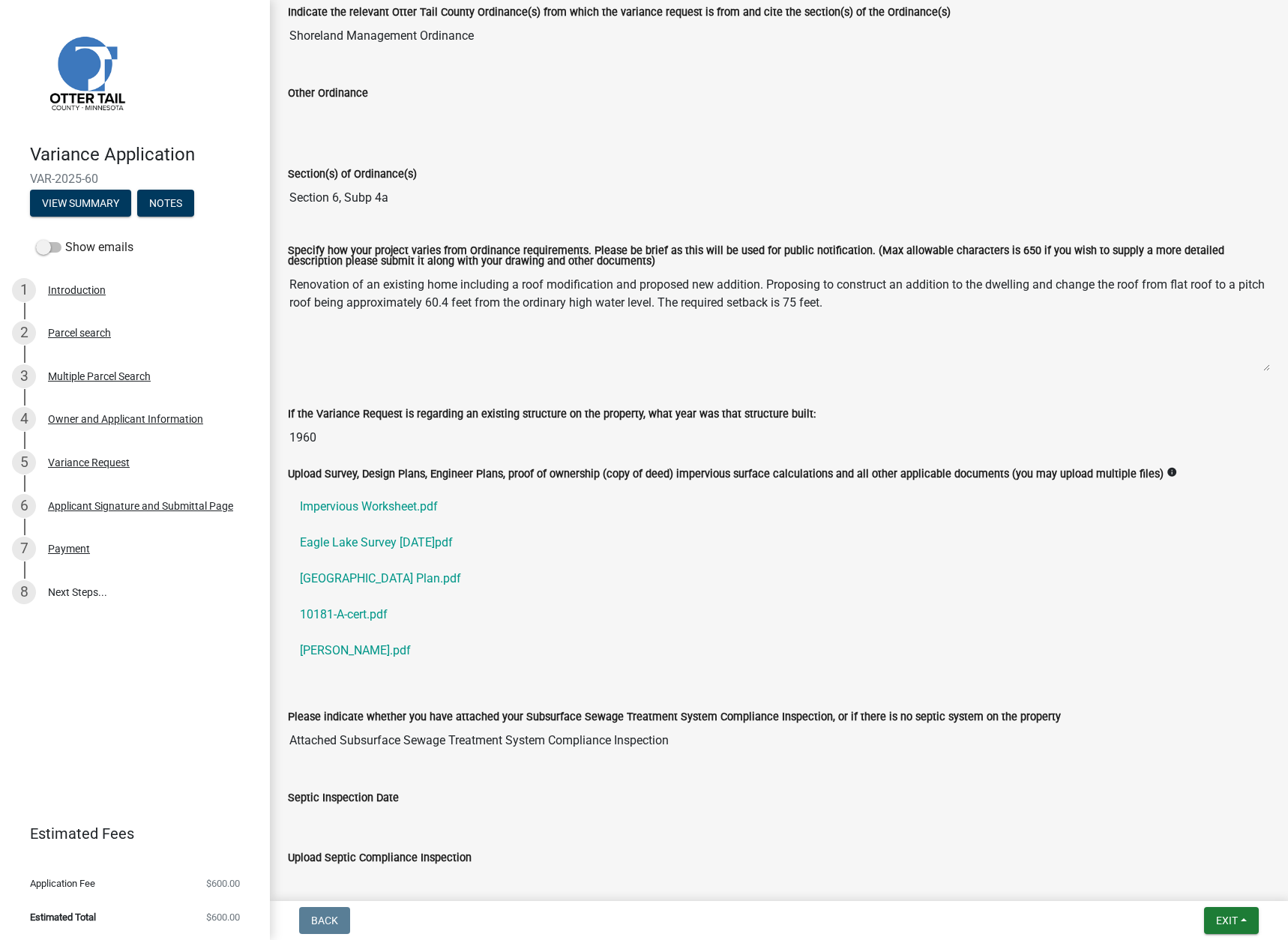
scroll to position [398, 0]
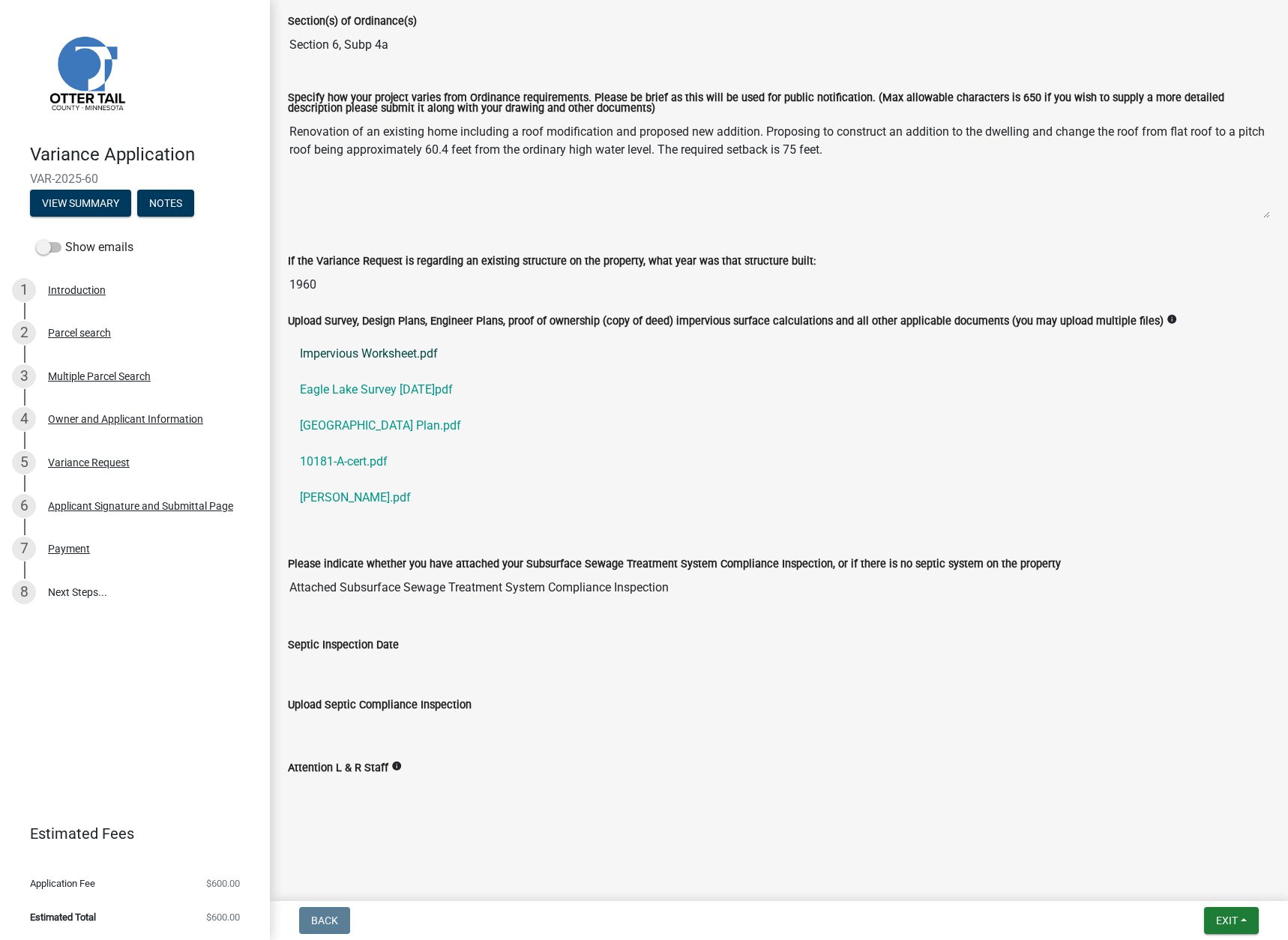
click at [355, 350] on link "Impervious Worksheet.pdf" at bounding box center [779, 353] width 982 height 36
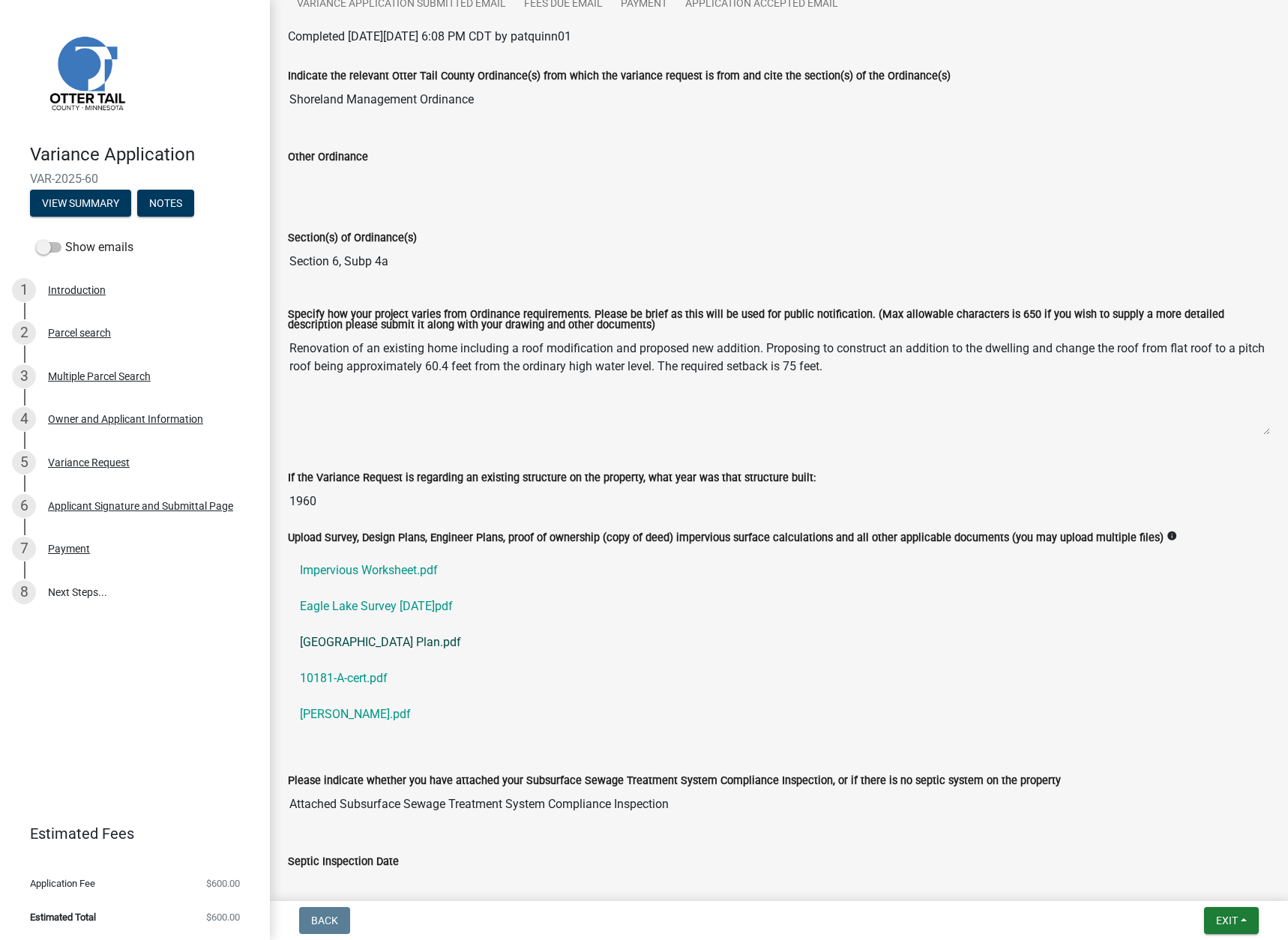
scroll to position [0, 0]
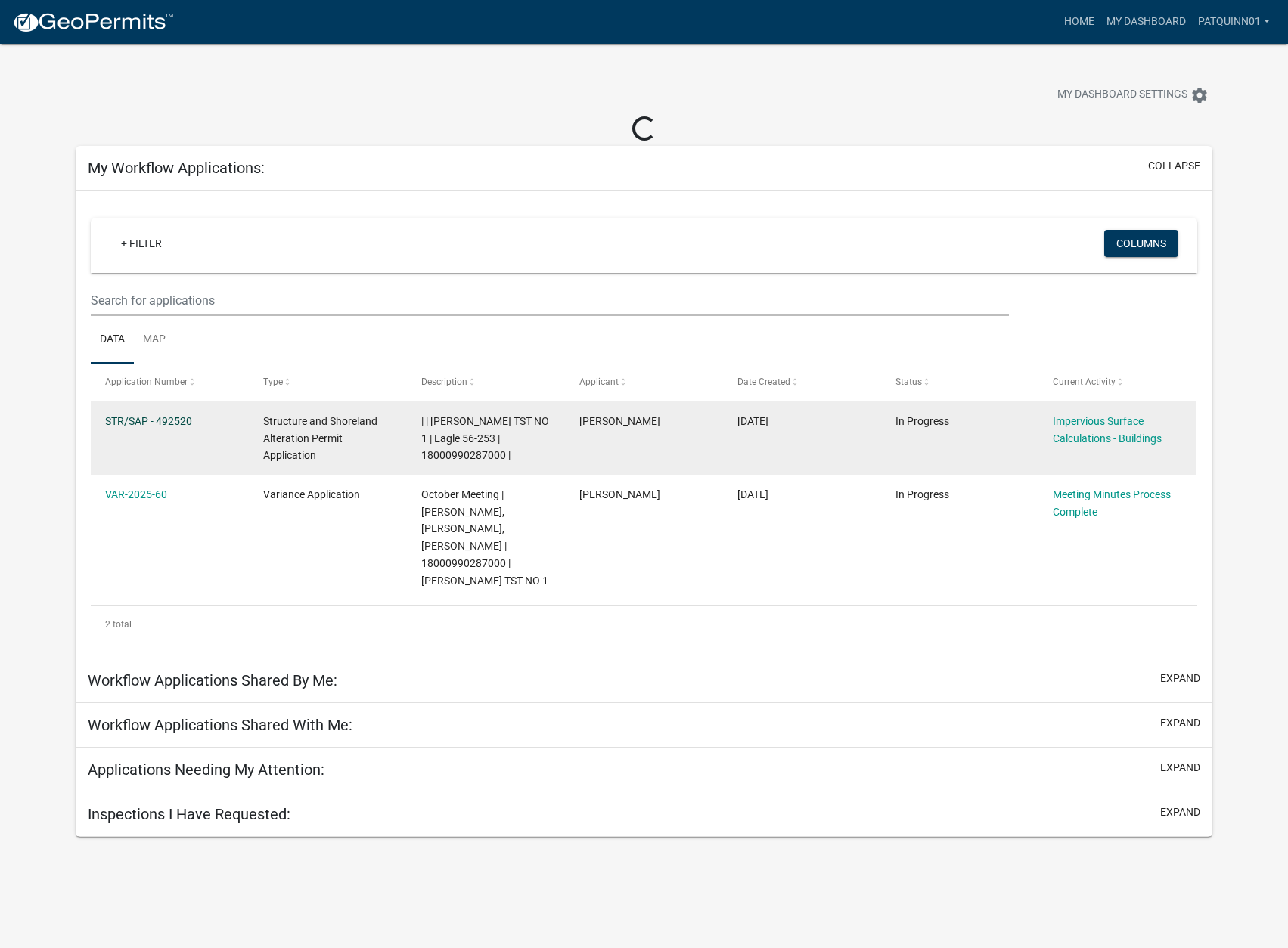
click at [136, 422] on link "STR/SAP - 492520" at bounding box center [149, 421] width 87 height 12
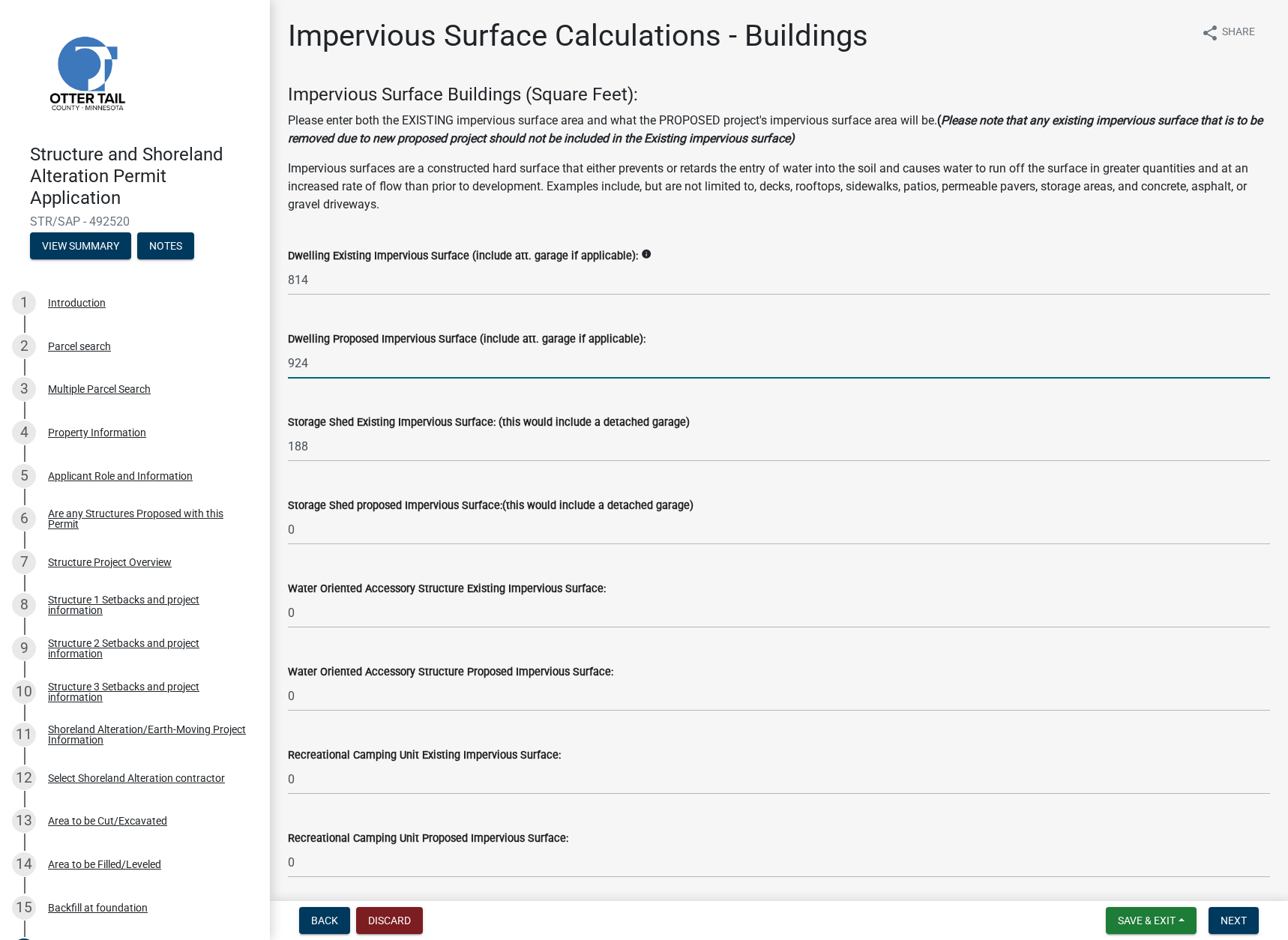
click at [415, 367] on input "924" at bounding box center [779, 363] width 982 height 31
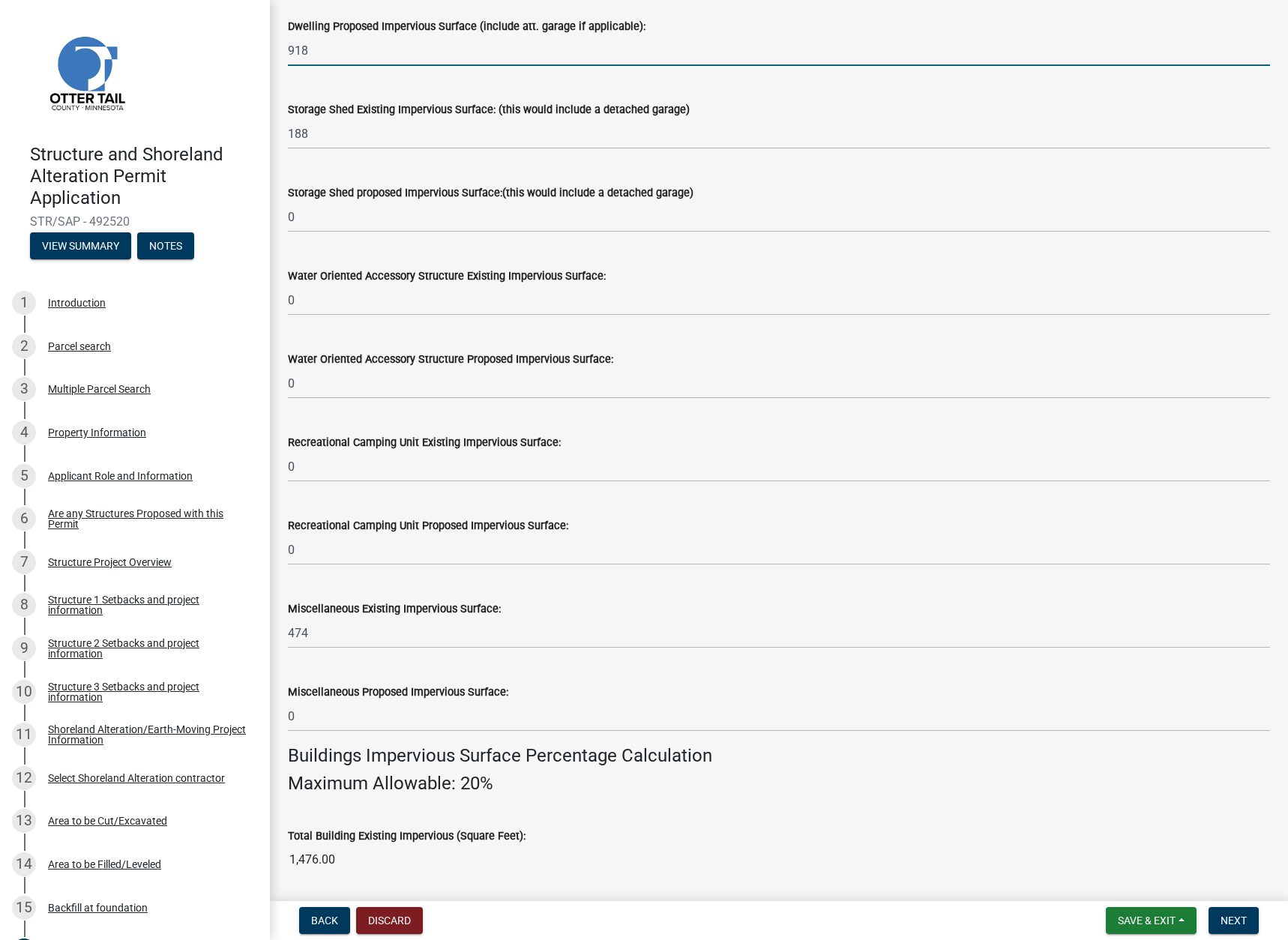
scroll to position [450, 0]
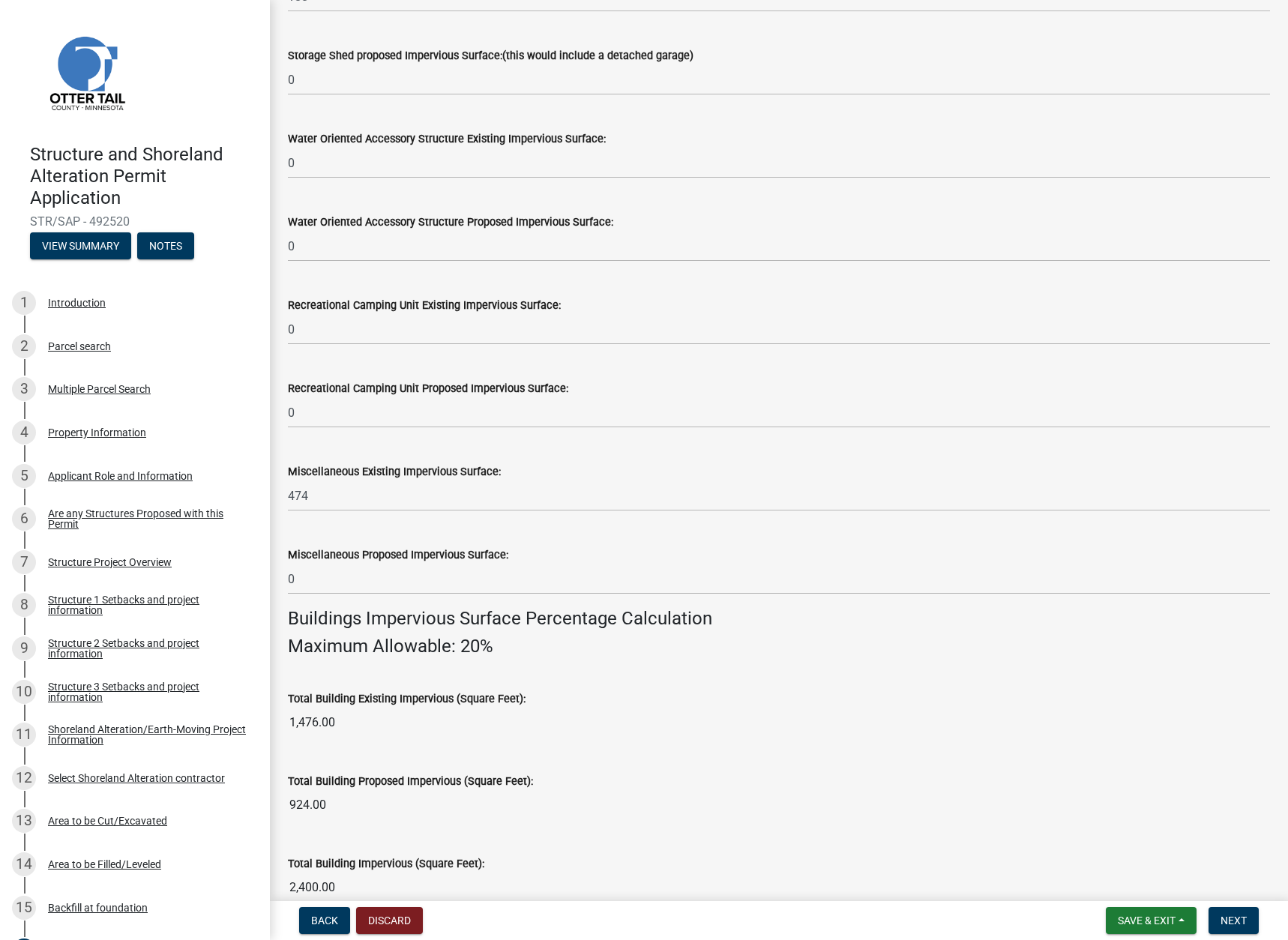
type input "918"
click at [593, 565] on input "0" at bounding box center [779, 579] width 982 height 31
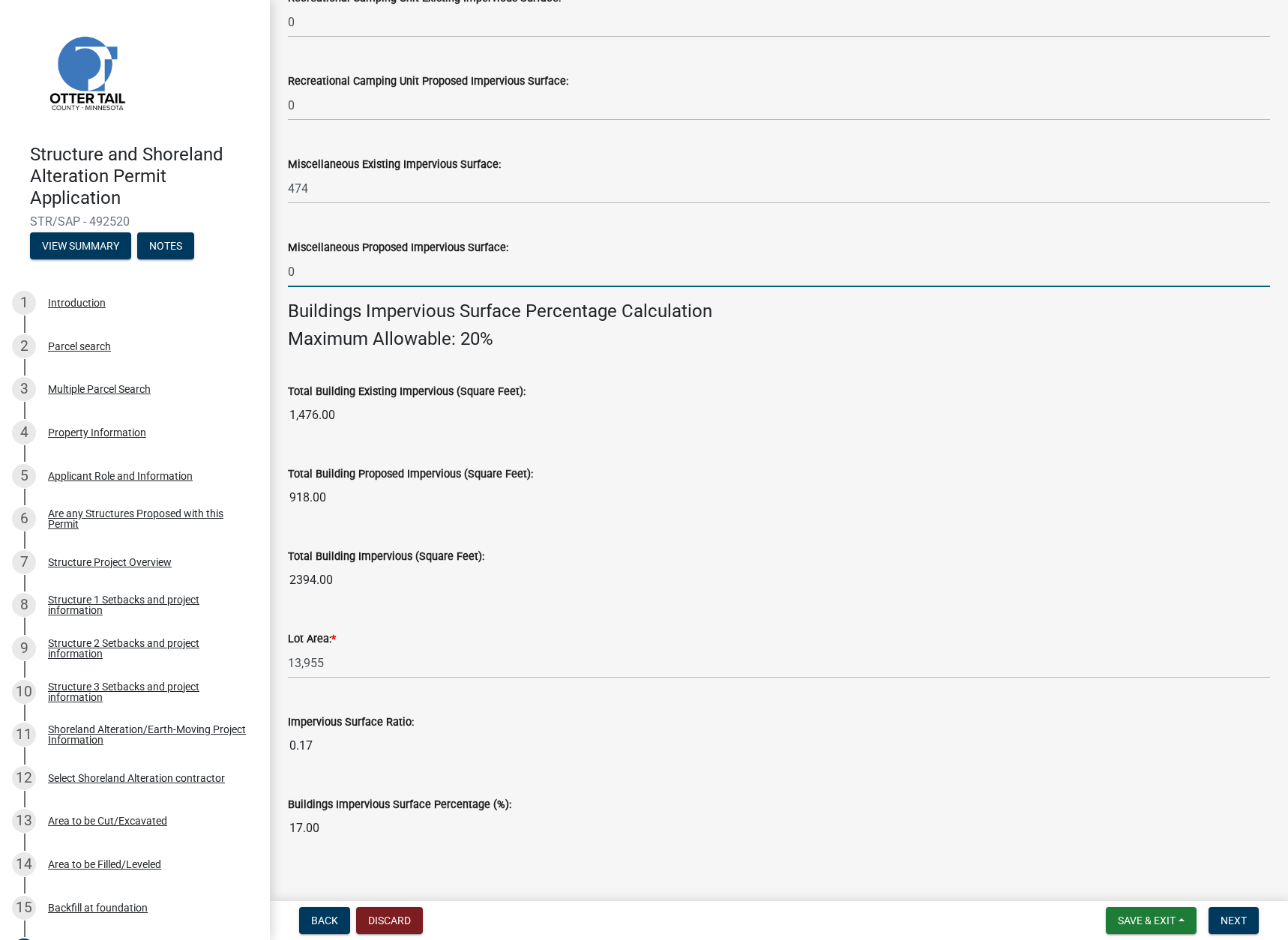
scroll to position [777, 0]
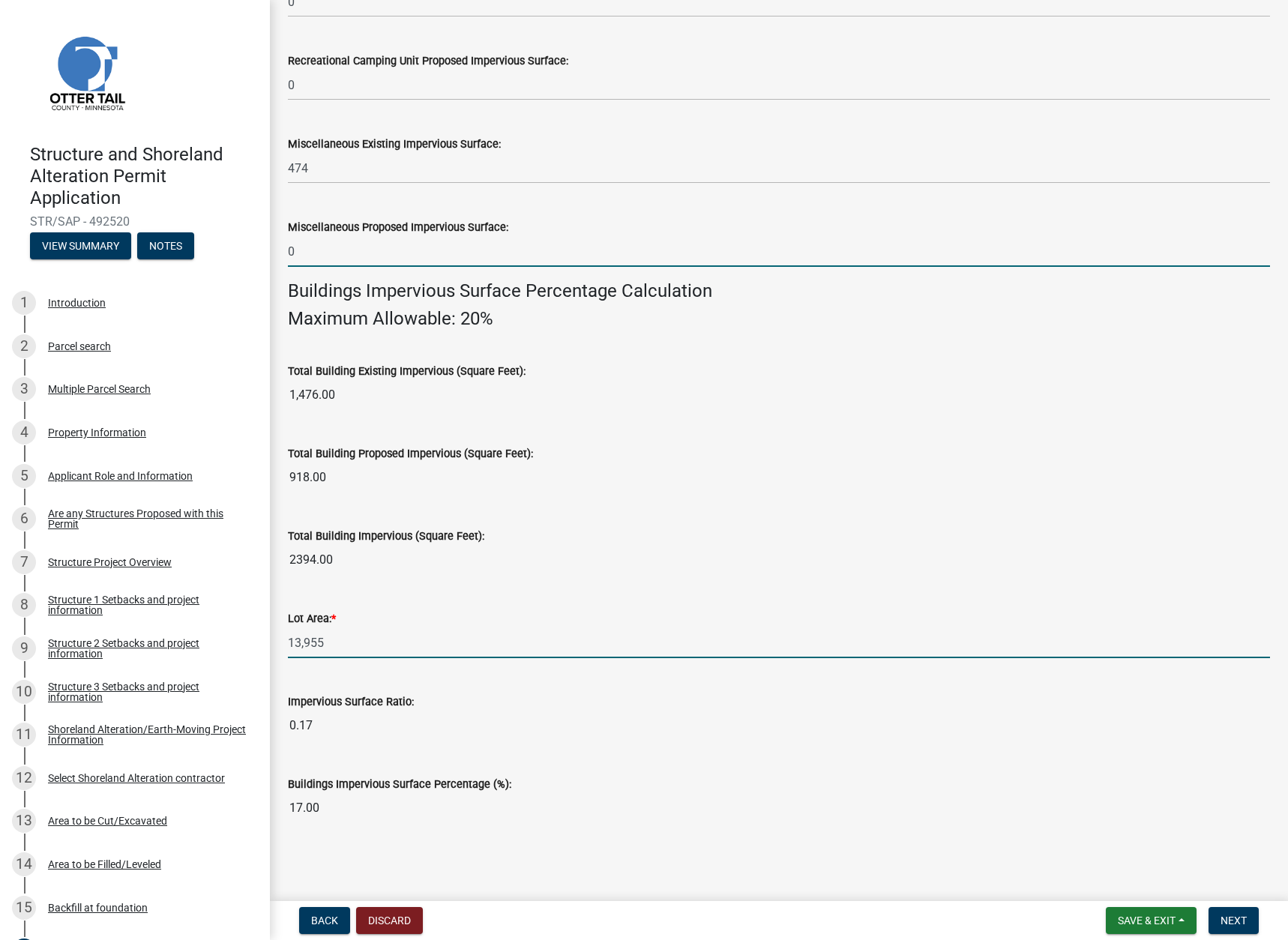
click at [322, 641] on input "13,955" at bounding box center [779, 642] width 982 height 31
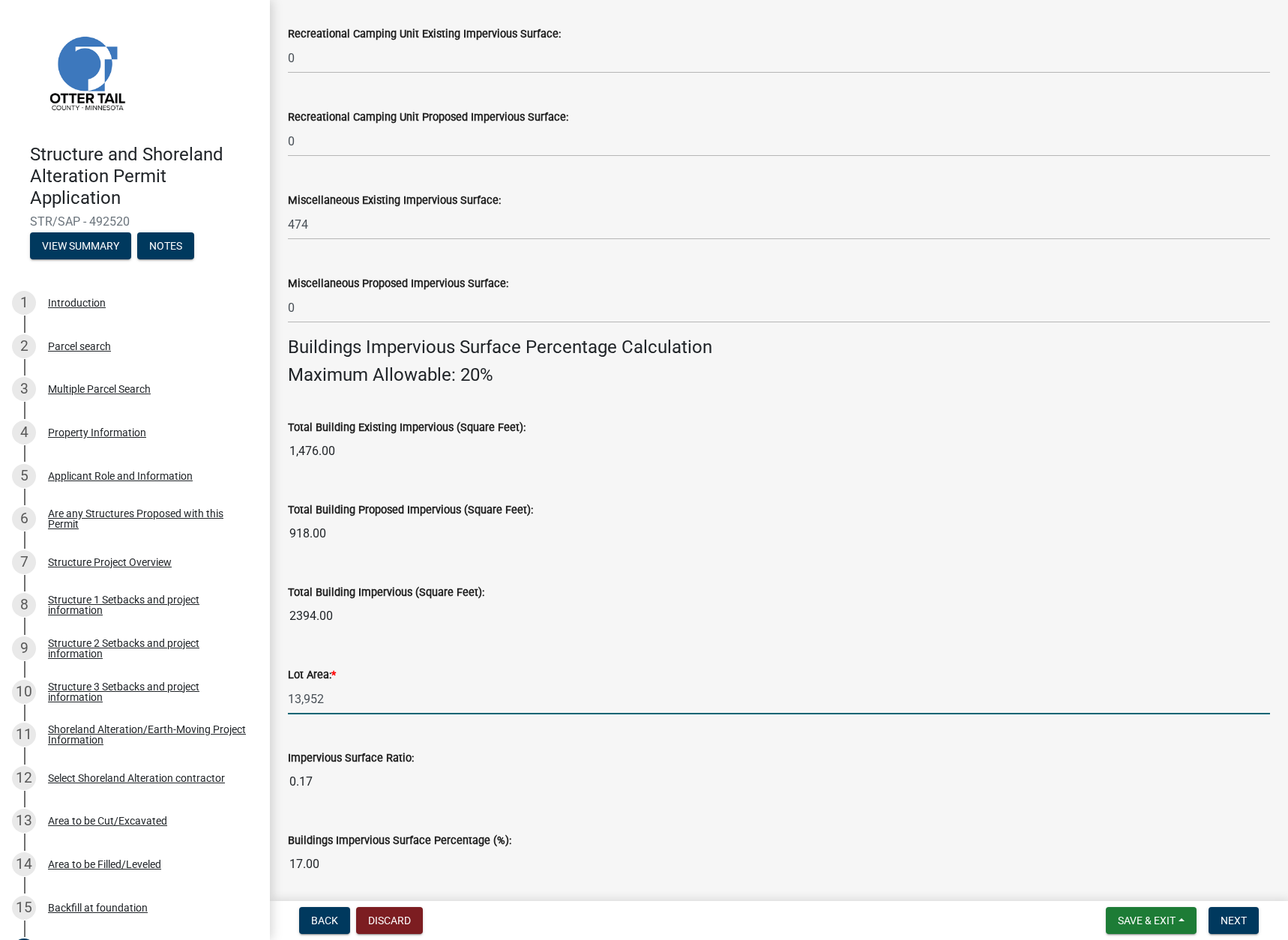
type input "13,952"
click at [552, 614] on input "2394.00" at bounding box center [779, 616] width 982 height 30
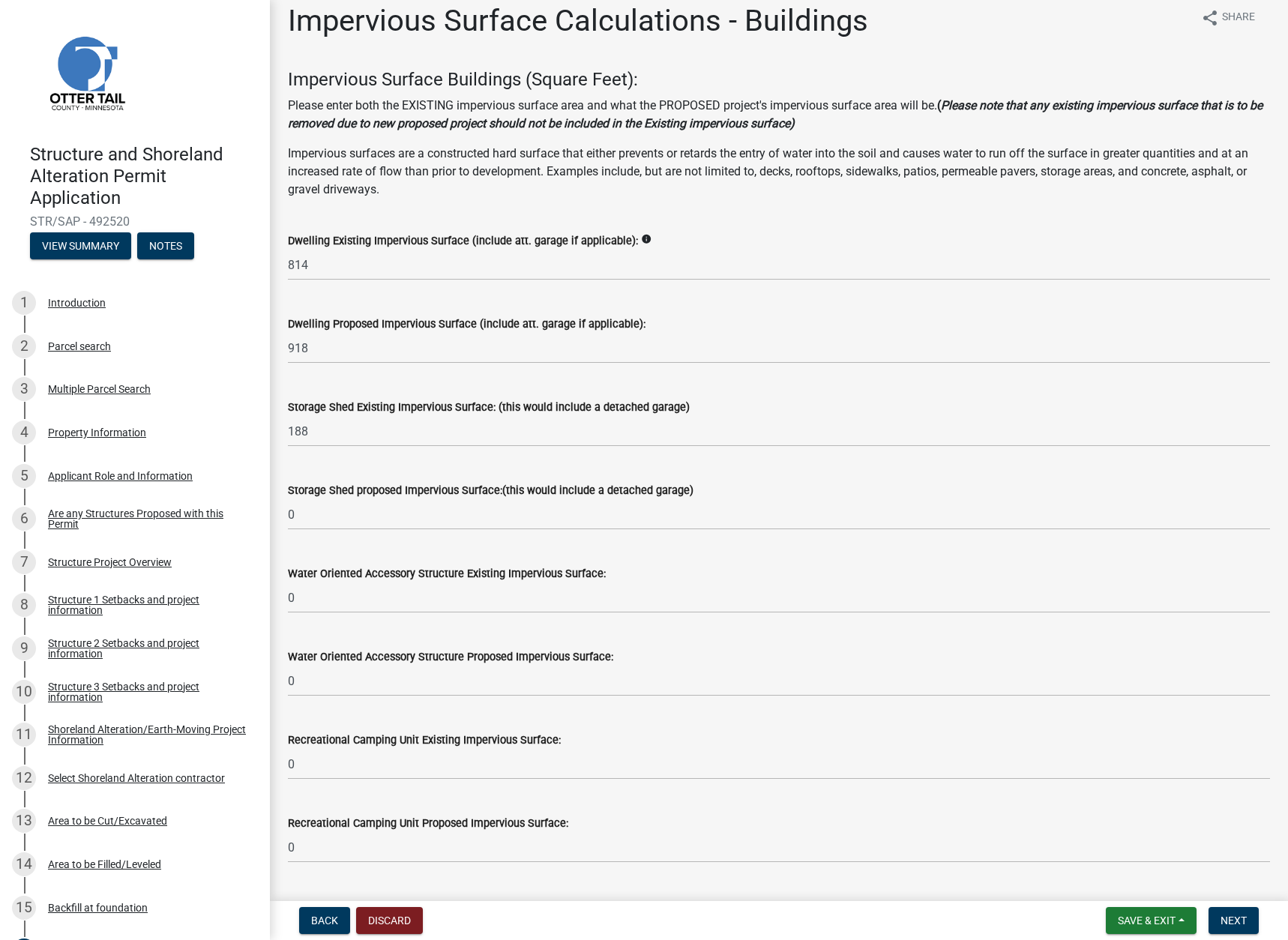
scroll to position [0, 0]
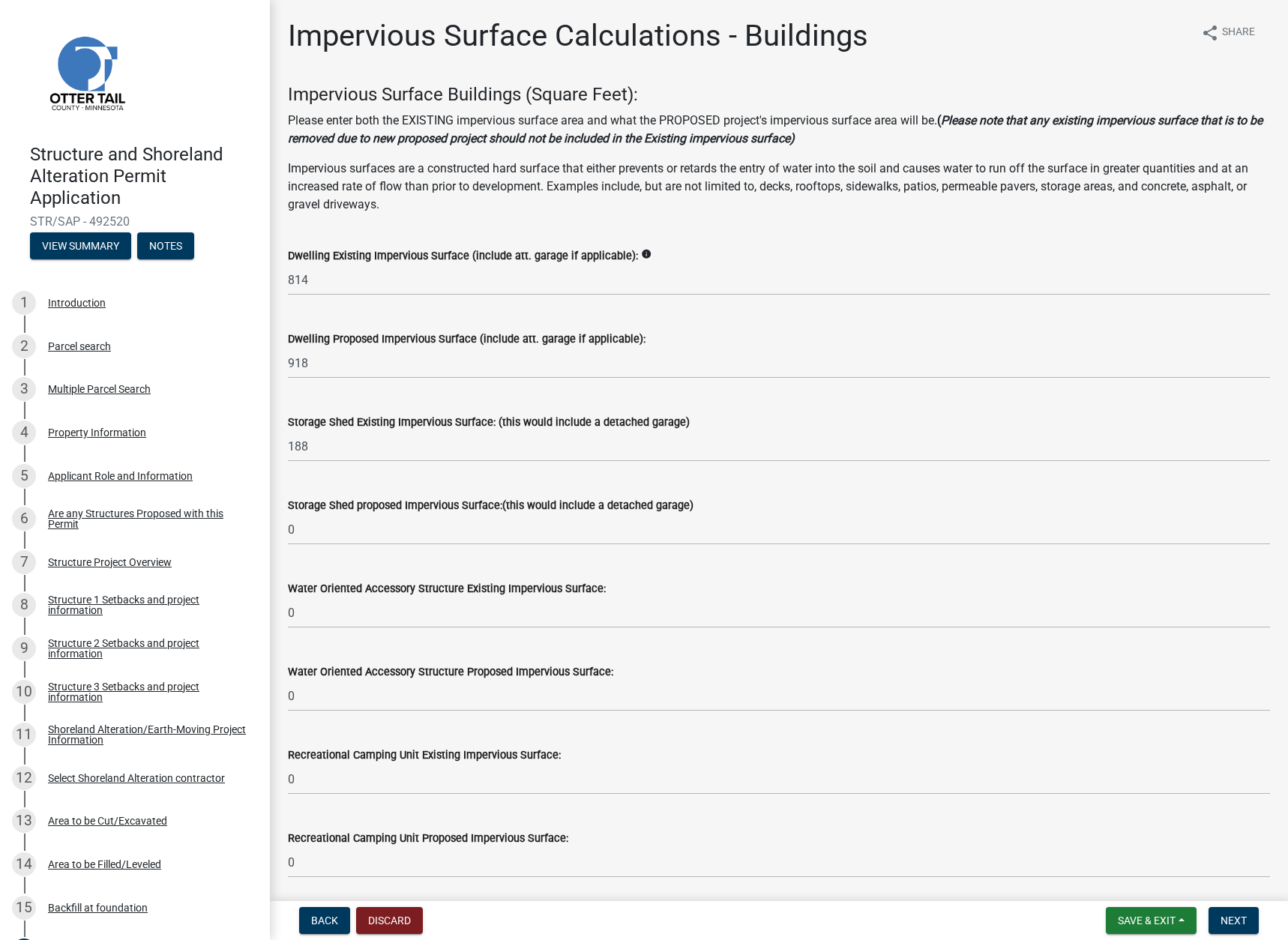
click at [641, 253] on icon "info" at bounding box center [647, 254] width 11 height 11
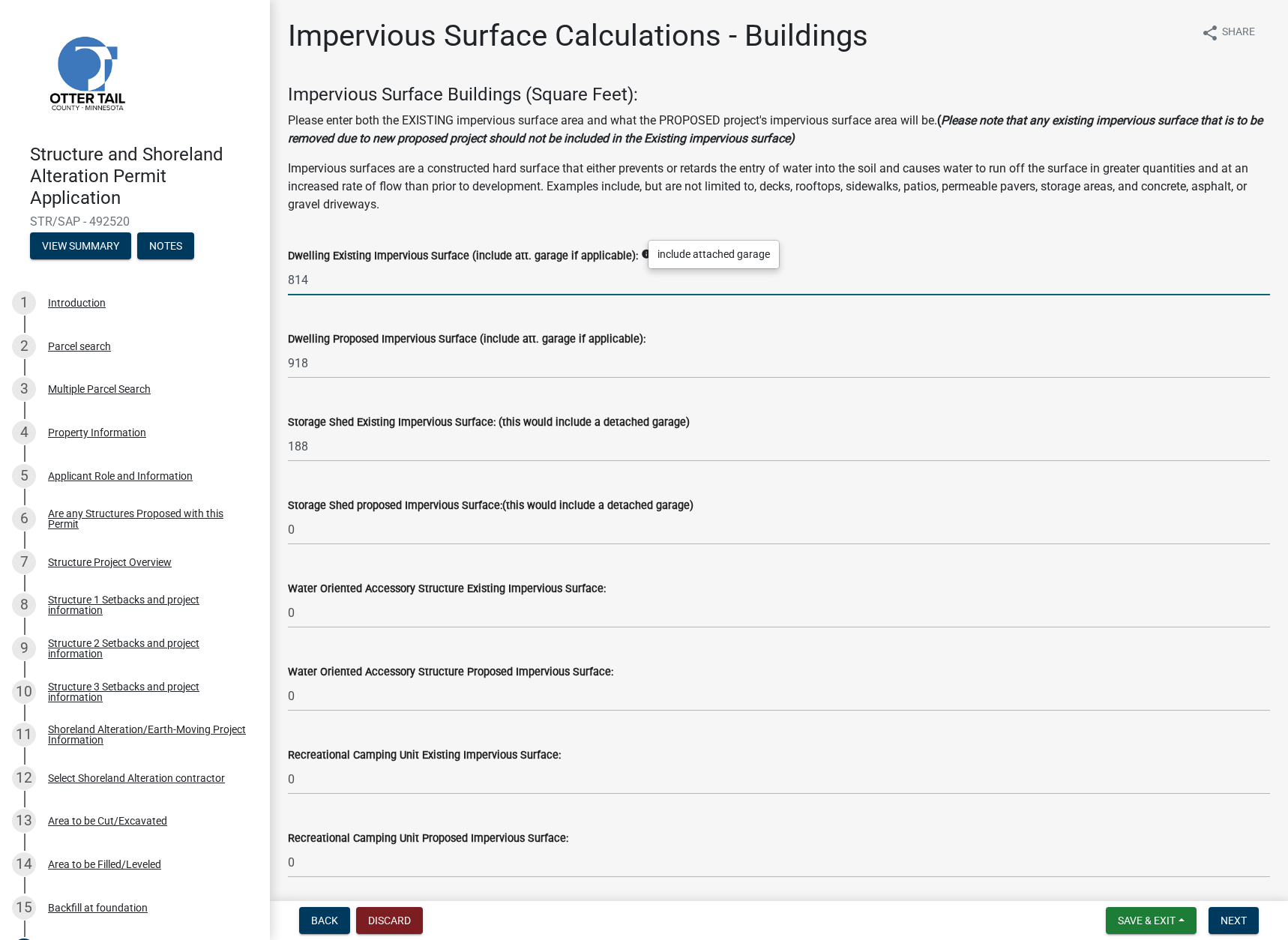
click at [596, 273] on input "814" at bounding box center [779, 279] width 982 height 31
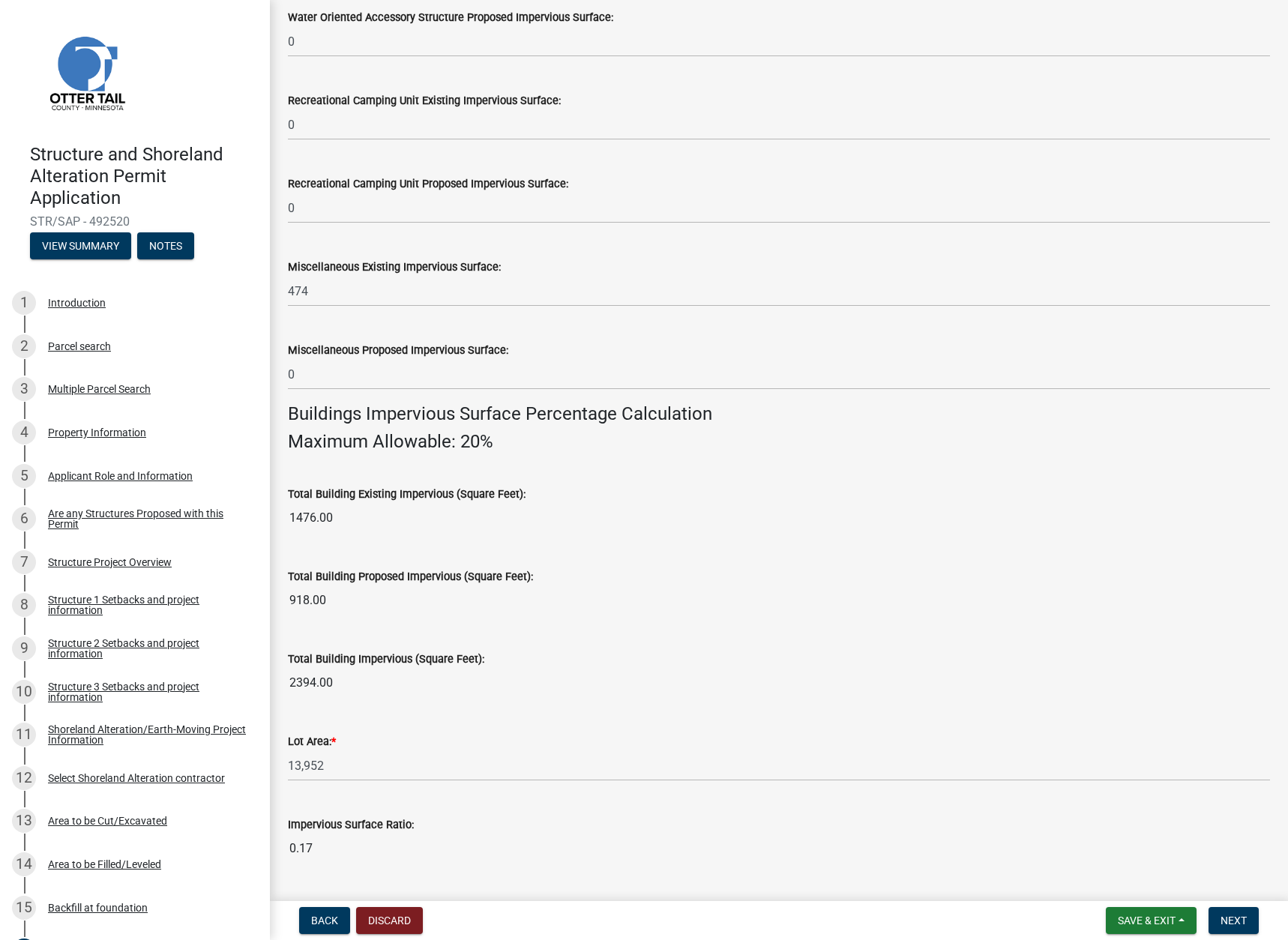
scroll to position [627, 0]
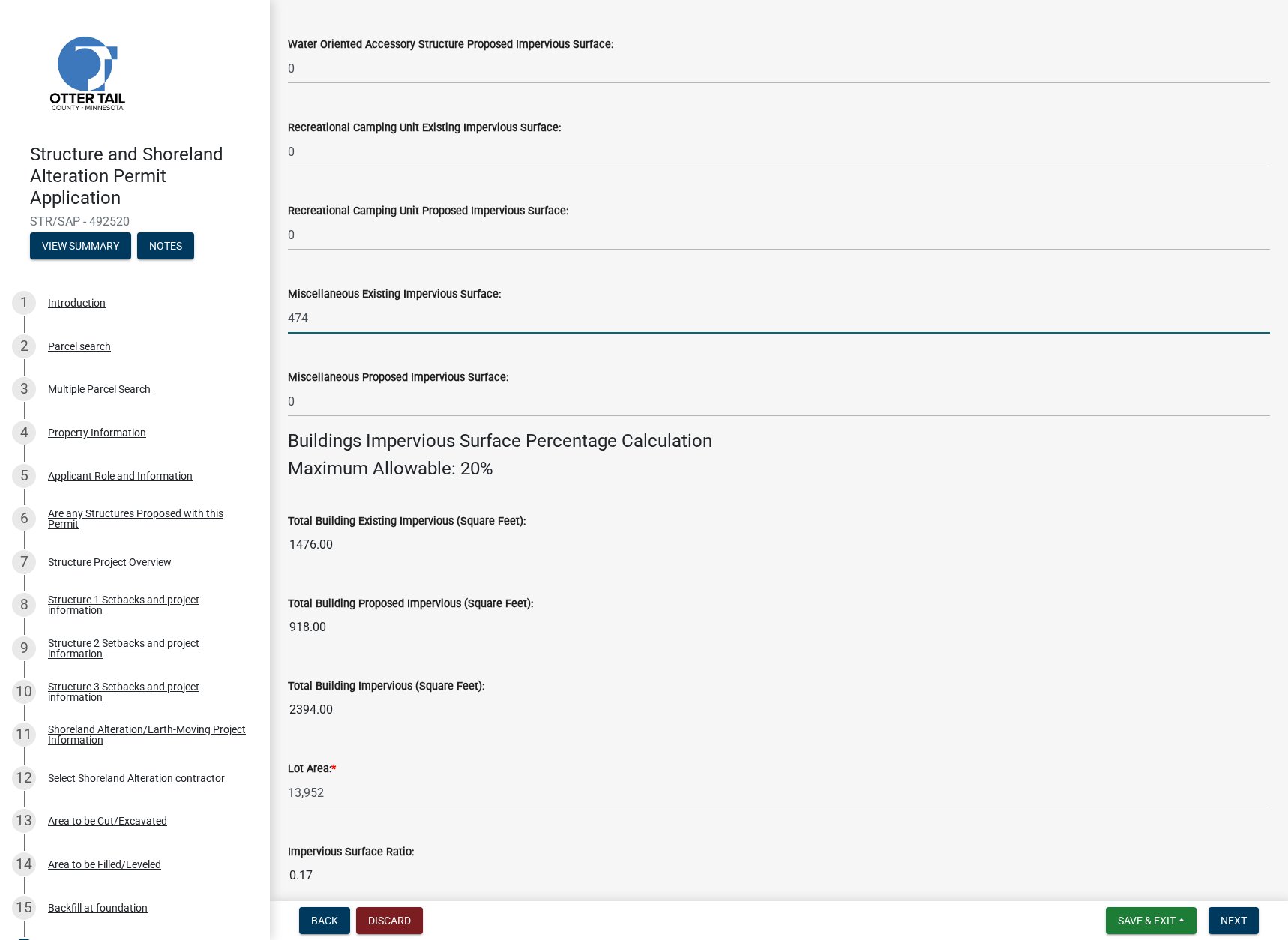
click at [322, 322] on input "474" at bounding box center [779, 318] width 982 height 31
type input "493"
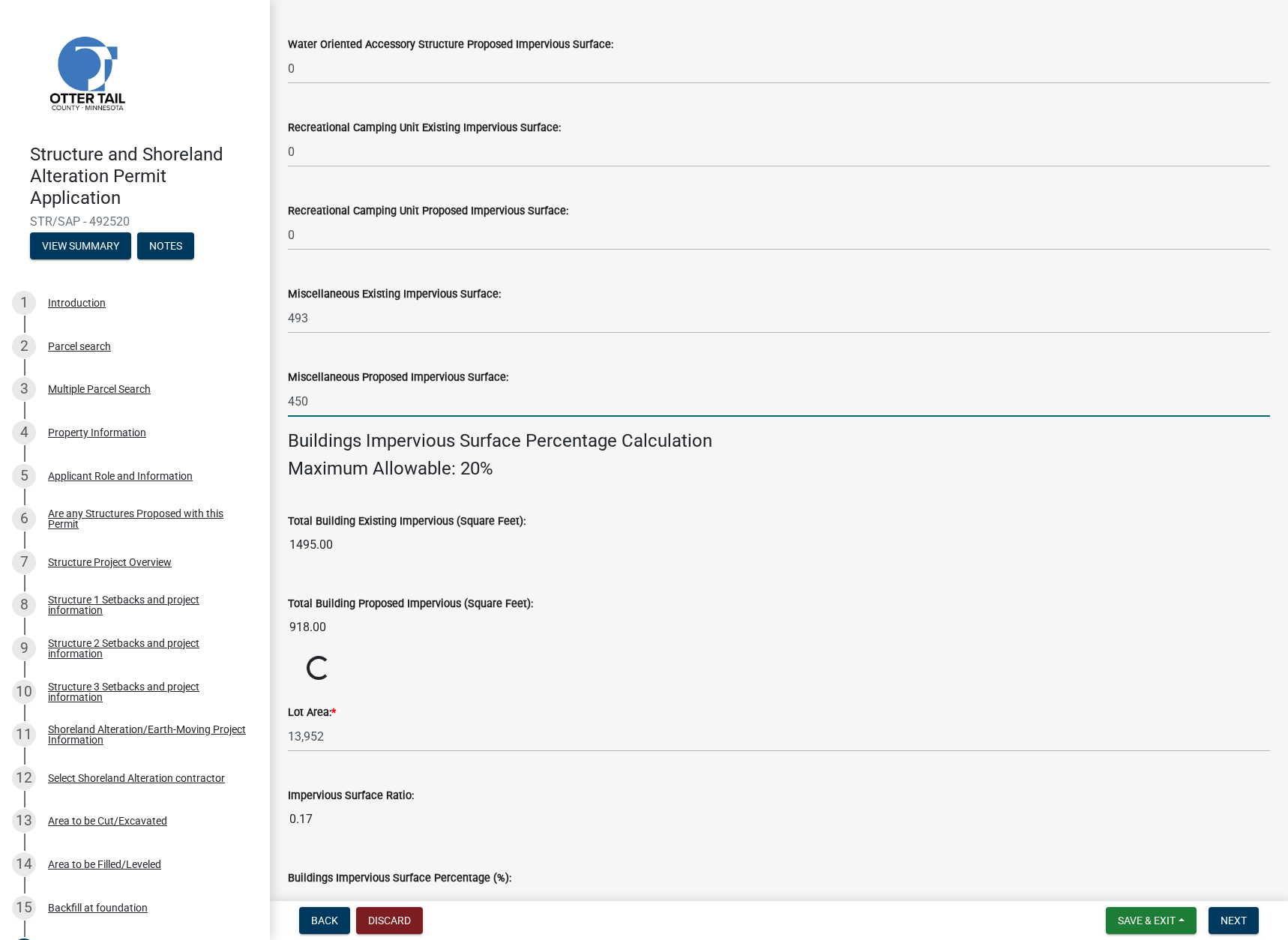
click at [785, 704] on wm-data-entity-input "Lot Area: * 13,952" at bounding box center [779, 724] width 982 height 83
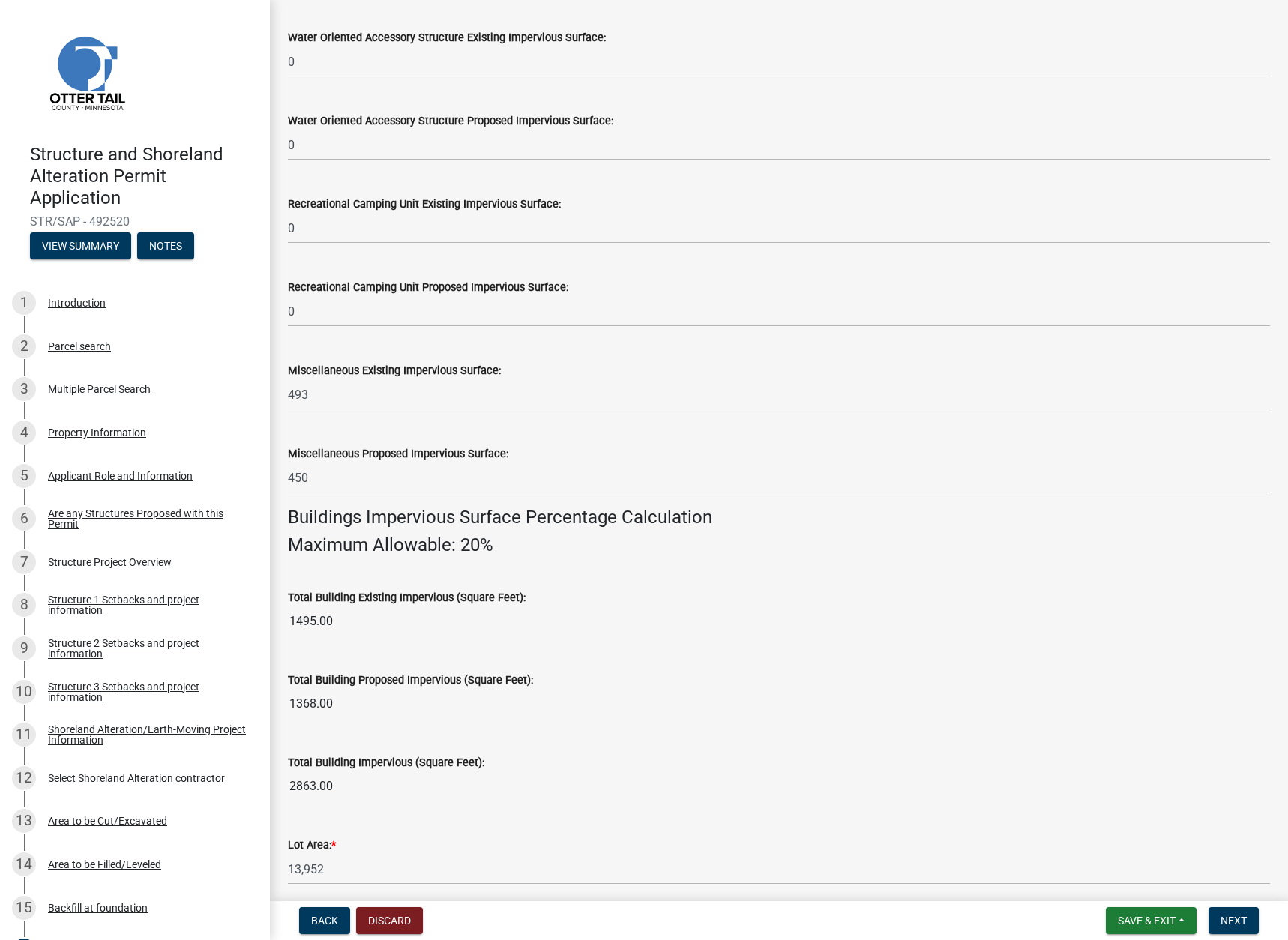
scroll to position [553, 0]
drag, startPoint x: 337, startPoint y: 481, endPoint x: 220, endPoint y: 490, distance: 117.3
click at [220, 490] on div "Structure and Shoreland Alteration Permit Application STR/SAP - 492520 View Sum…" at bounding box center [644, 470] width 1288 height 940
type input "0"
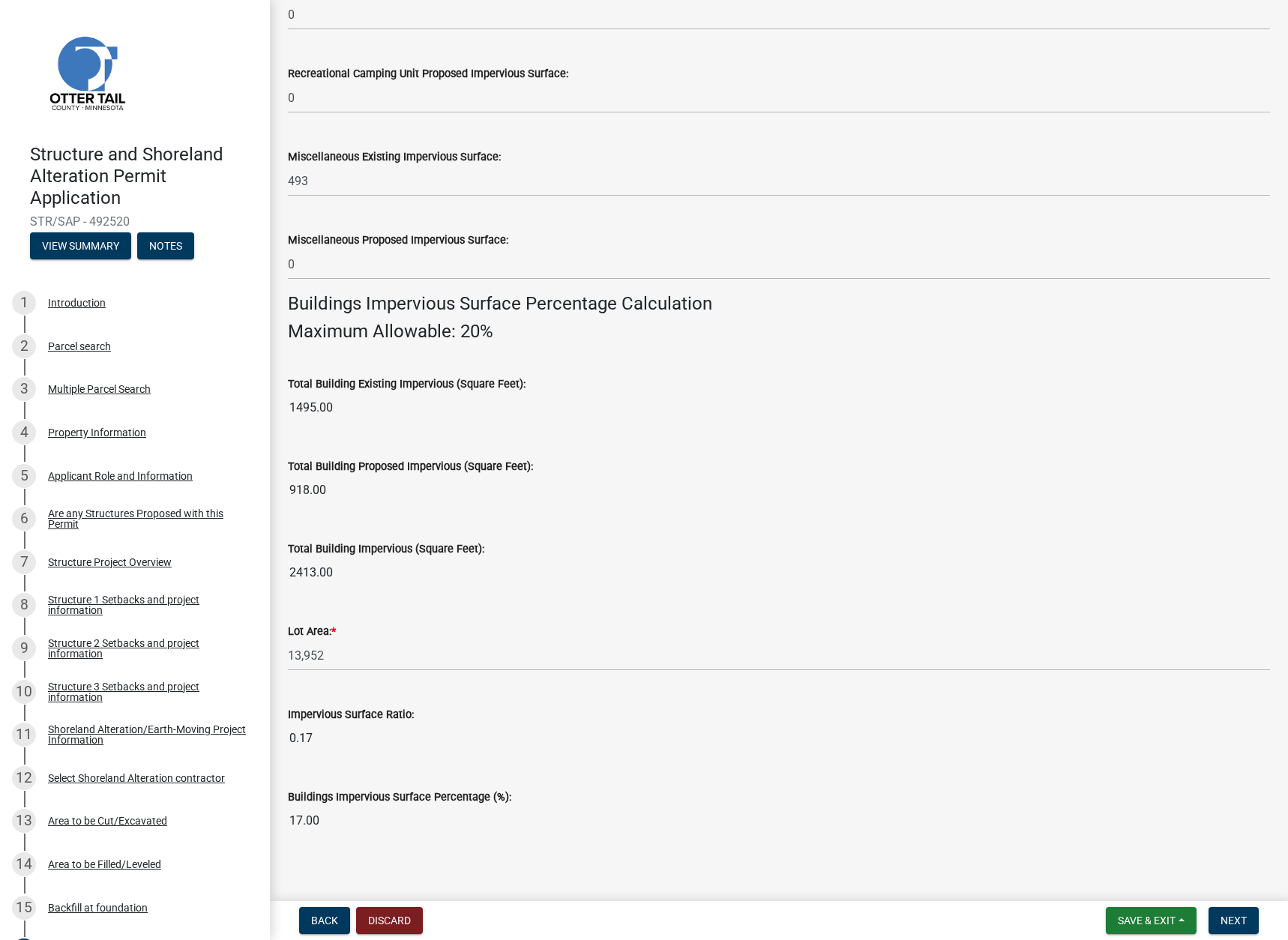
scroll to position [777, 0]
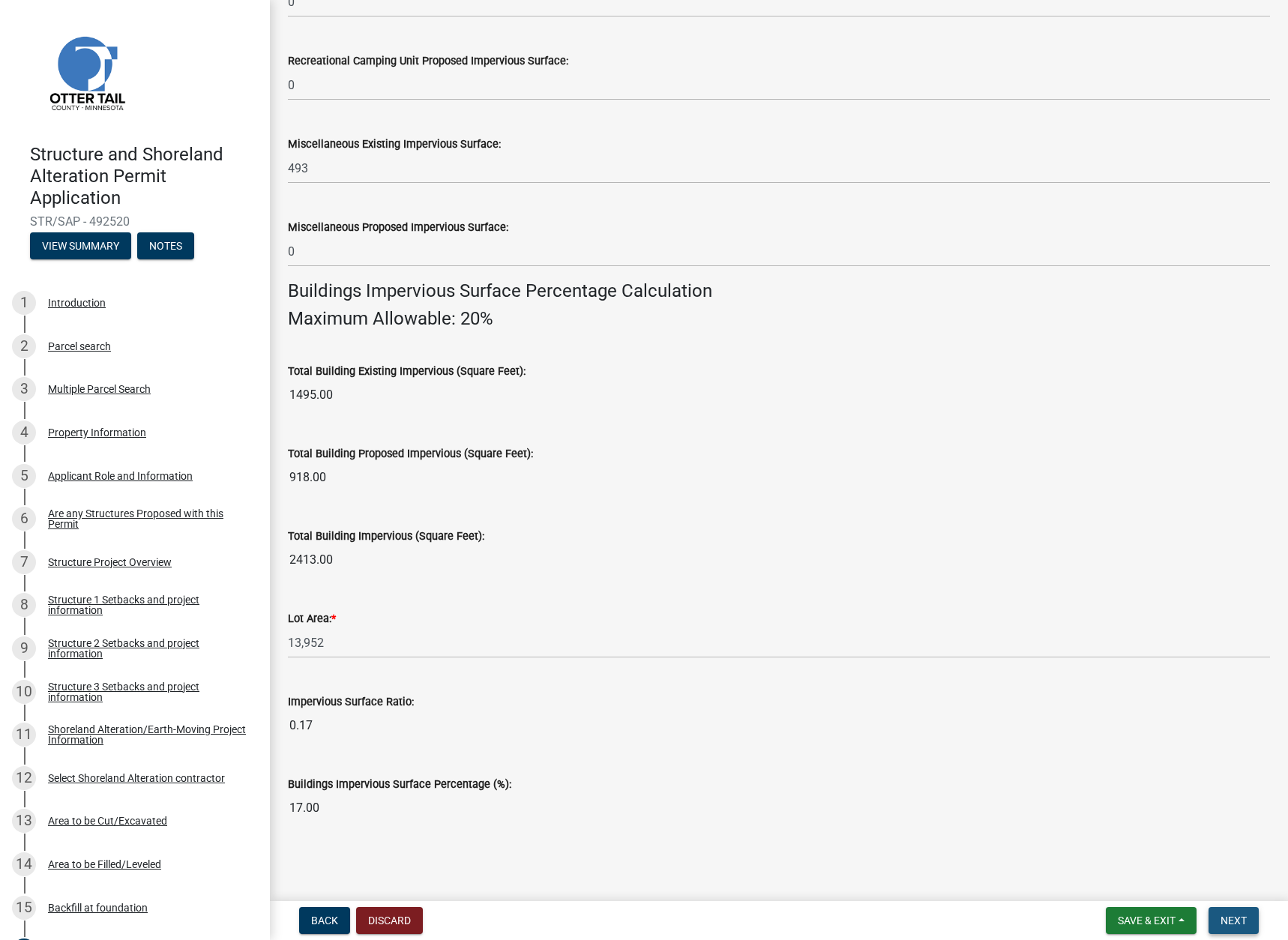
click at [1238, 923] on span "Next" at bounding box center [1234, 921] width 26 height 12
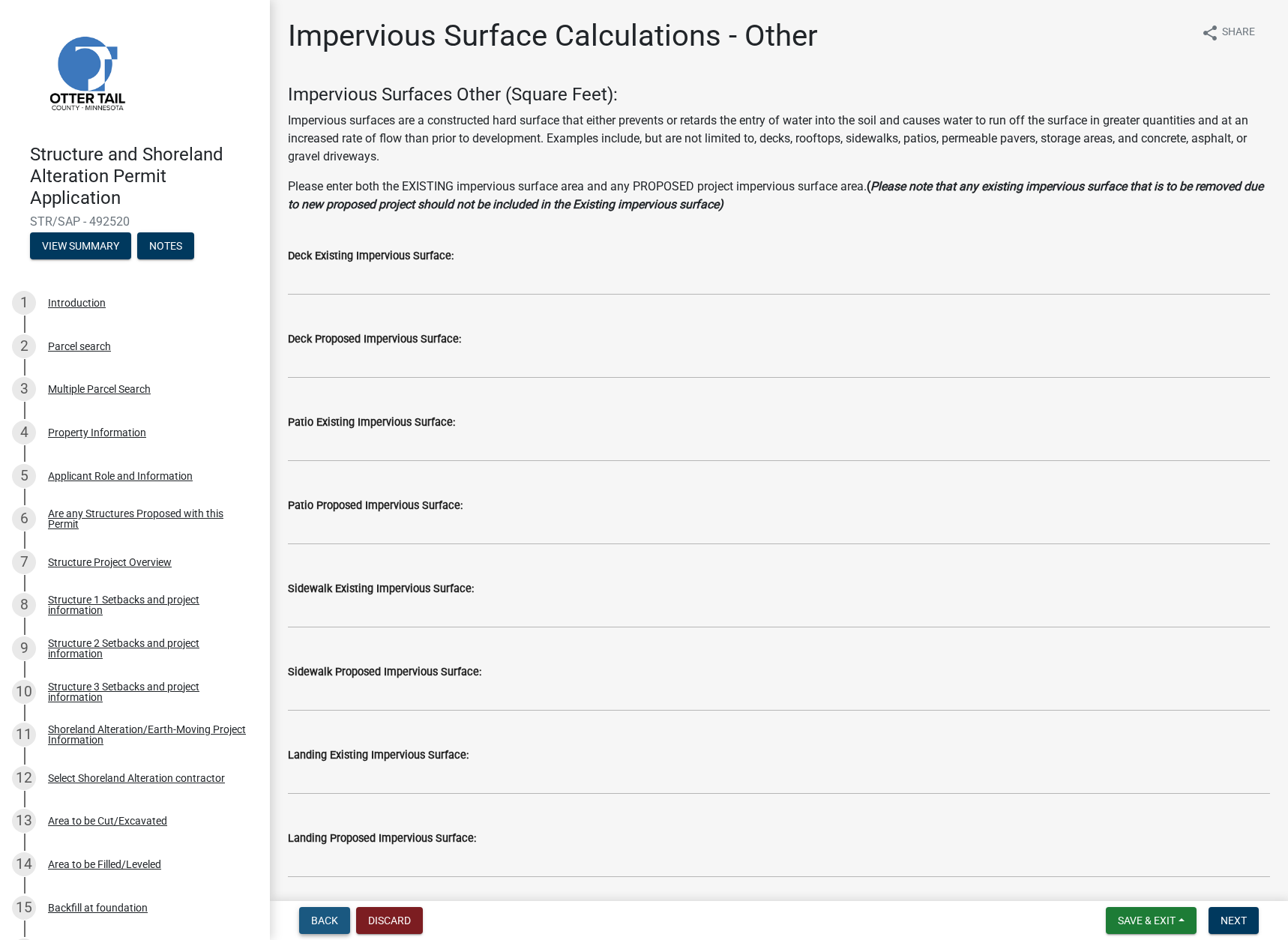
click at [312, 919] on span "Back" at bounding box center [324, 921] width 27 height 12
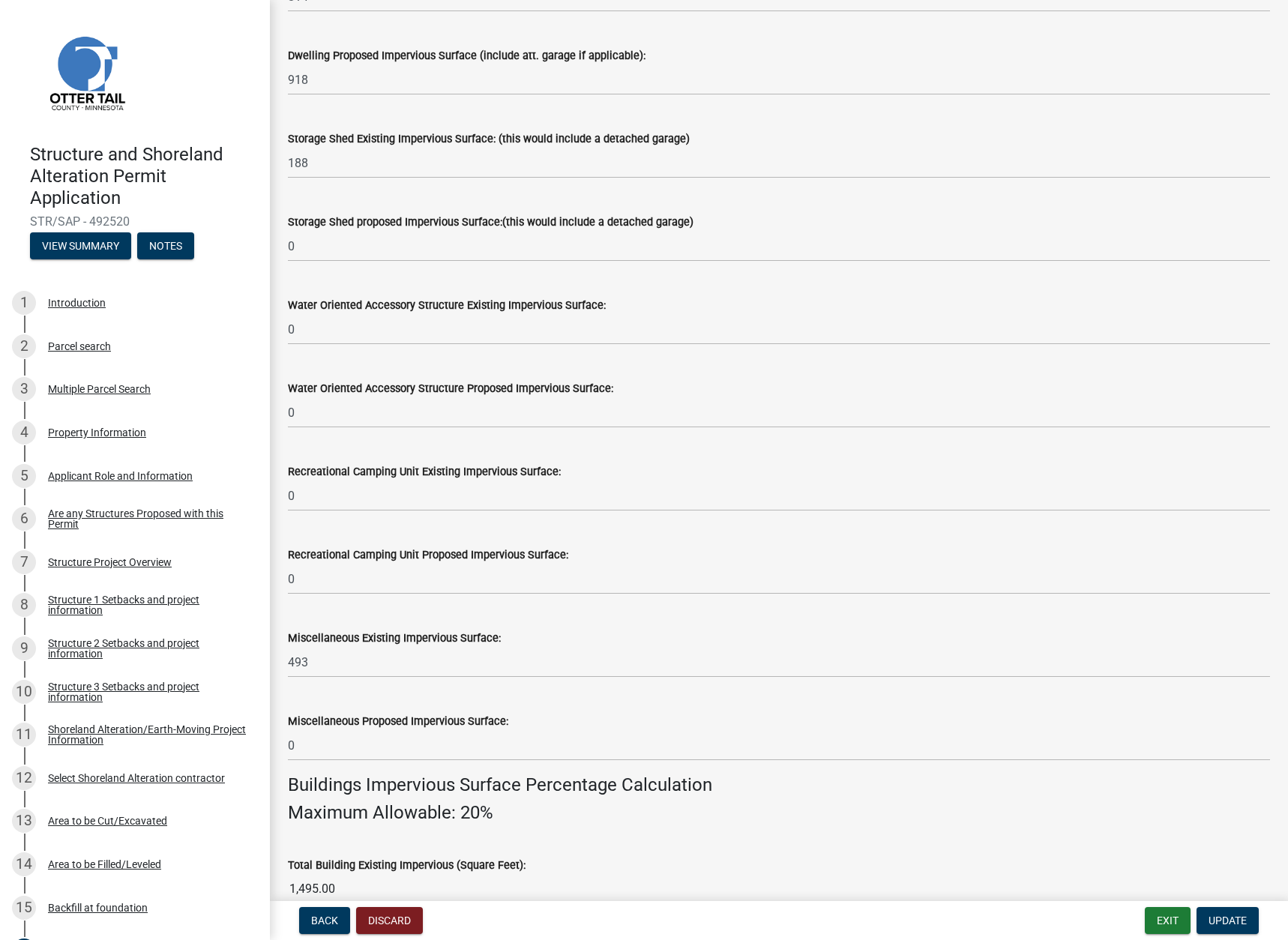
scroll to position [375, 0]
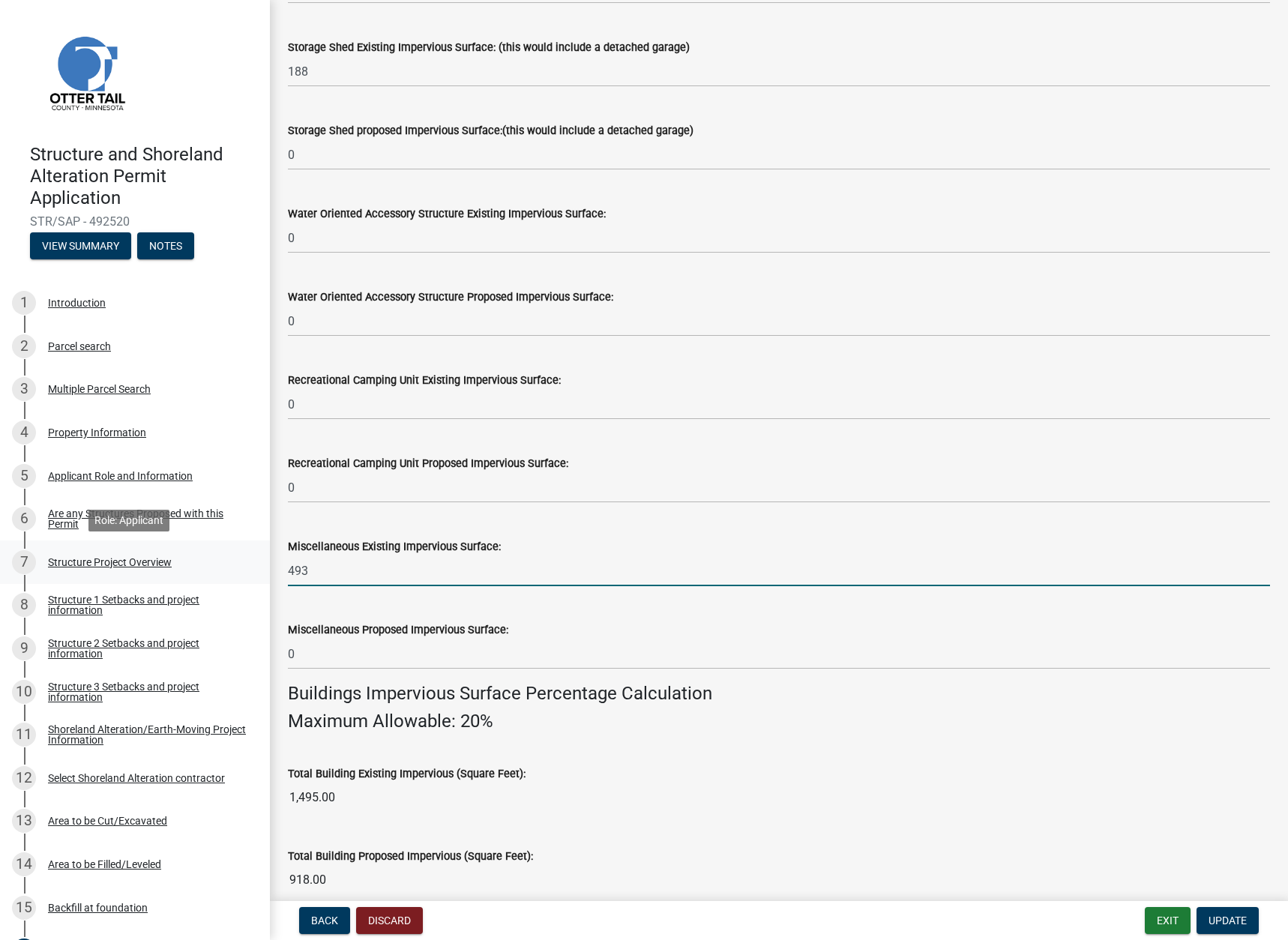
drag, startPoint x: 334, startPoint y: 574, endPoint x: 193, endPoint y: 582, distance: 141.2
click at [193, 582] on div "Structure and Shoreland Alteration Permit Application STR/SAP - 492520 View Sum…" at bounding box center [644, 470] width 1288 height 940
type input "0"
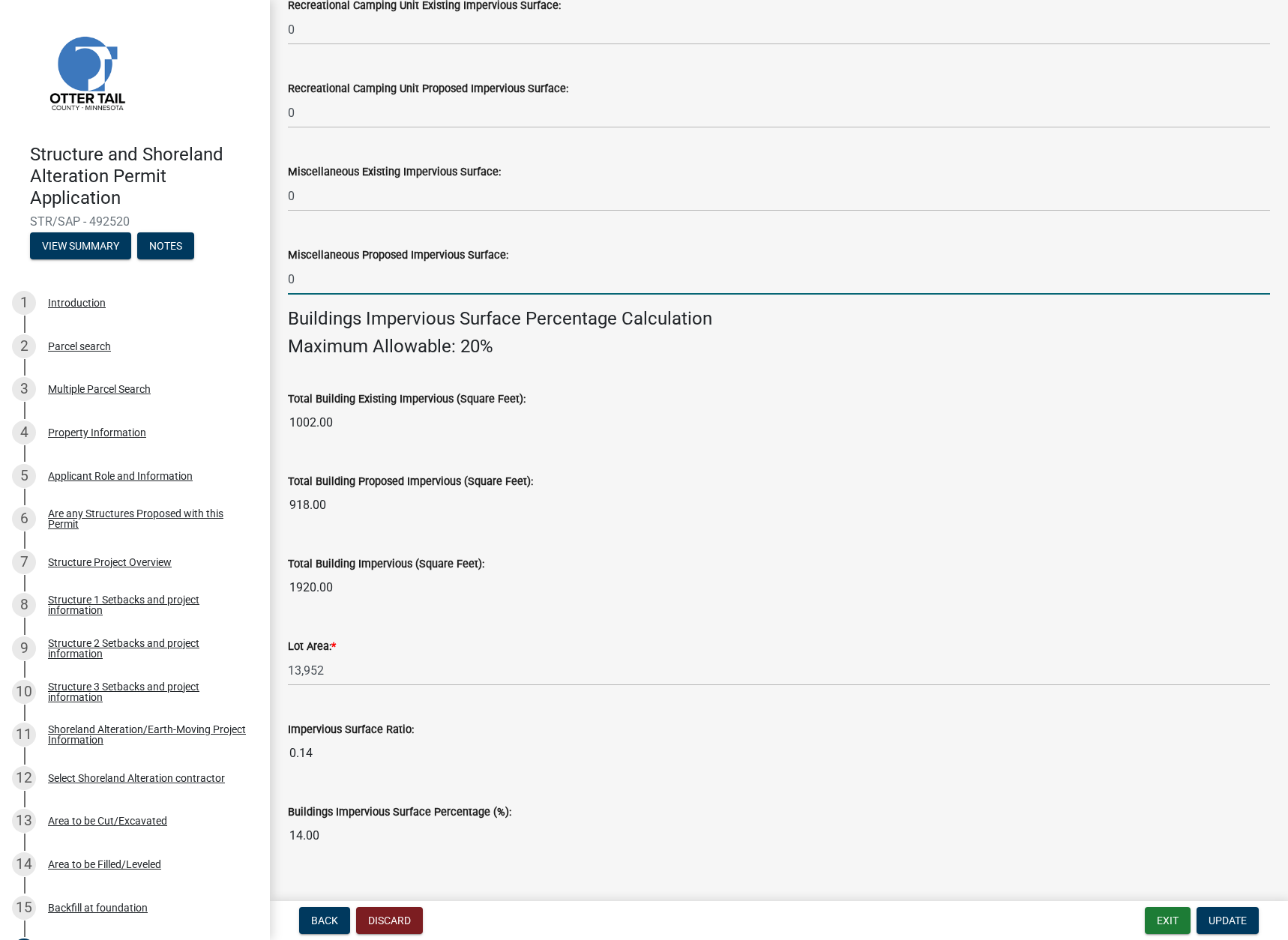
scroll to position [777, 0]
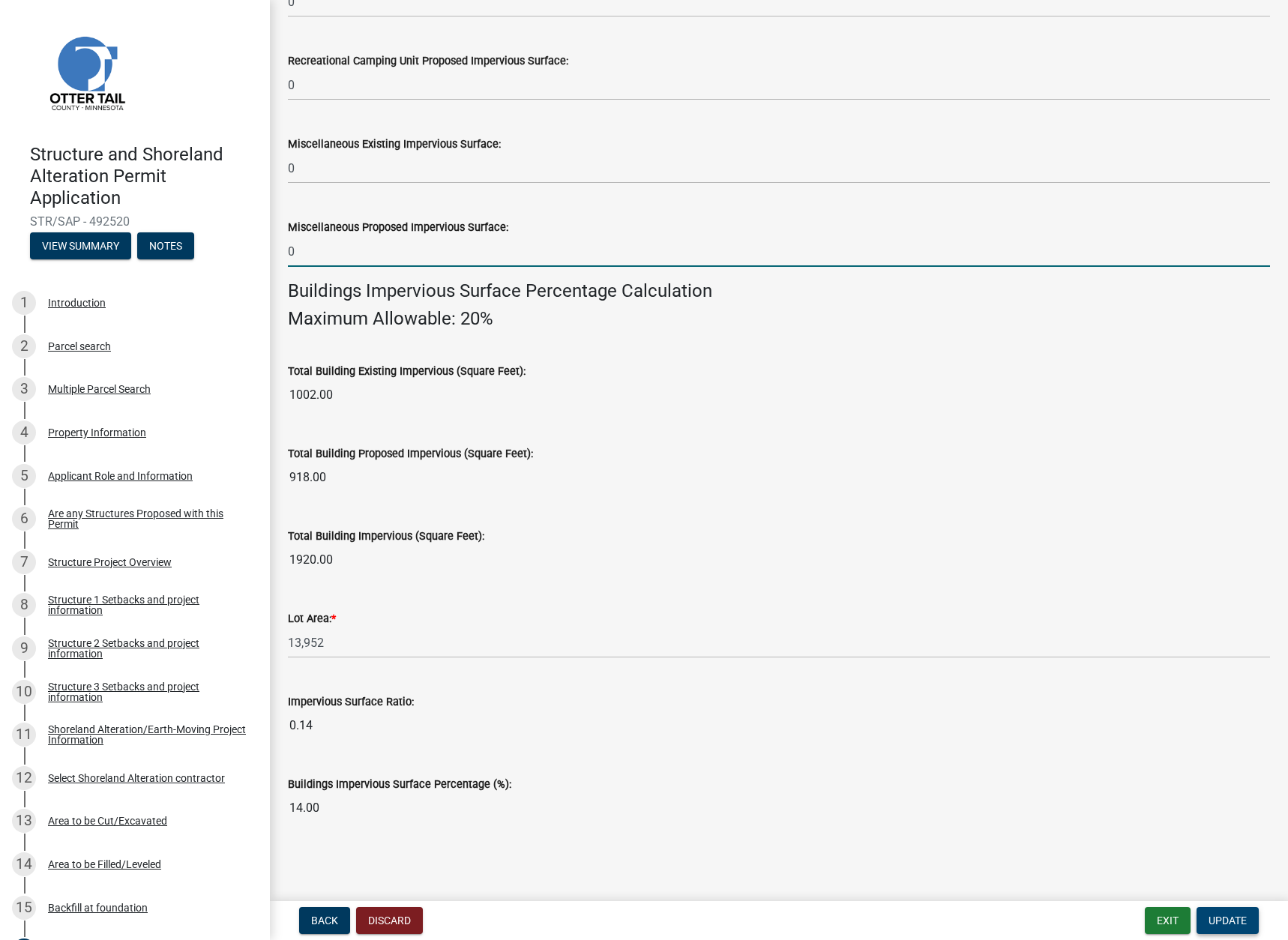
click at [1214, 918] on span "Update" at bounding box center [1228, 921] width 39 height 12
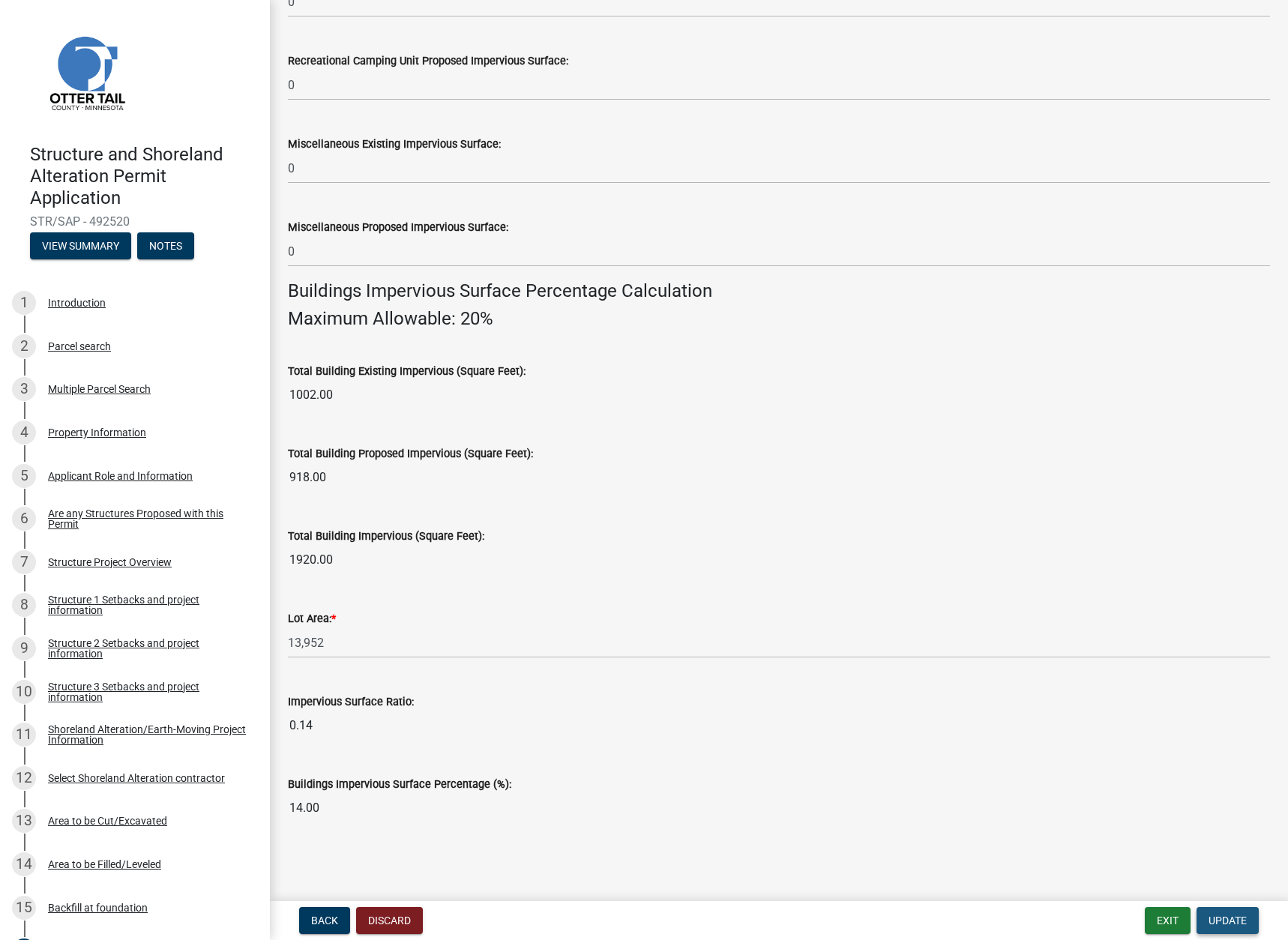
click at [1230, 916] on span "Update" at bounding box center [1228, 921] width 39 height 12
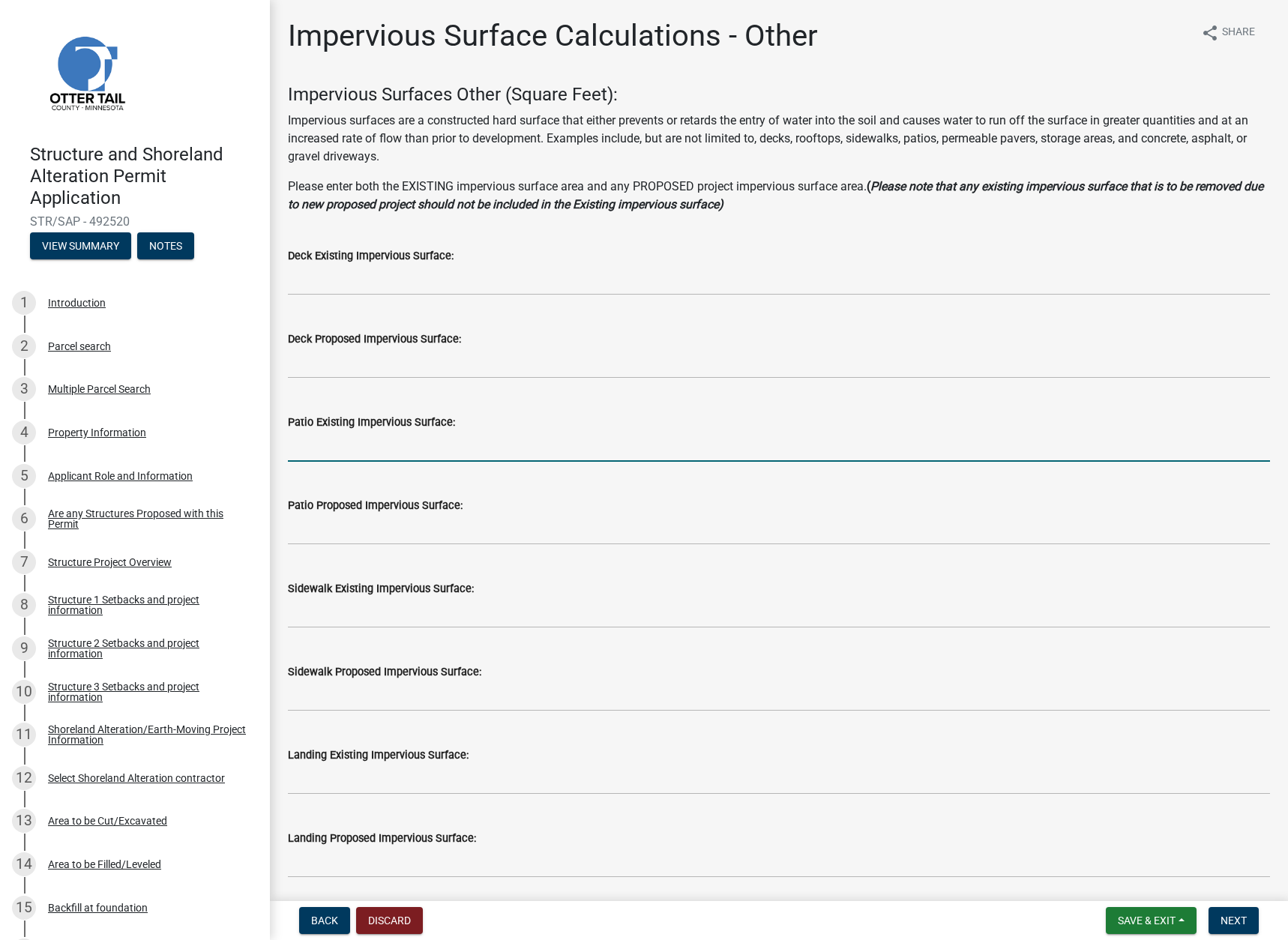
click at [334, 447] on input "text" at bounding box center [779, 446] width 982 height 31
type input "263"
click at [312, 615] on input "text" at bounding box center [779, 612] width 982 height 31
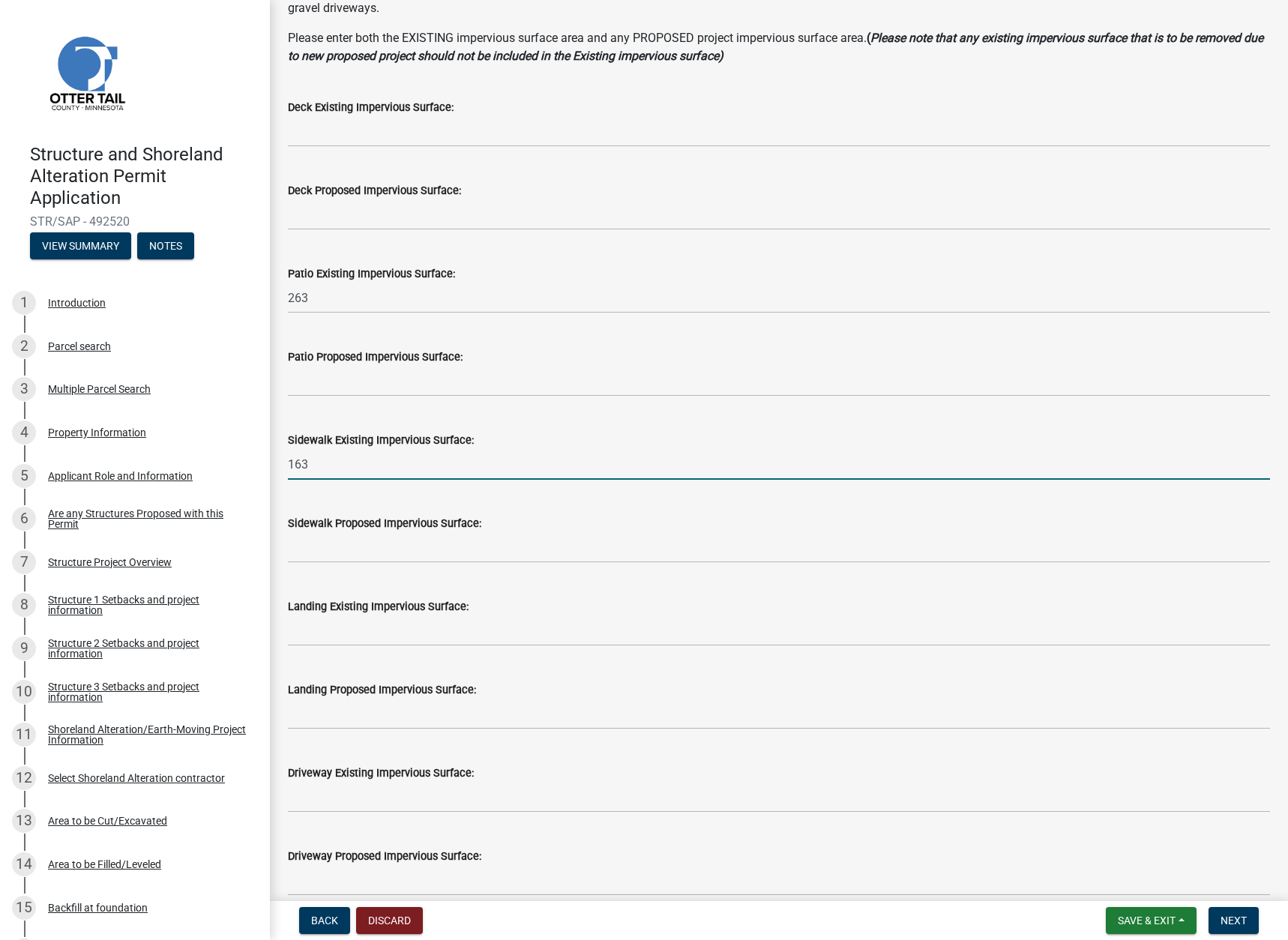
scroll to position [150, 0]
type input "163"
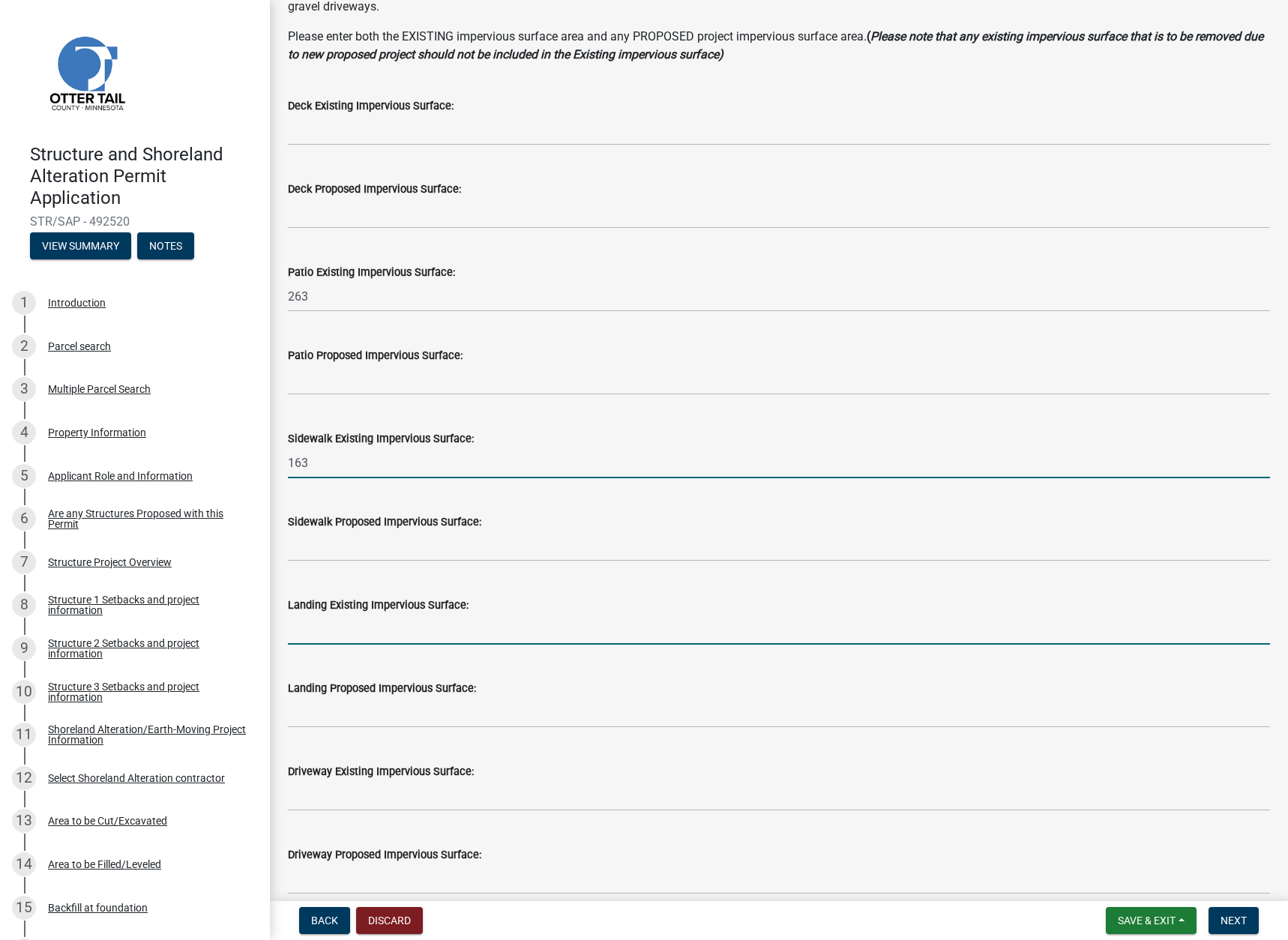
click at [309, 628] on input "text" at bounding box center [779, 629] width 982 height 31
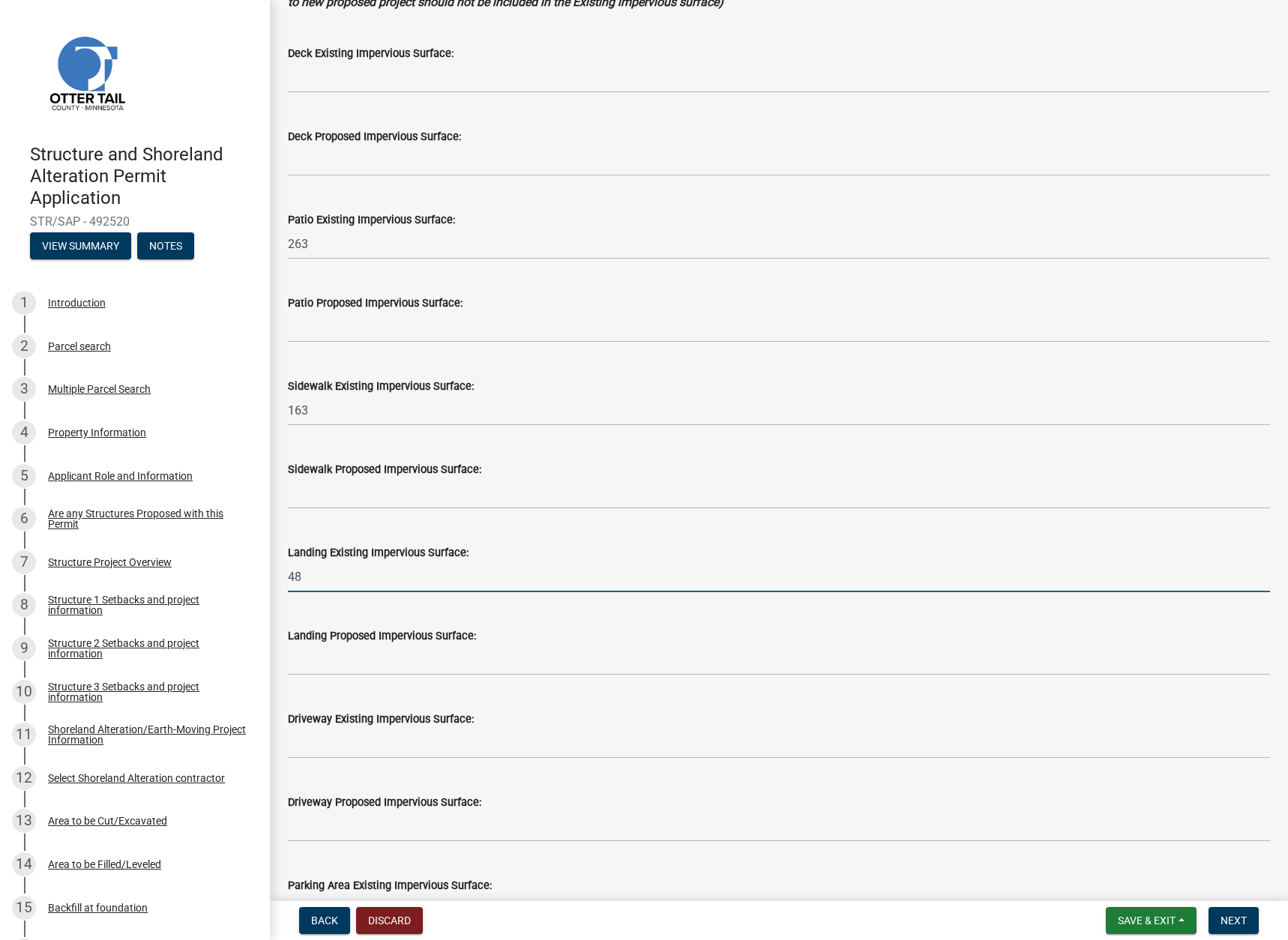
scroll to position [225, 0]
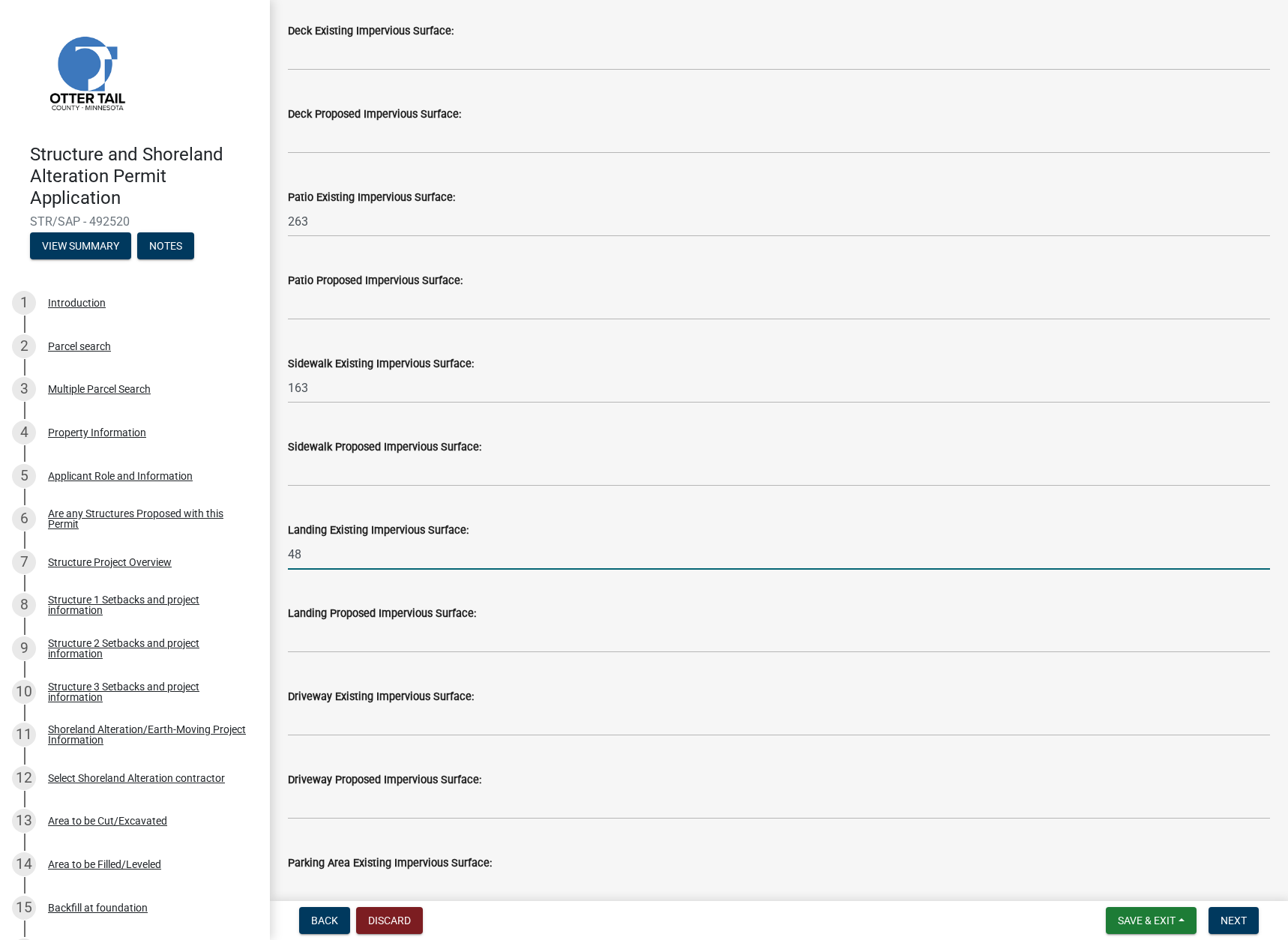
type input "48"
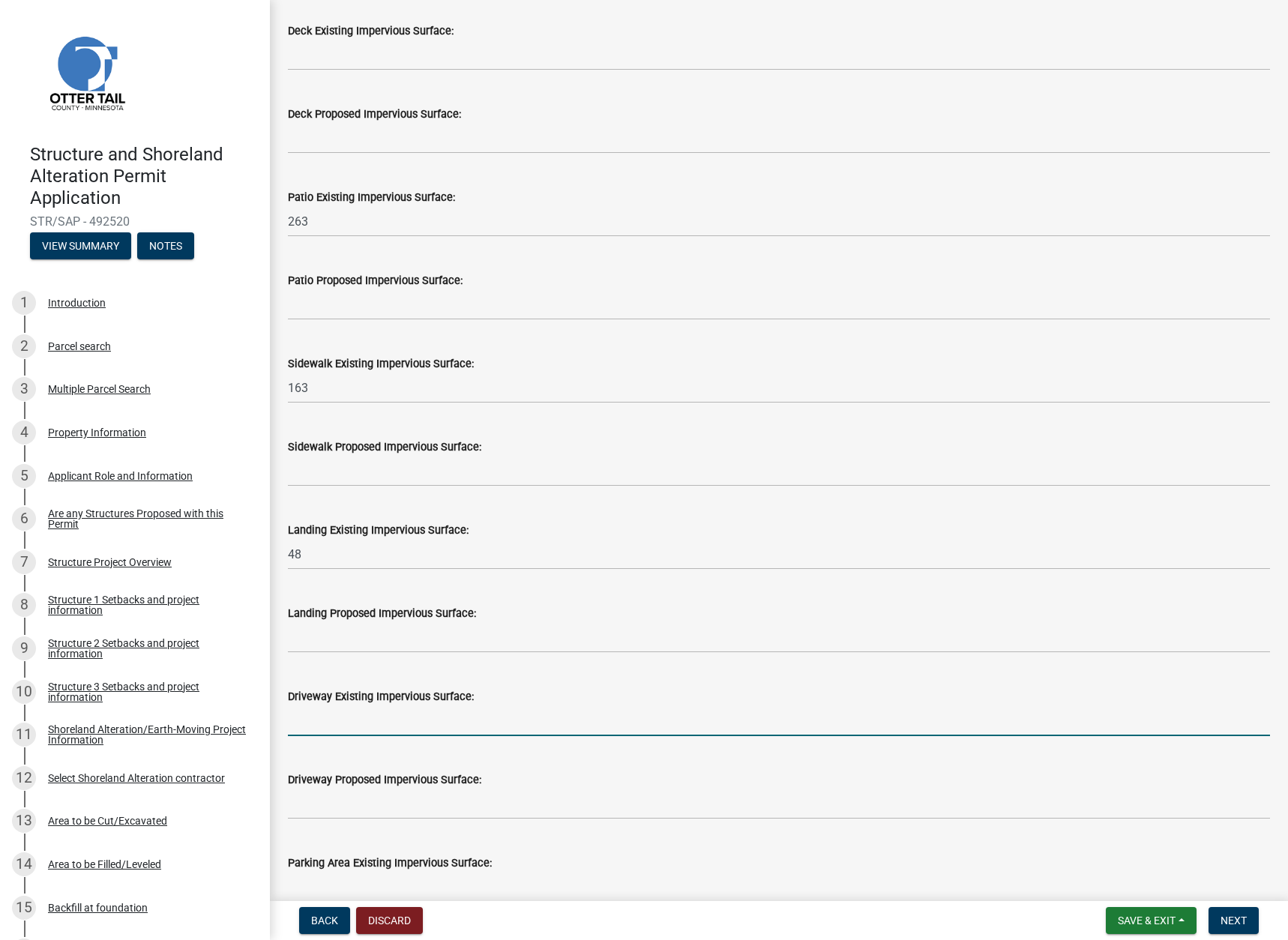
click at [352, 719] on input "text" at bounding box center [779, 720] width 982 height 31
type input "0"
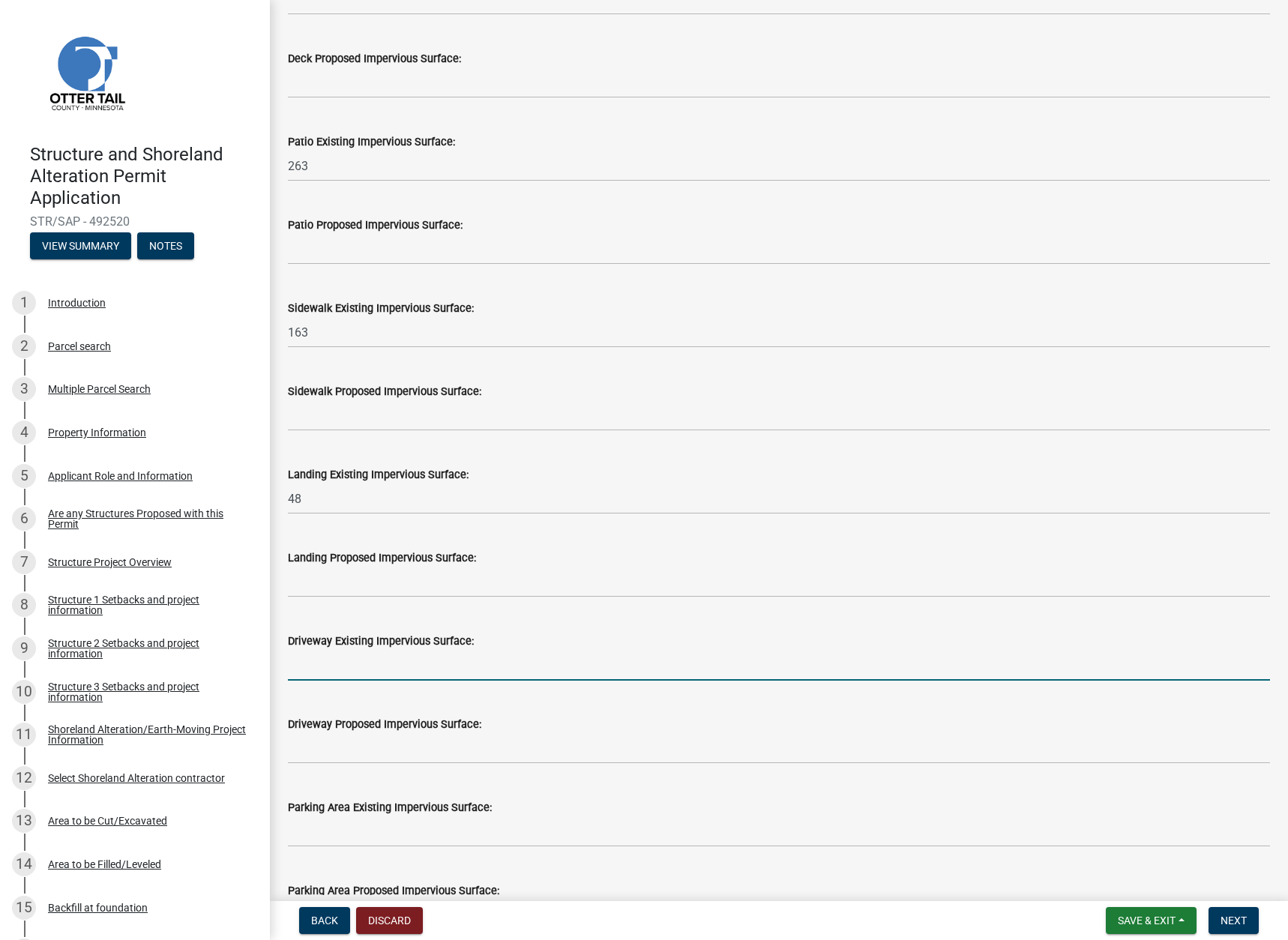
scroll to position [375, 0]
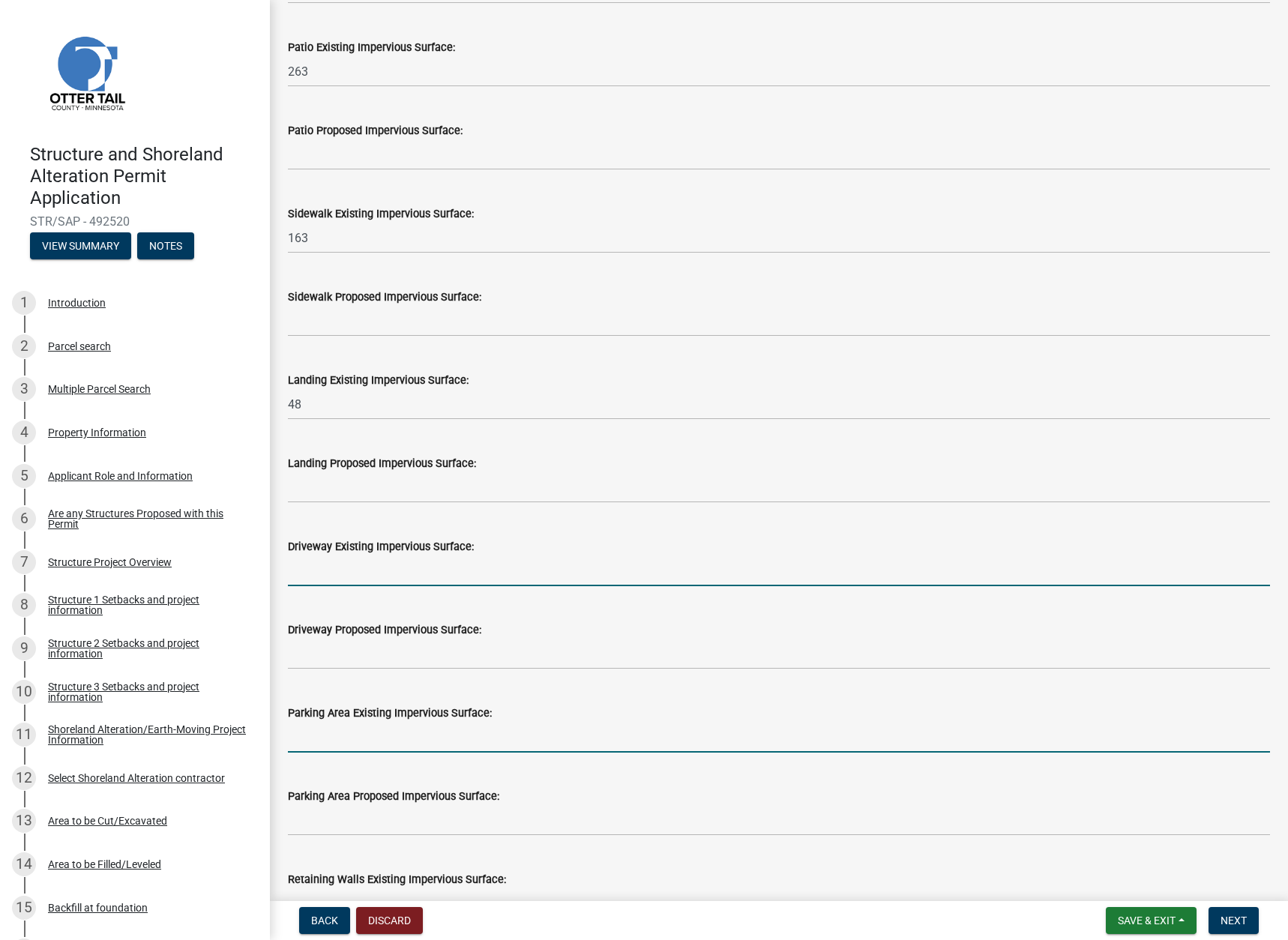
click at [383, 749] on input "text" at bounding box center [779, 737] width 982 height 31
type input "0"
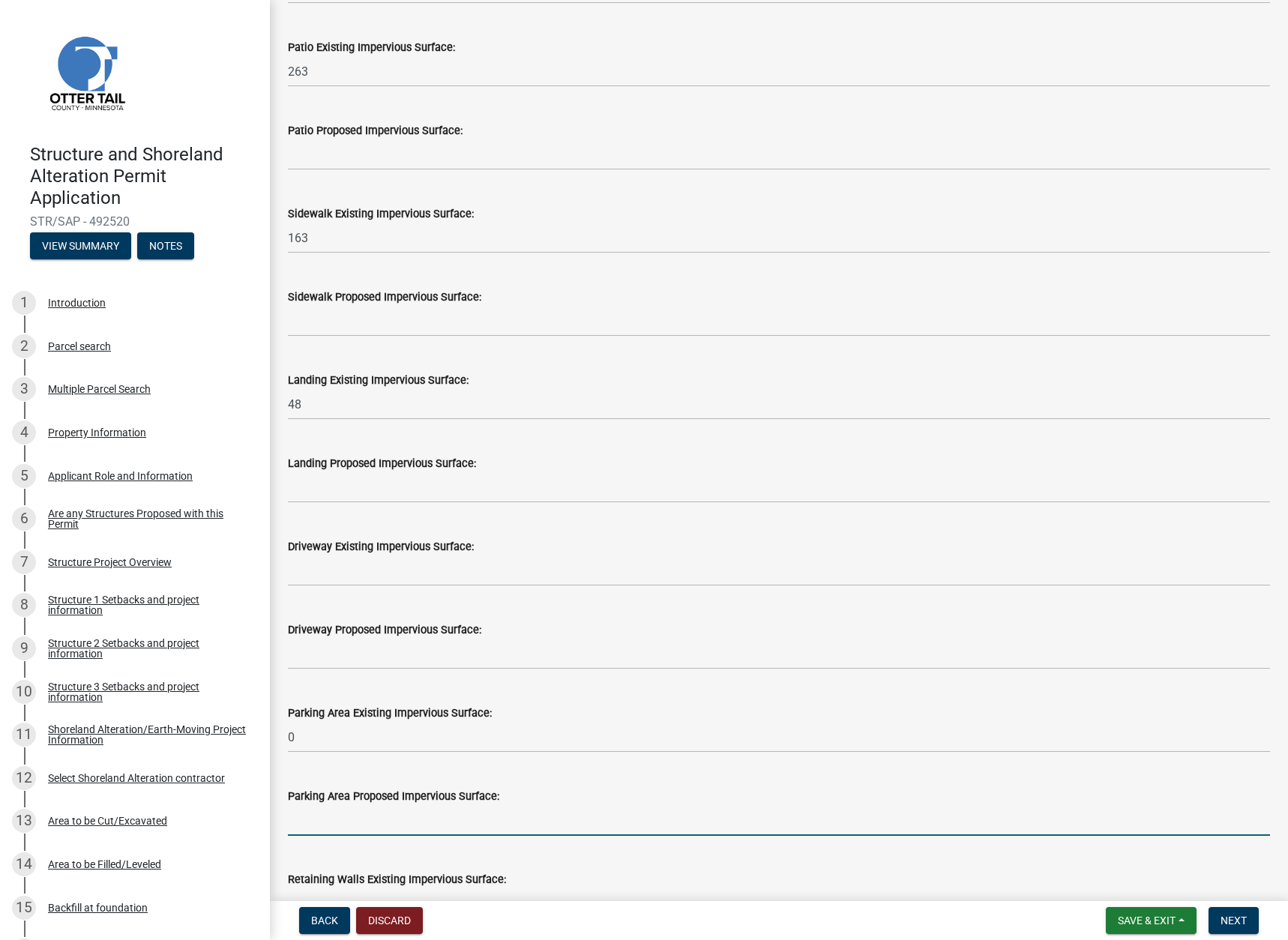
click at [336, 814] on input "text" at bounding box center [779, 821] width 982 height 31
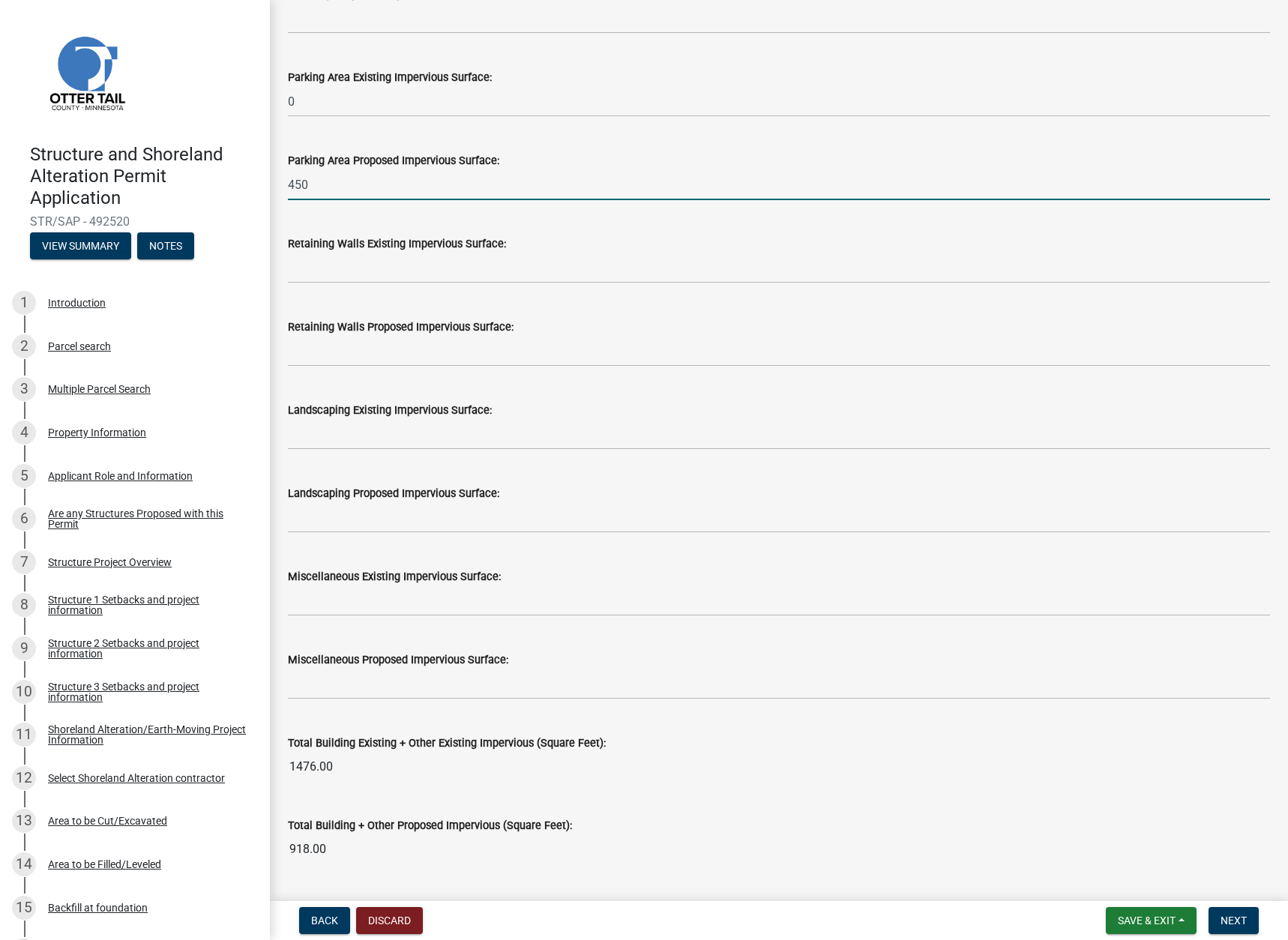
scroll to position [1275, 0]
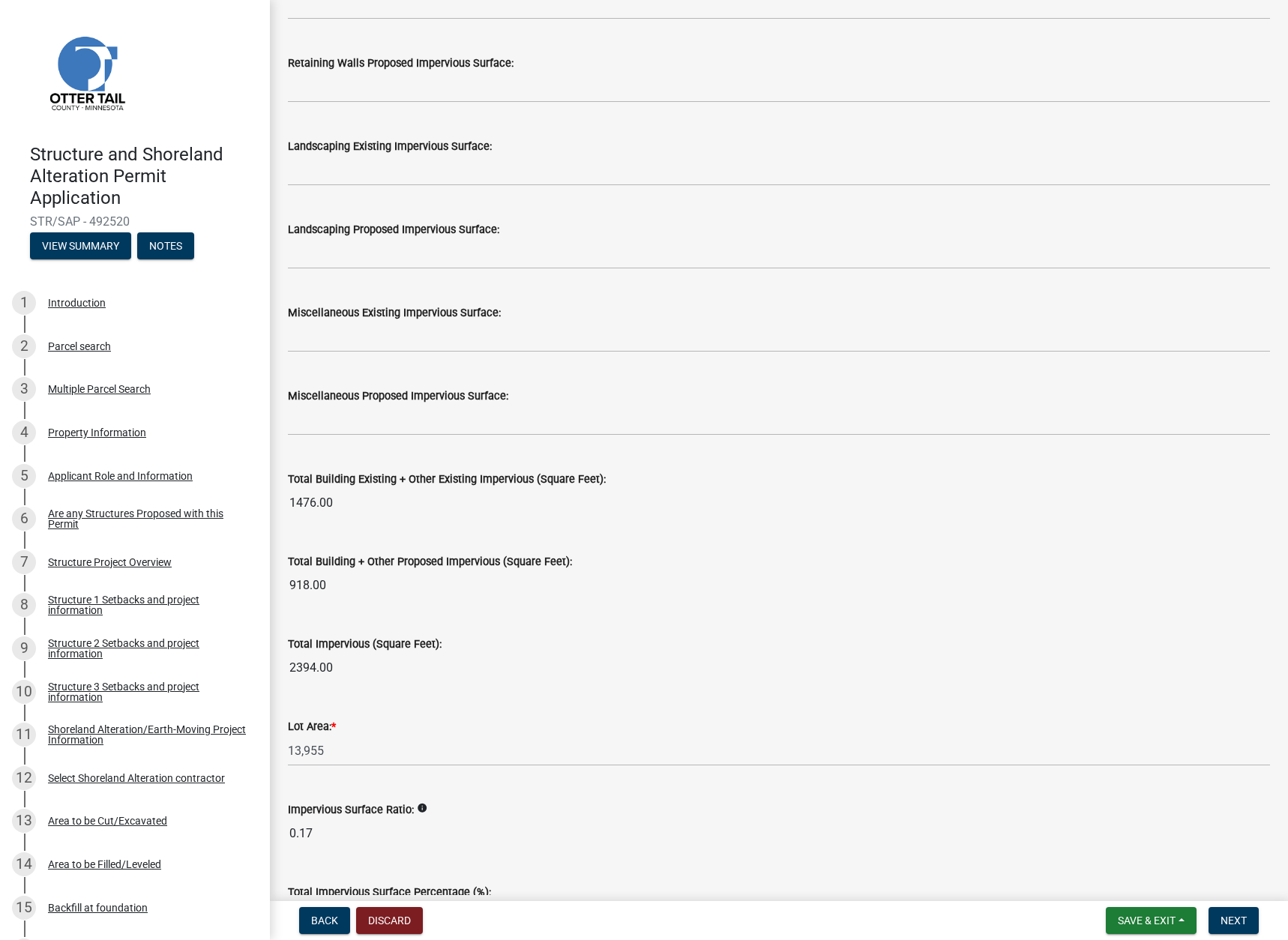
type input "450"
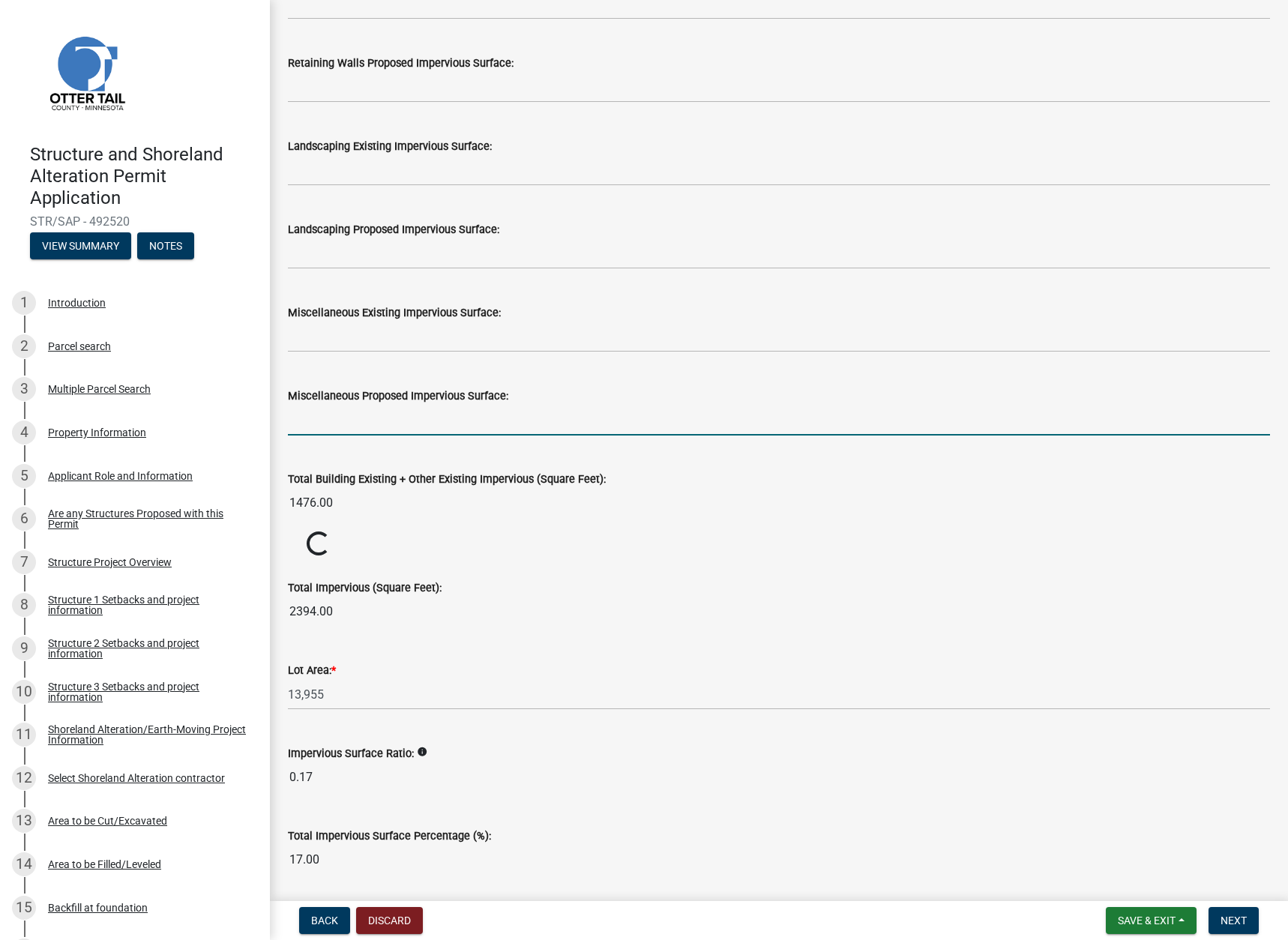
click at [574, 419] on input "text" at bounding box center [779, 420] width 982 height 31
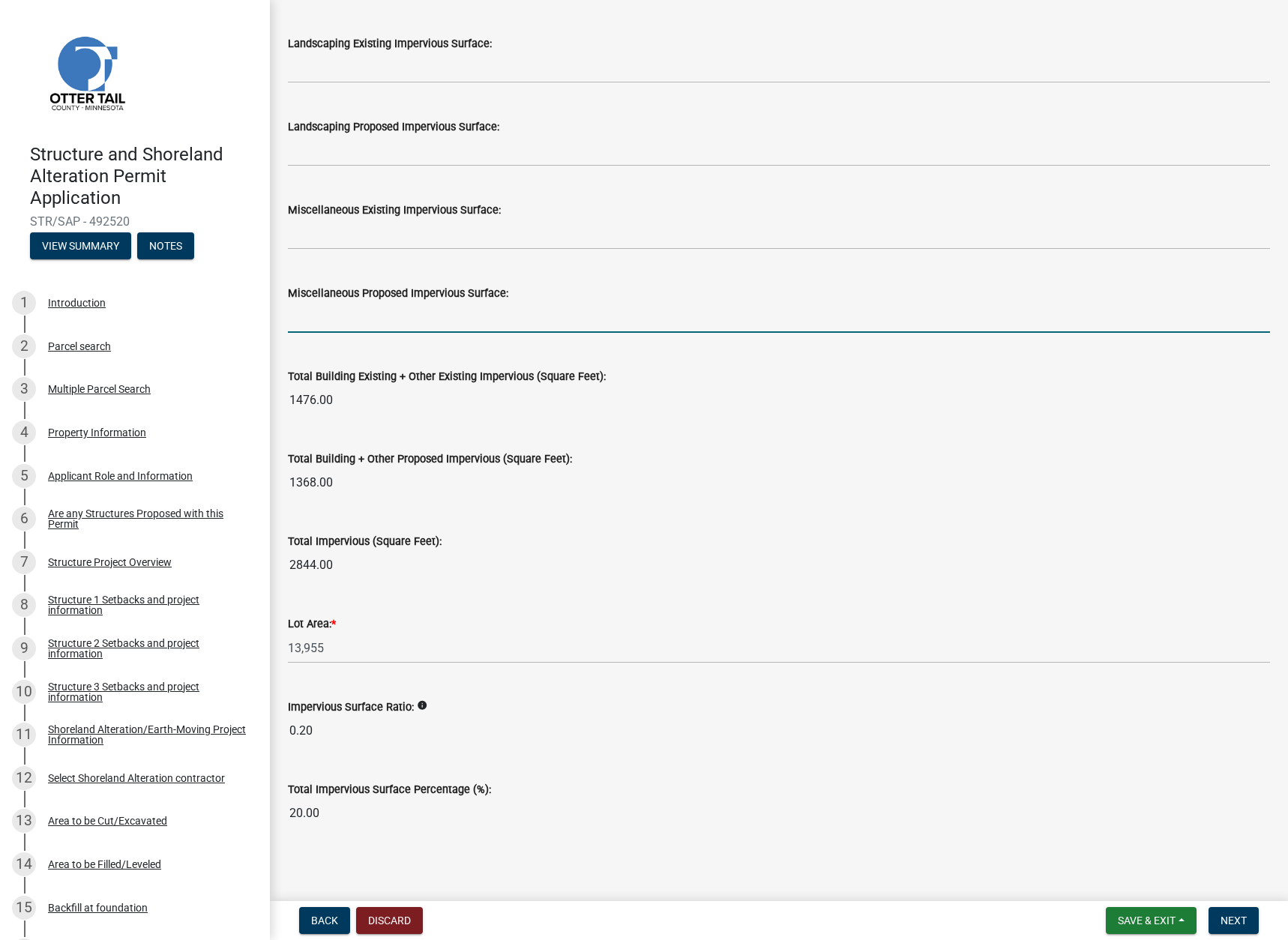
scroll to position [1383, 0]
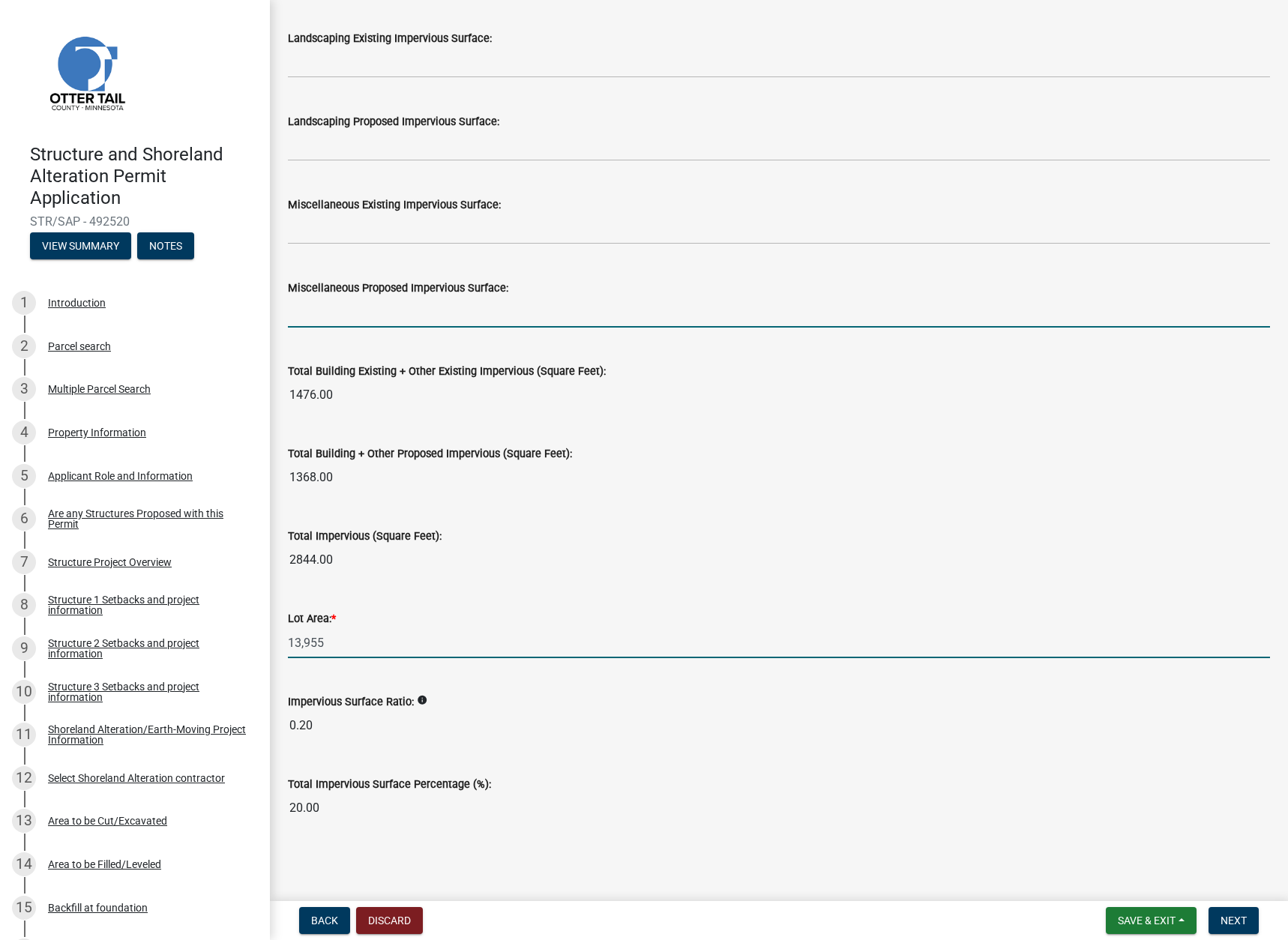
click at [343, 643] on input "13,955" at bounding box center [779, 642] width 982 height 31
type input "13,952"
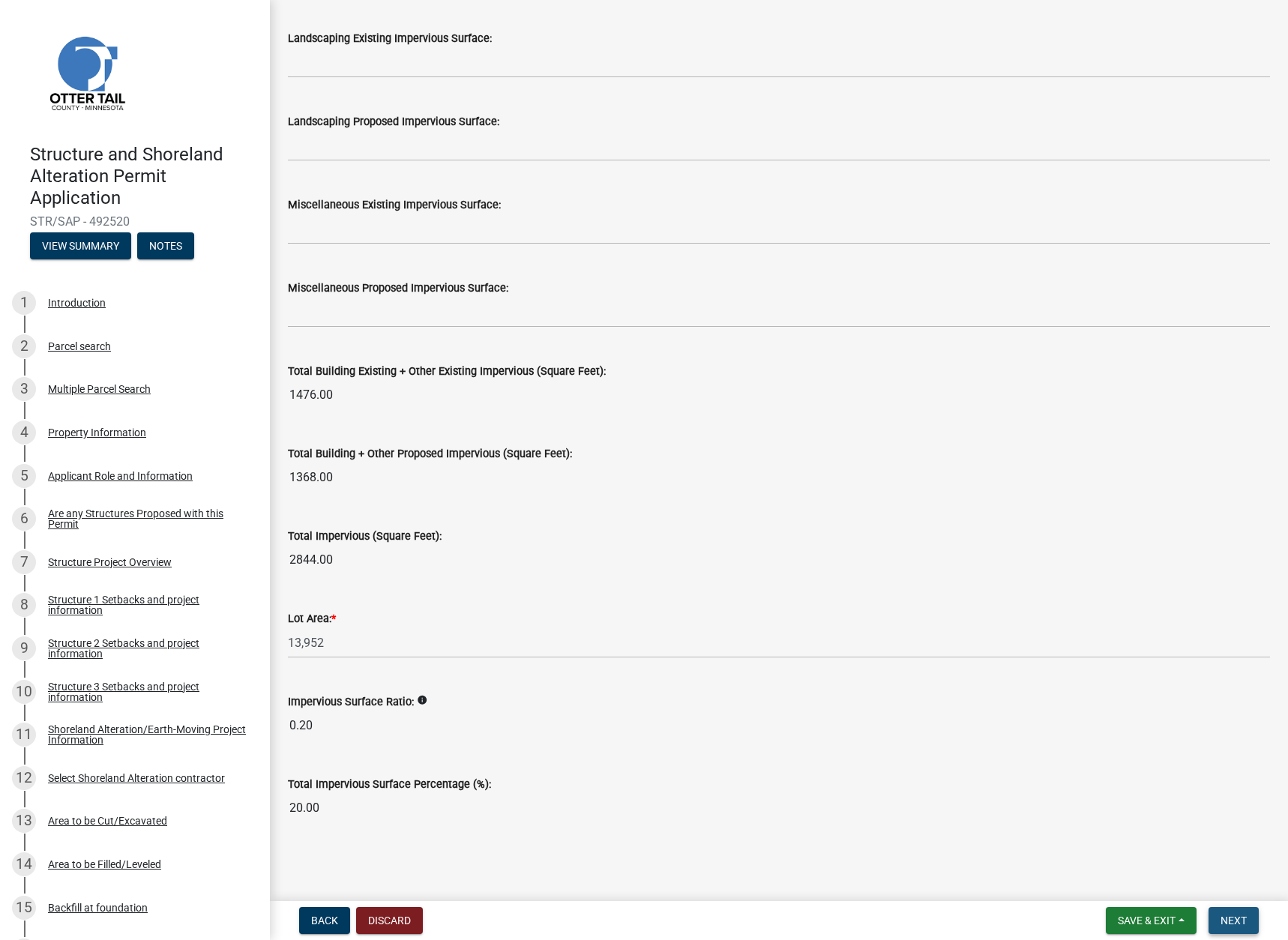
click at [1227, 922] on span "Next" at bounding box center [1234, 921] width 26 height 12
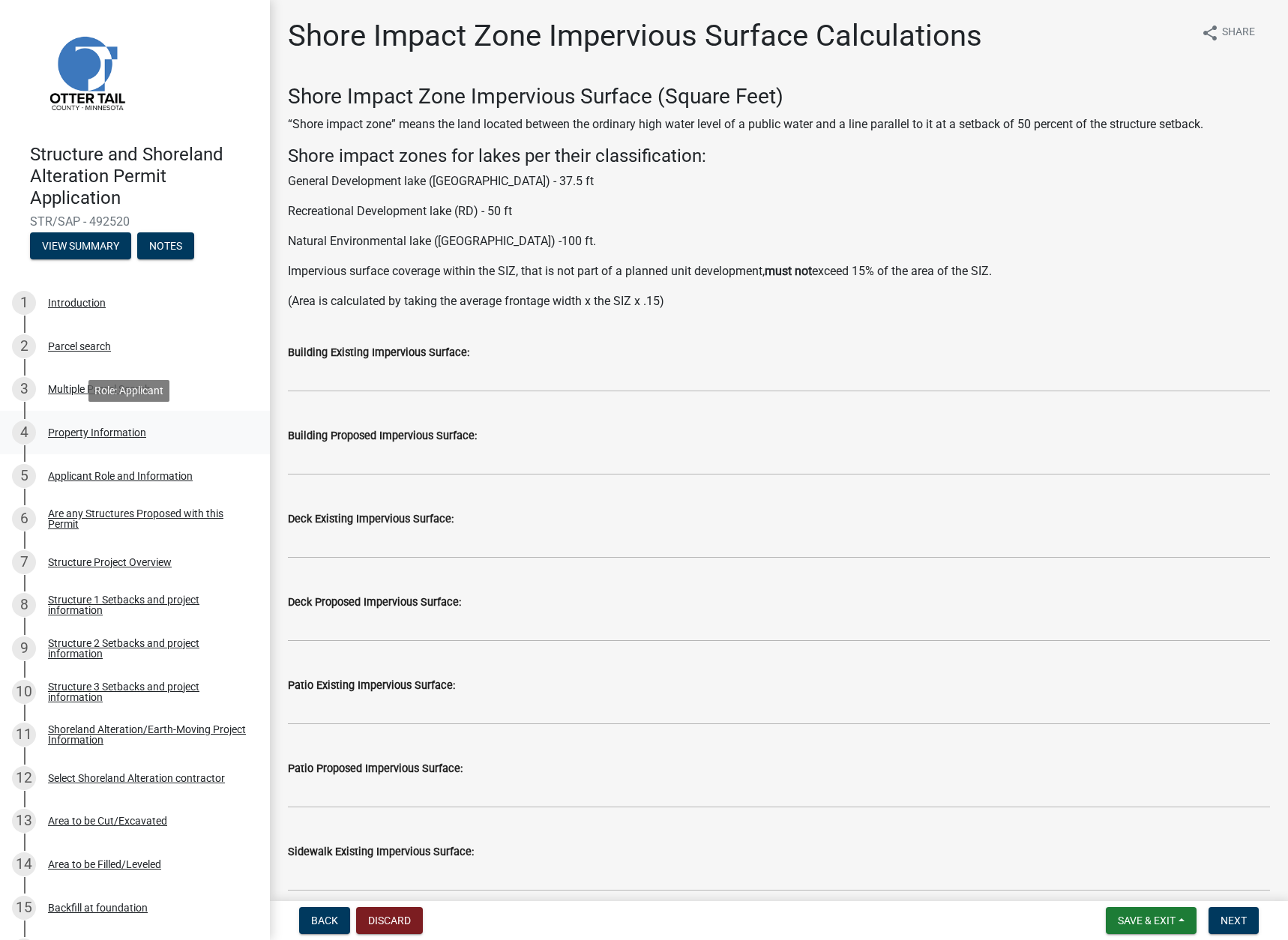
click at [71, 430] on div "Property Information" at bounding box center [98, 432] width 98 height 11
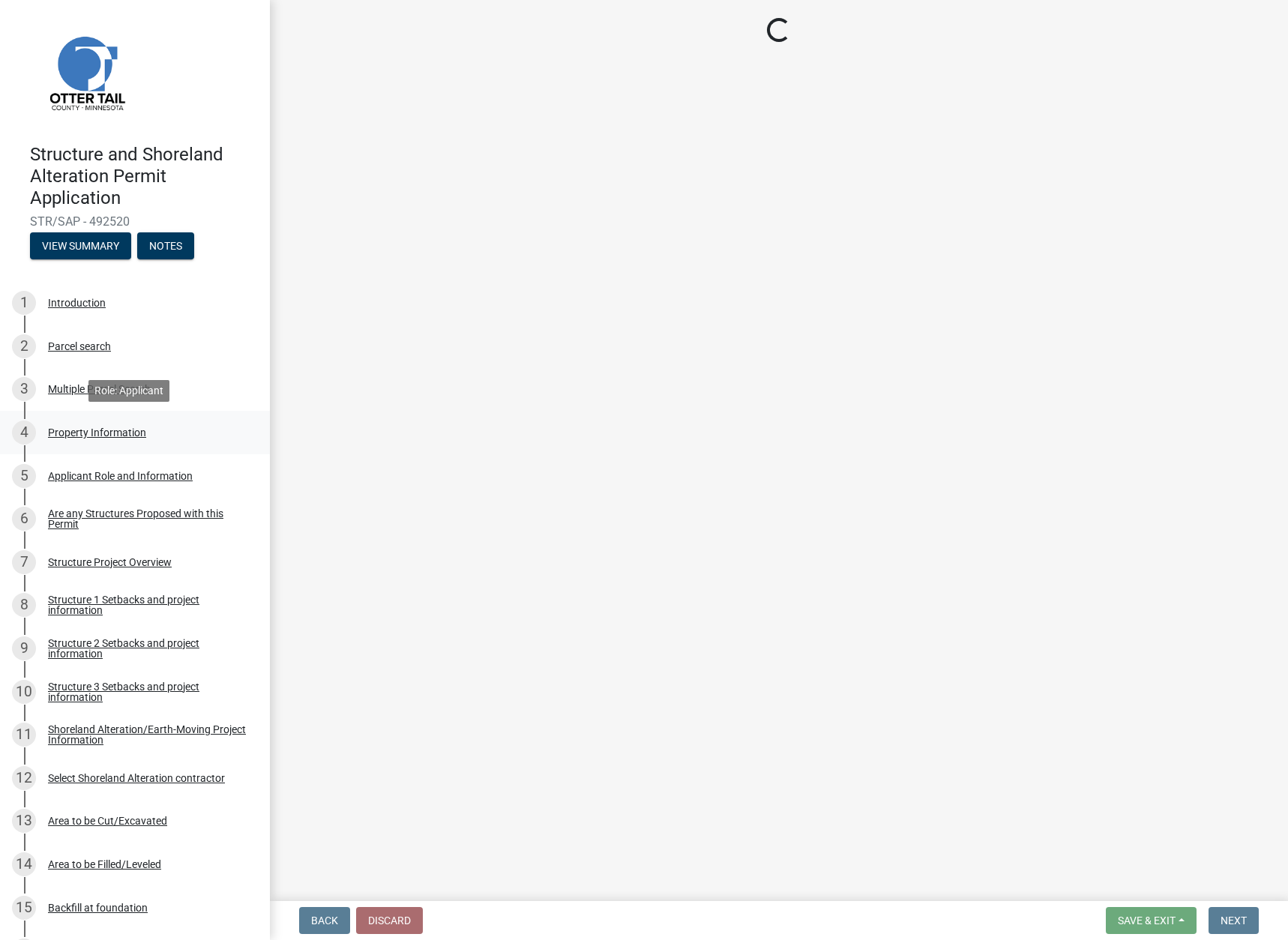
select select "2d6f3b2e-28b0-4a7e-9ef9-e971b7bc4137"
select select "91995f90-6606-463b-bec3-c5862f147548"
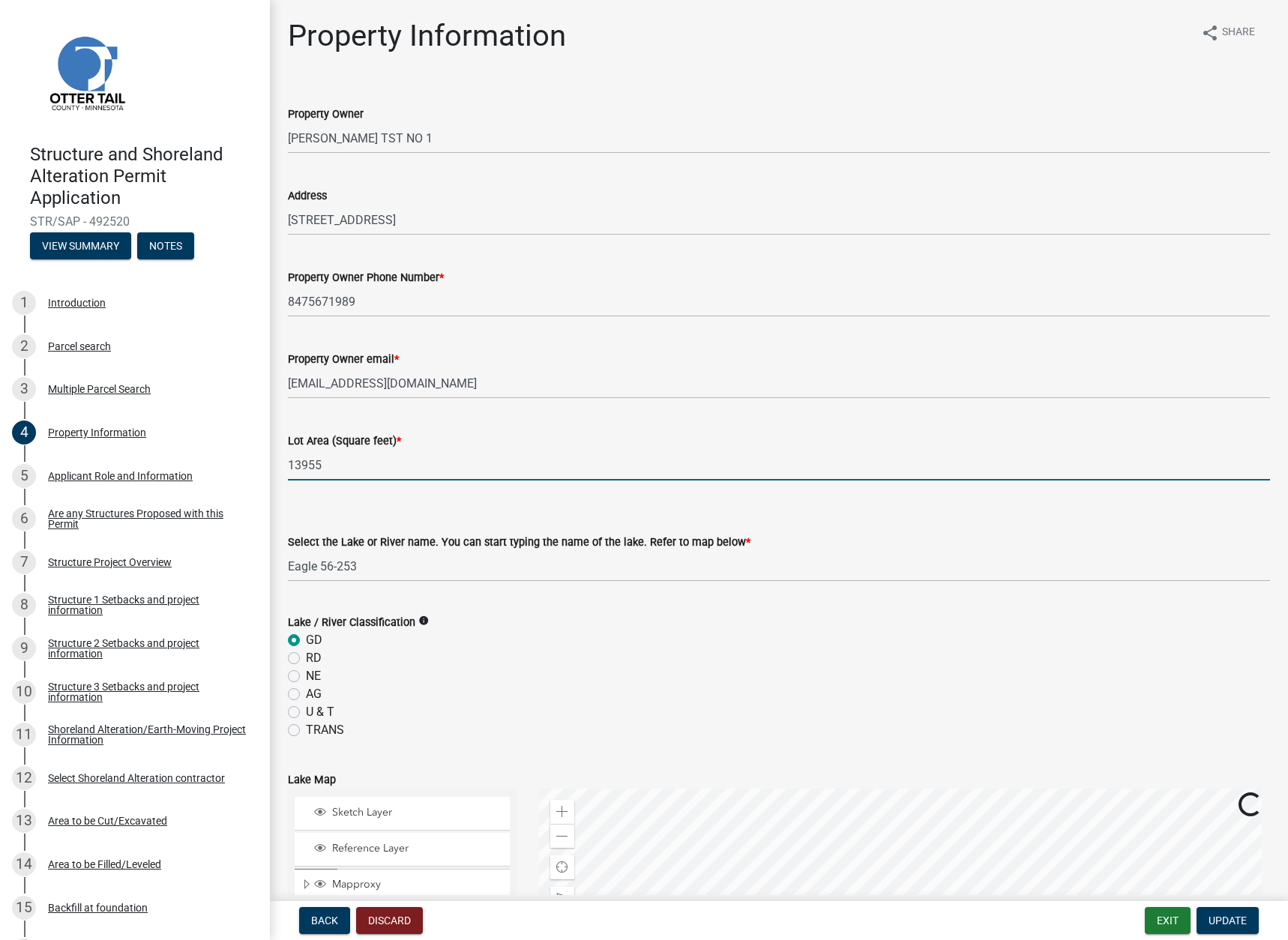
click at [356, 471] on input "13955" at bounding box center [779, 465] width 982 height 31
type input "13952"
click at [1226, 915] on span "Update" at bounding box center [1228, 921] width 39 height 12
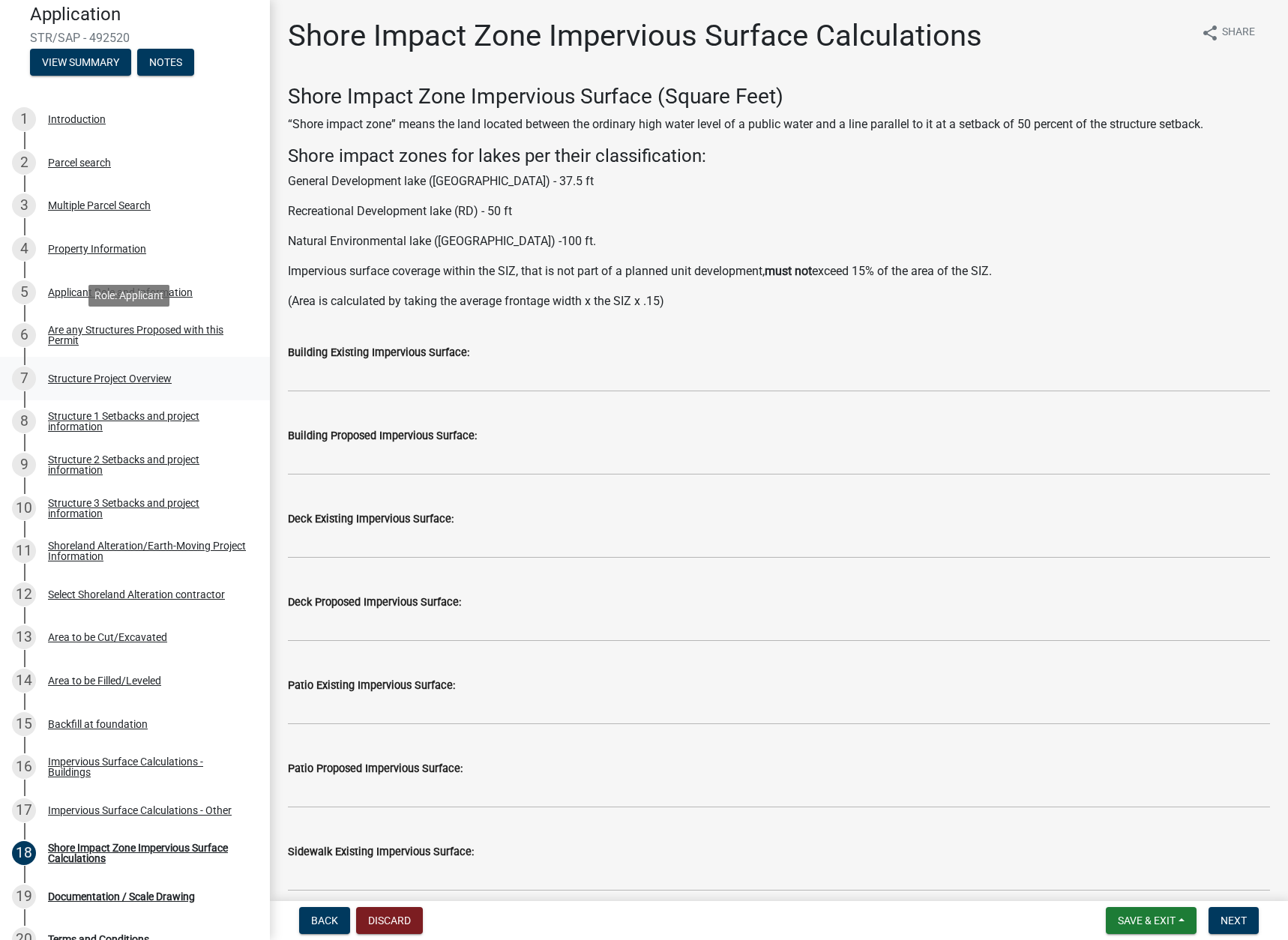
scroll to position [225, 0]
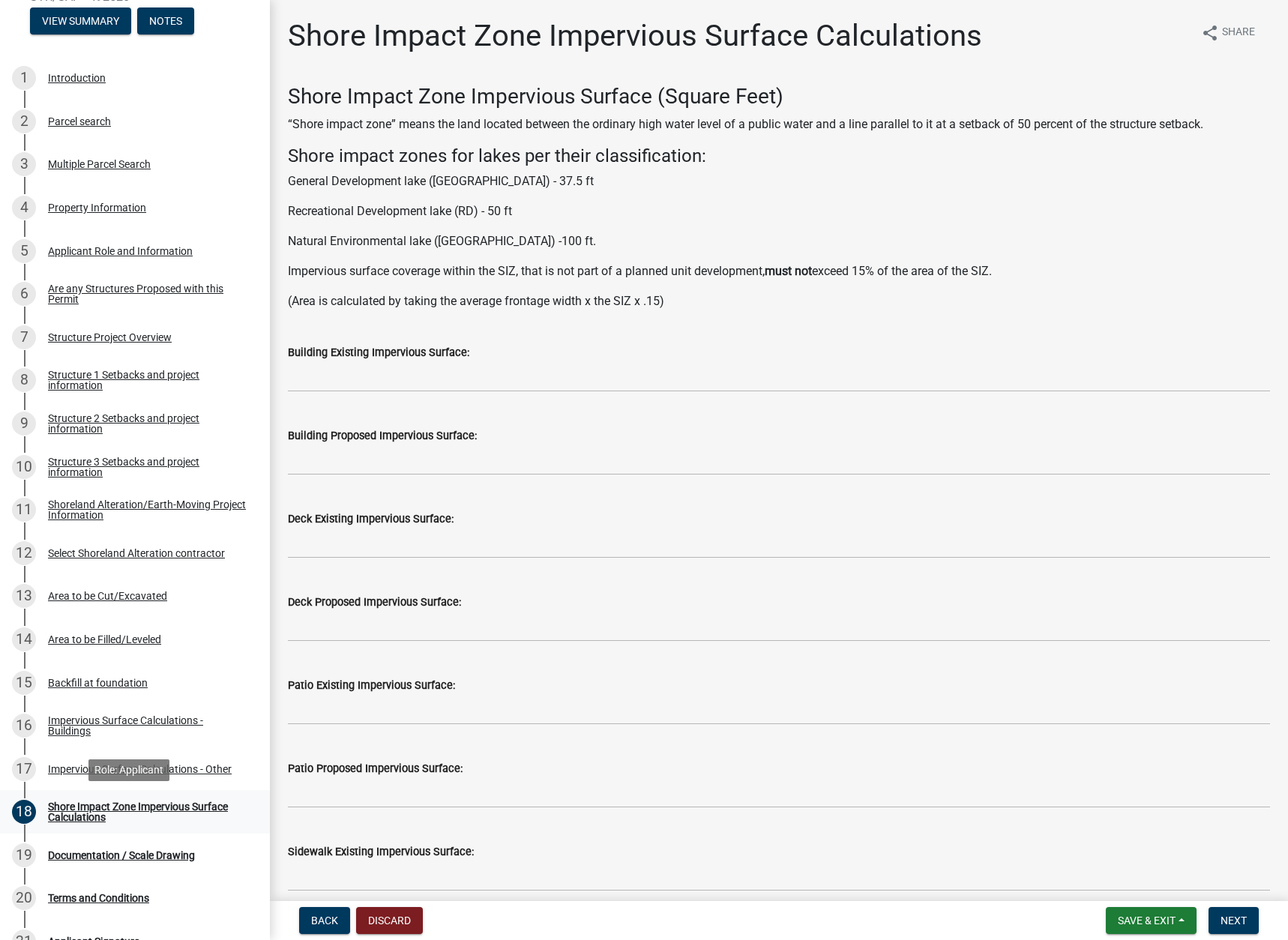
click at [76, 815] on div "Shore Impact Zone Impervious Surface Calculations" at bounding box center [147, 812] width 198 height 21
click at [75, 811] on div "Shore Impact Zone Impervious Surface Calculations" at bounding box center [147, 812] width 198 height 21
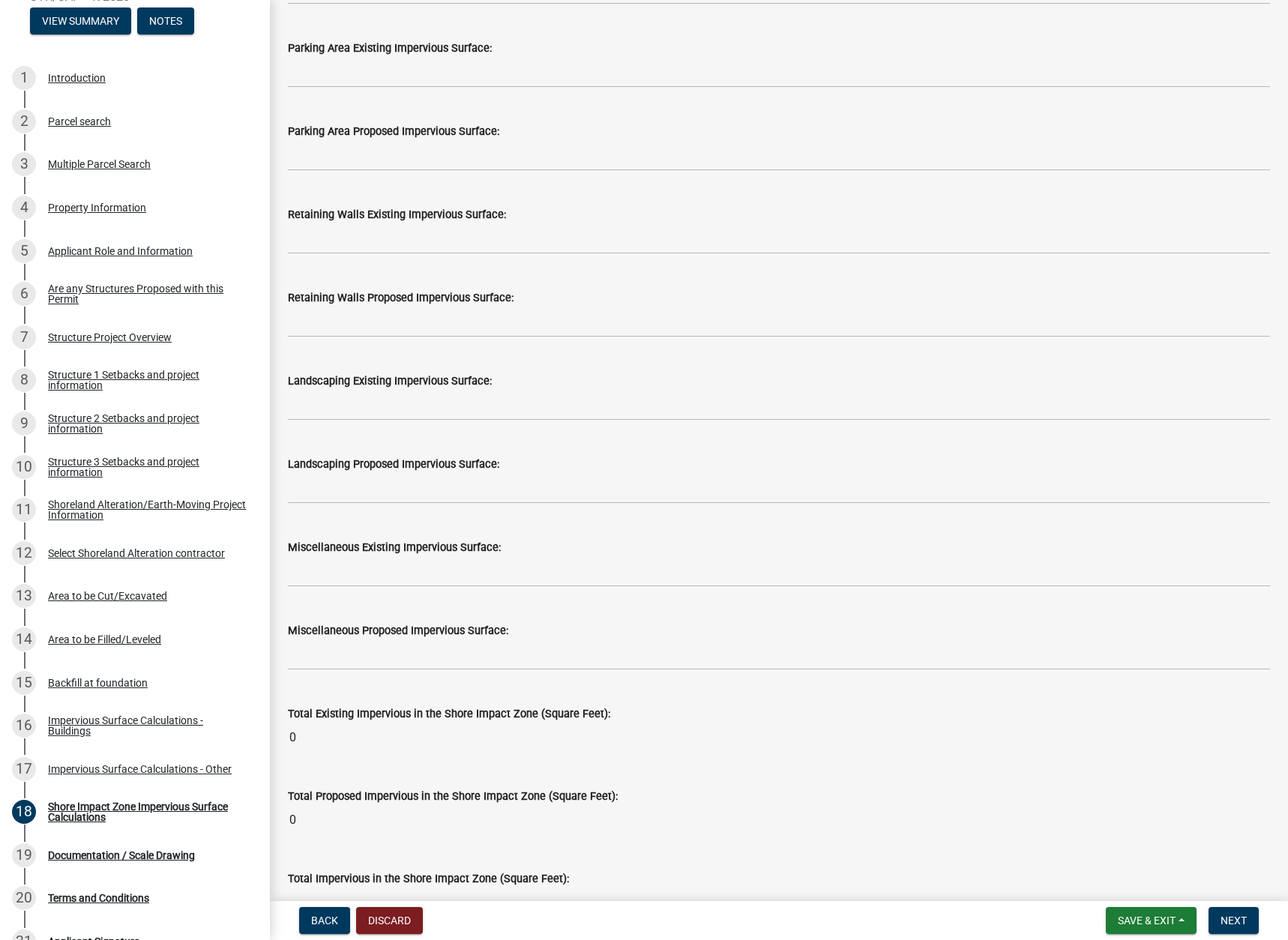
scroll to position [1562, 0]
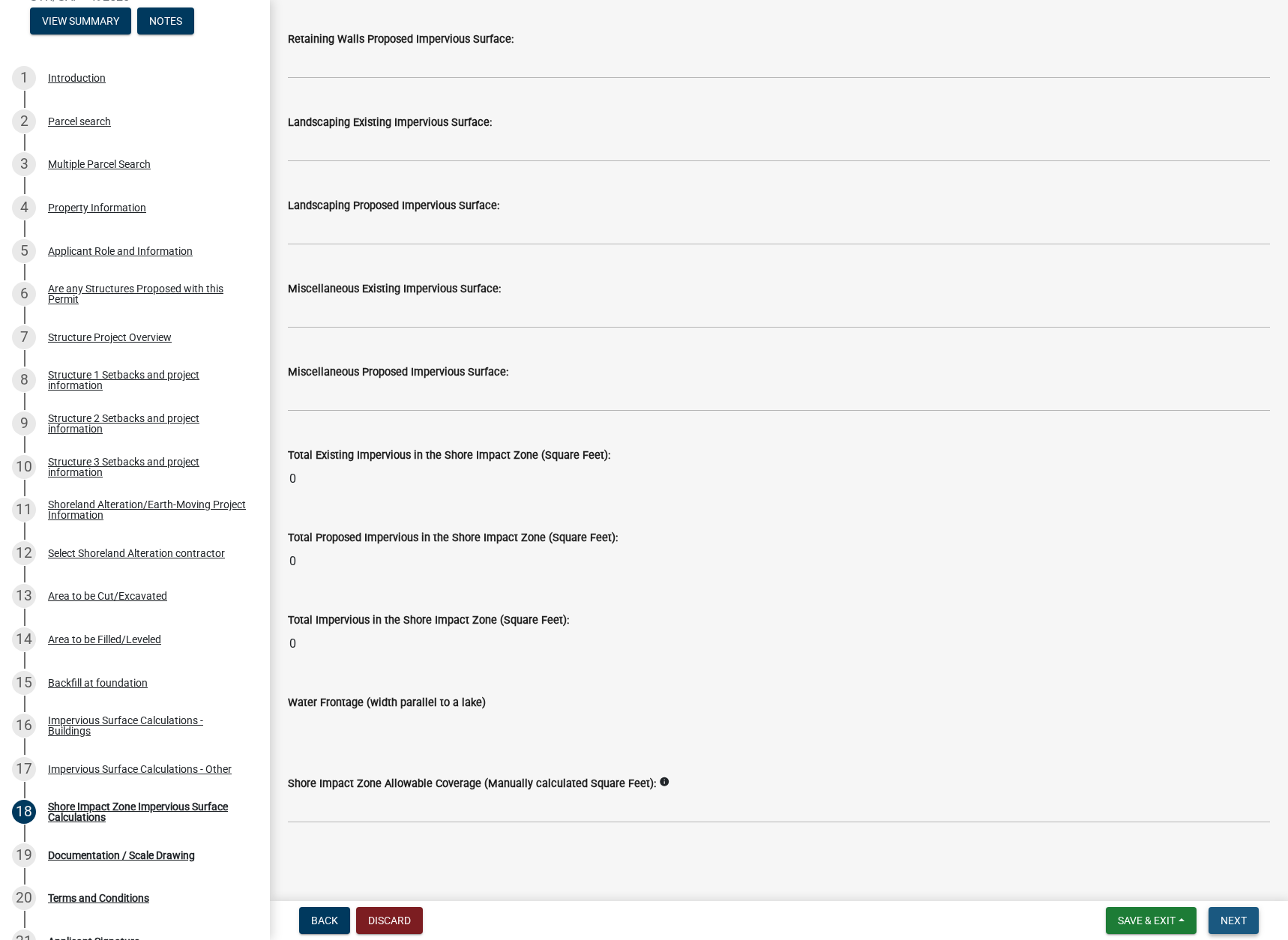
click at [1234, 922] on span "Next" at bounding box center [1234, 921] width 26 height 12
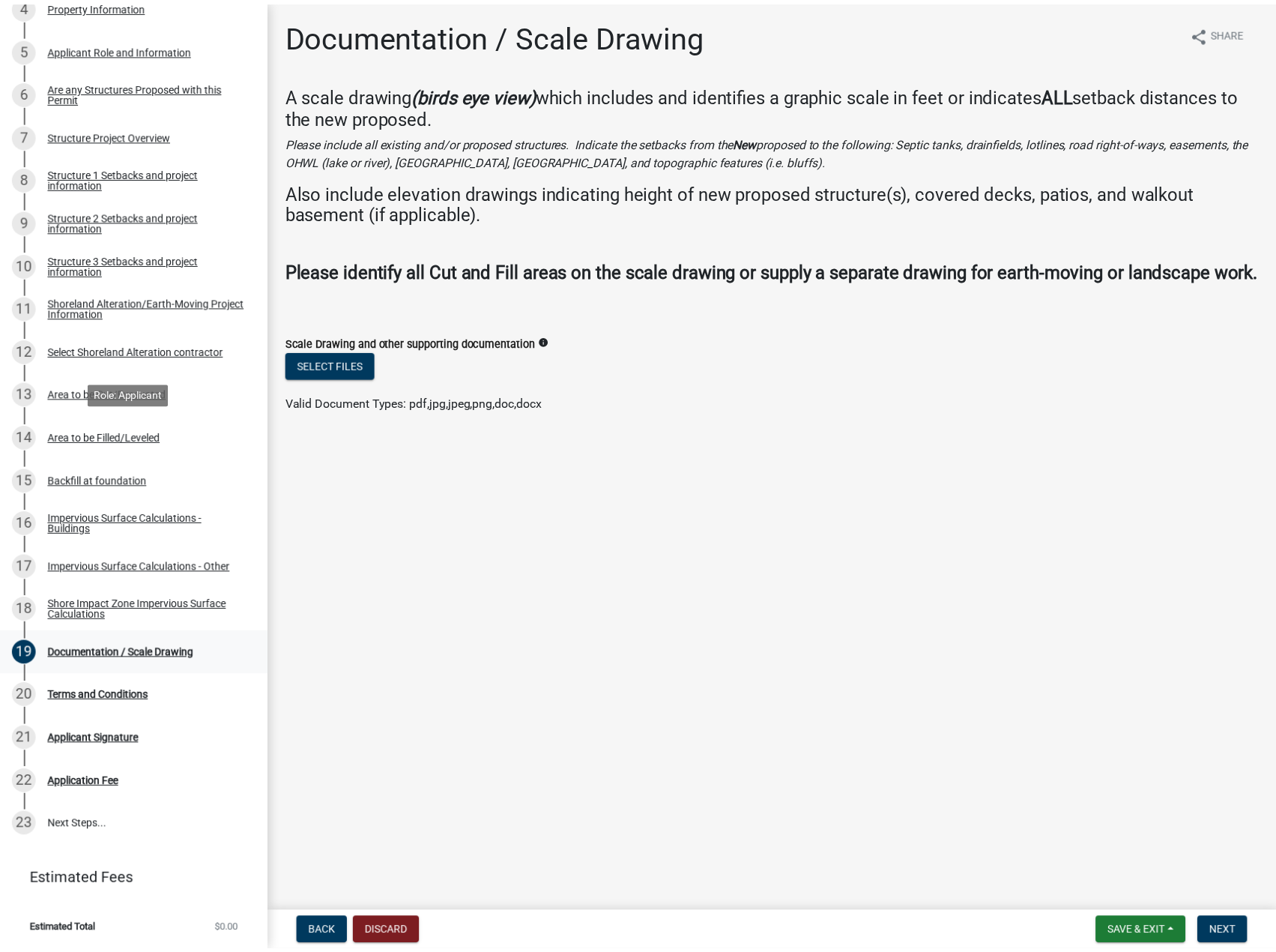
scroll to position [428, 0]
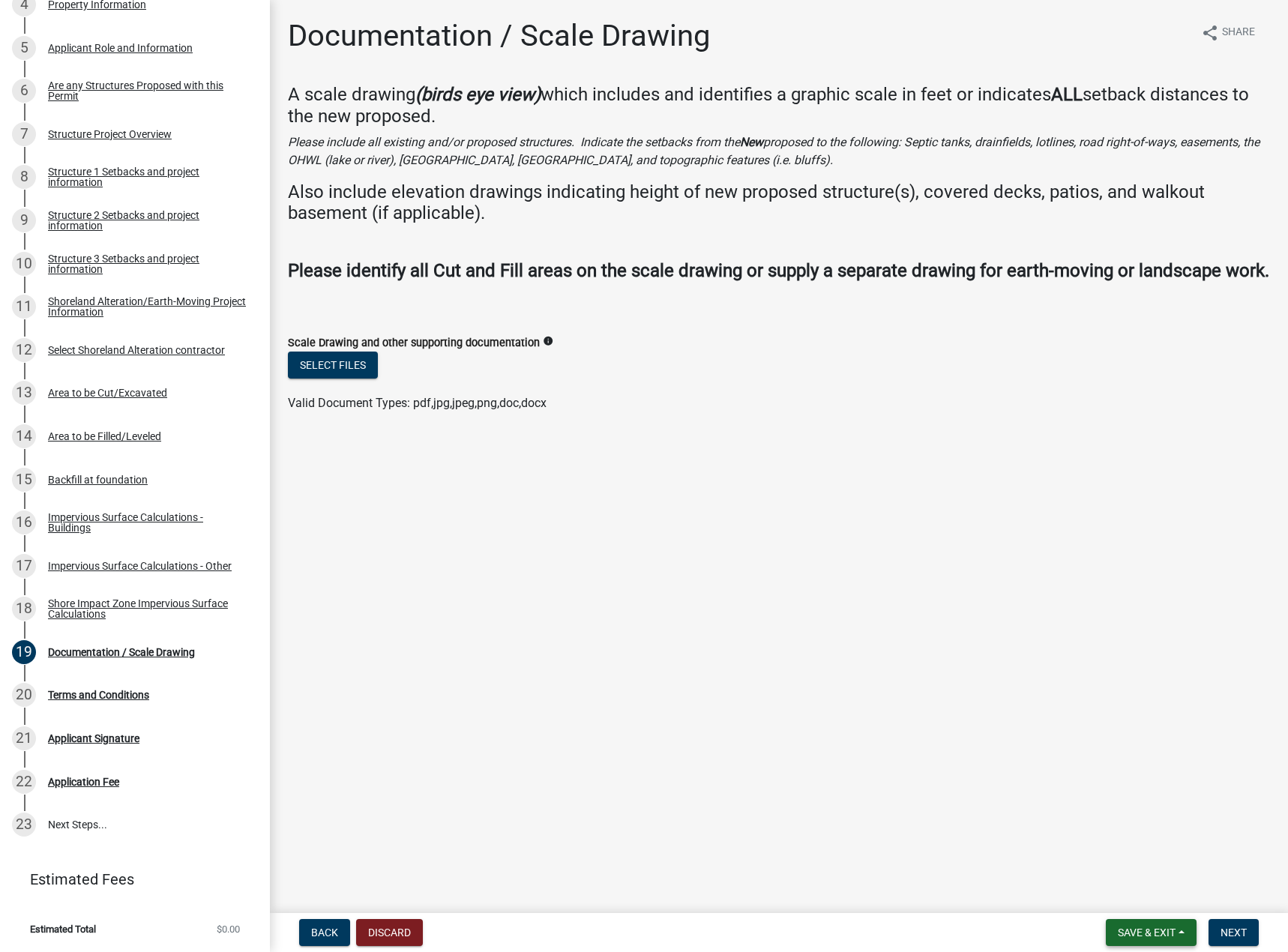
click at [1149, 928] on span "Save & Exit" at bounding box center [1147, 933] width 58 height 12
click at [1132, 892] on button "Save & Exit" at bounding box center [1136, 893] width 120 height 36
